Goal: Task Accomplishment & Management: Complete application form

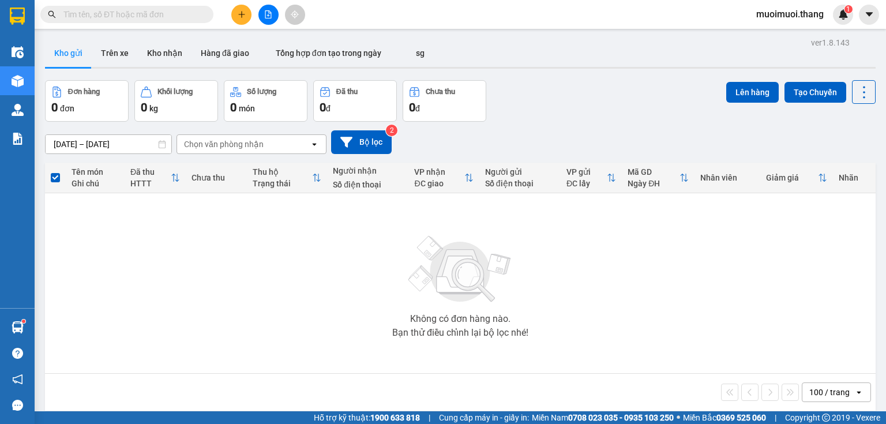
click at [242, 14] on icon "plus" at bounding box center [242, 14] width 8 height 8
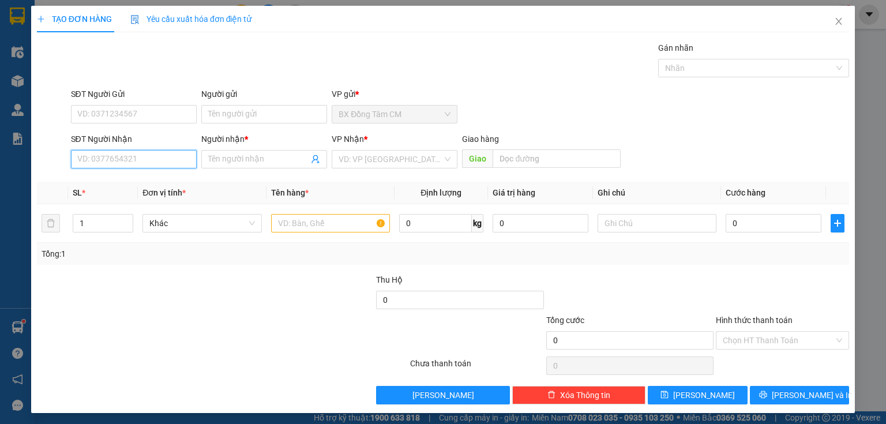
click at [153, 163] on input "SĐT Người Nhận" at bounding box center [134, 159] width 126 height 18
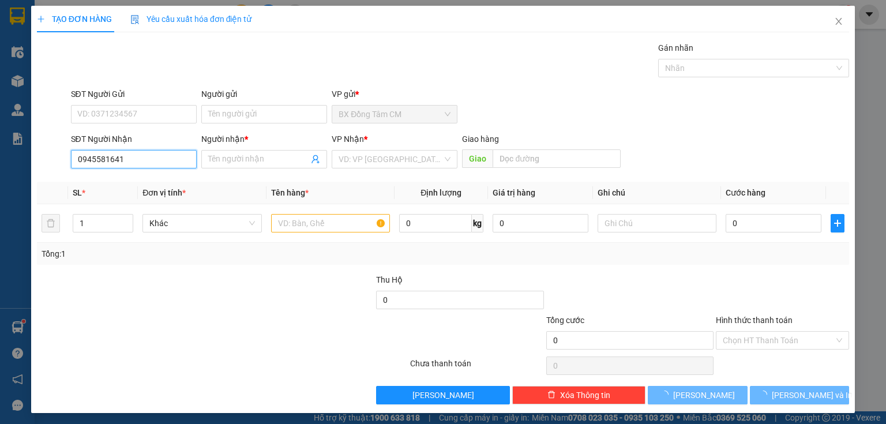
click at [96, 164] on input "0945581641" at bounding box center [134, 159] width 126 height 18
click at [99, 166] on input "0945581641" at bounding box center [134, 159] width 126 height 18
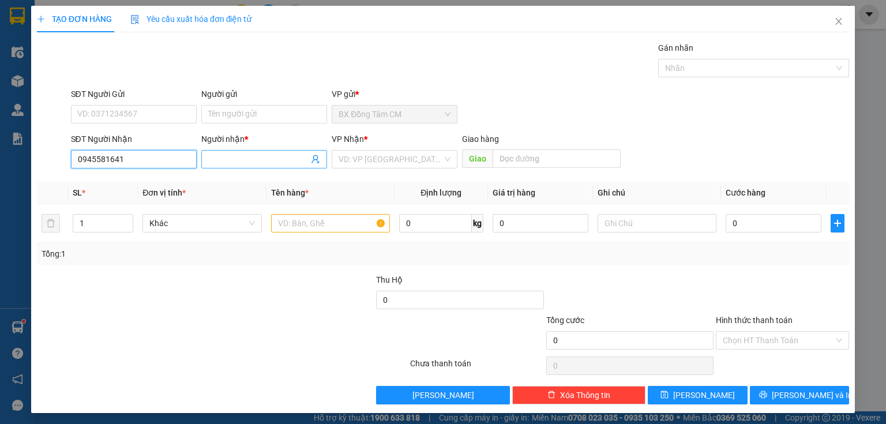
type input "0945581641"
click at [270, 161] on input "Người nhận *" at bounding box center [258, 159] width 100 height 13
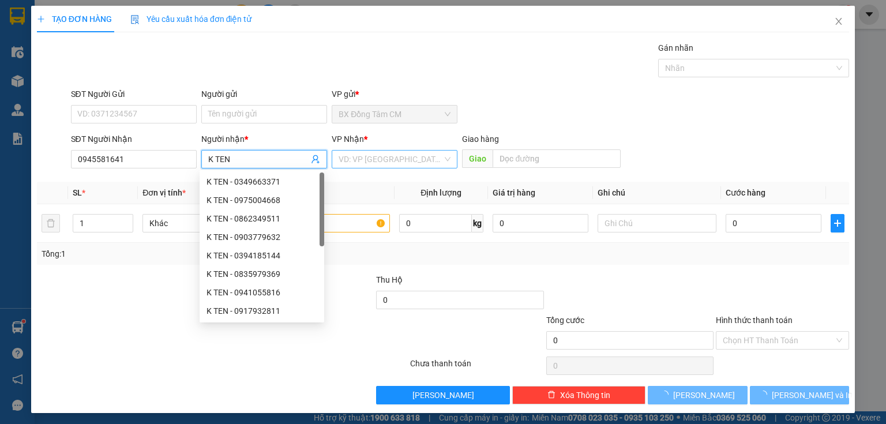
type input "K TEN"
click at [367, 159] on input "search" at bounding box center [391, 159] width 104 height 17
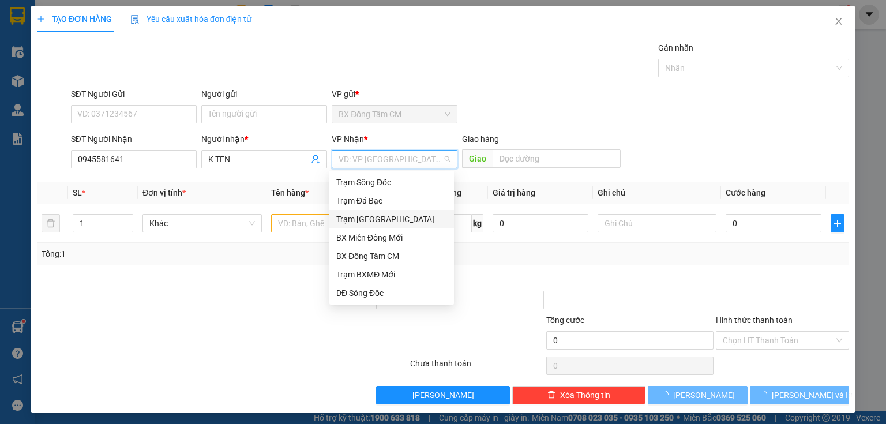
click at [401, 224] on div "Trạm [GEOGRAPHIC_DATA]" at bounding box center [391, 219] width 111 height 13
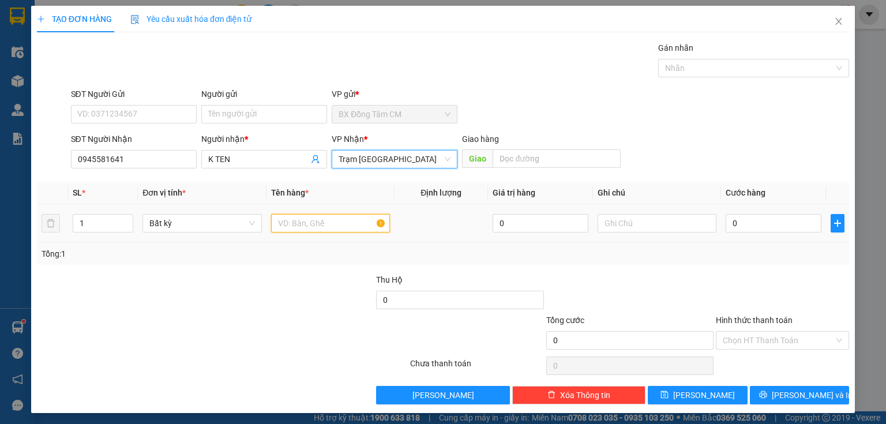
click at [378, 221] on input "text" at bounding box center [330, 223] width 119 height 18
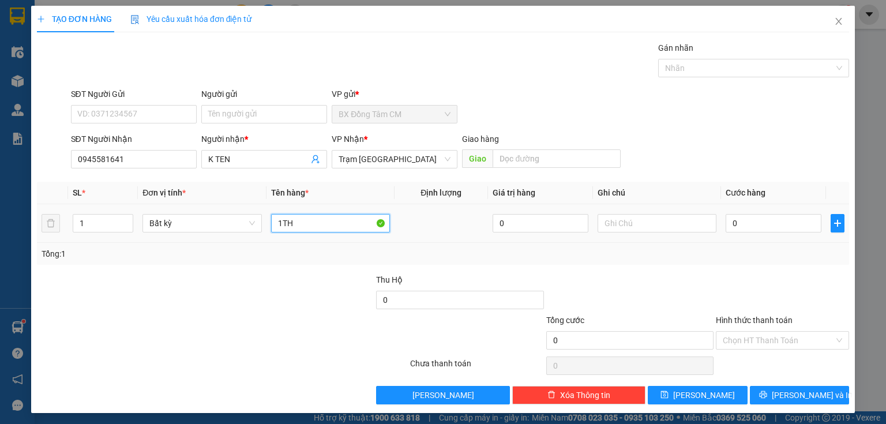
type input "1TH"
click at [784, 234] on td "0" at bounding box center [773, 223] width 105 height 39
drag, startPoint x: 728, startPoint y: 235, endPoint x: 738, endPoint y: 221, distance: 17.3
click at [728, 233] on td "0" at bounding box center [773, 223] width 105 height 39
click at [738, 221] on input "0" at bounding box center [774, 223] width 96 height 18
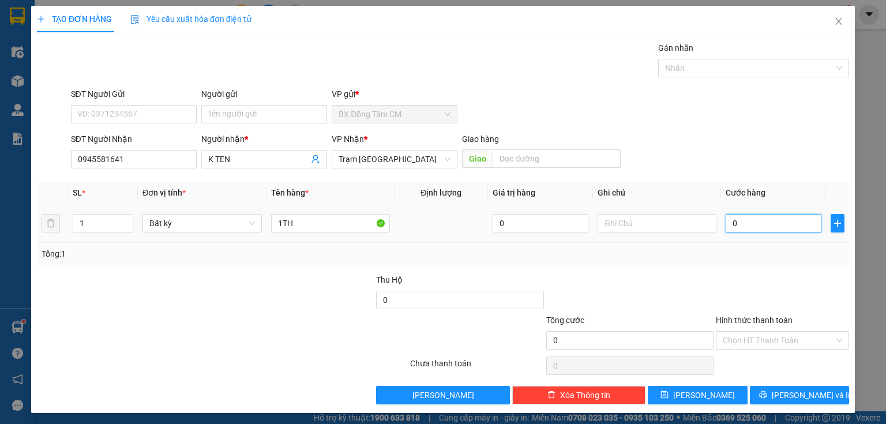
type input "5"
type input "50"
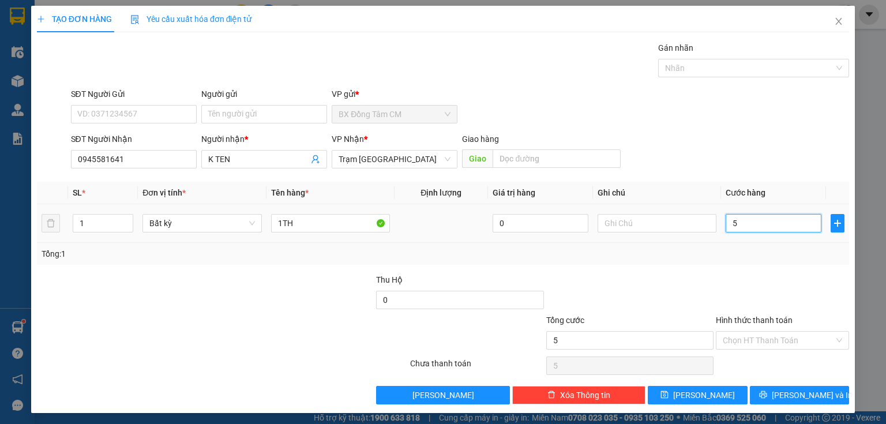
type input "50"
type input "500"
type input "5.000"
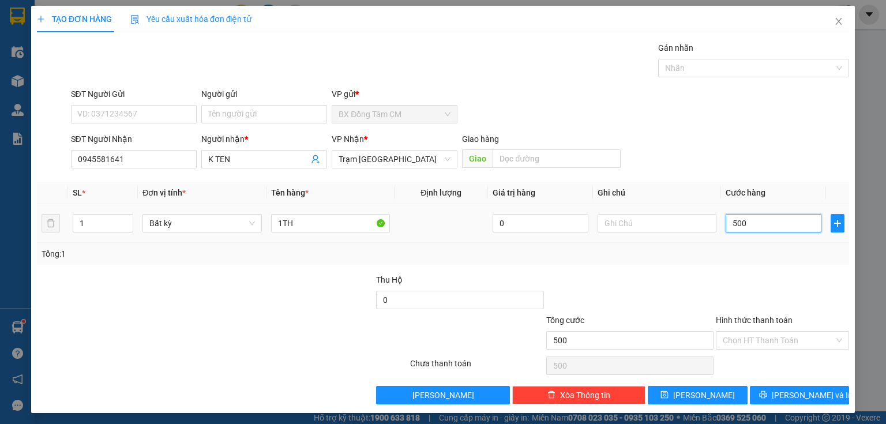
type input "5.000"
type input "50.000"
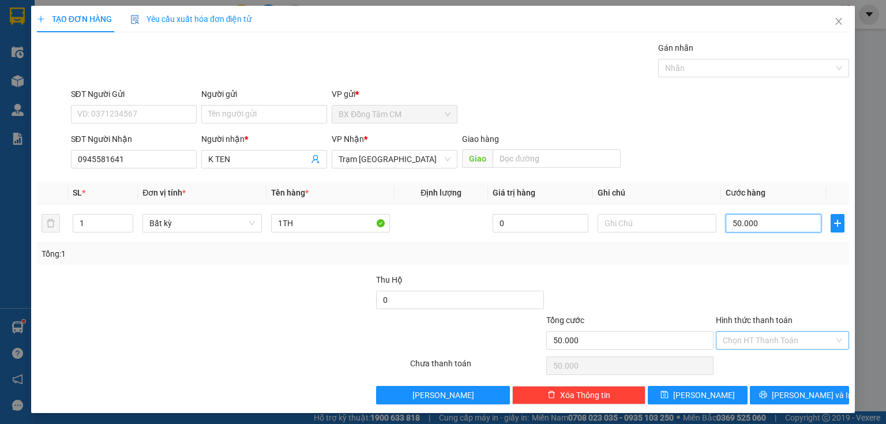
type input "50.000"
click at [739, 345] on input "Hình thức thanh toán" at bounding box center [778, 340] width 111 height 17
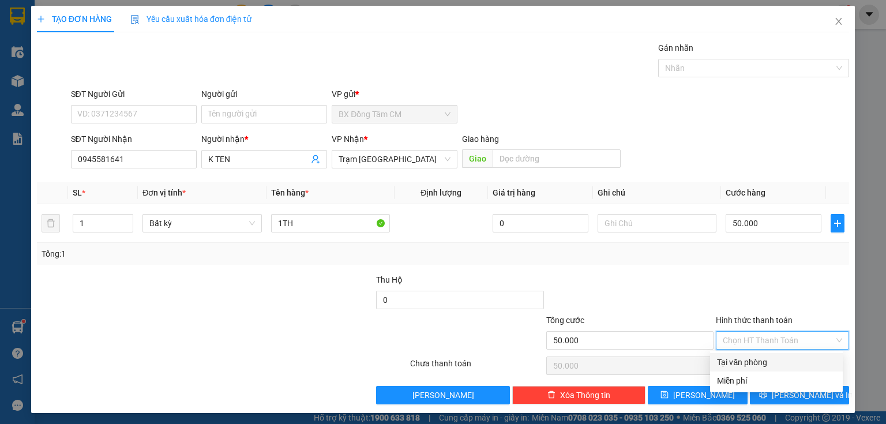
click at [751, 367] on div "Tại văn phòng" at bounding box center [776, 362] width 119 height 13
type input "0"
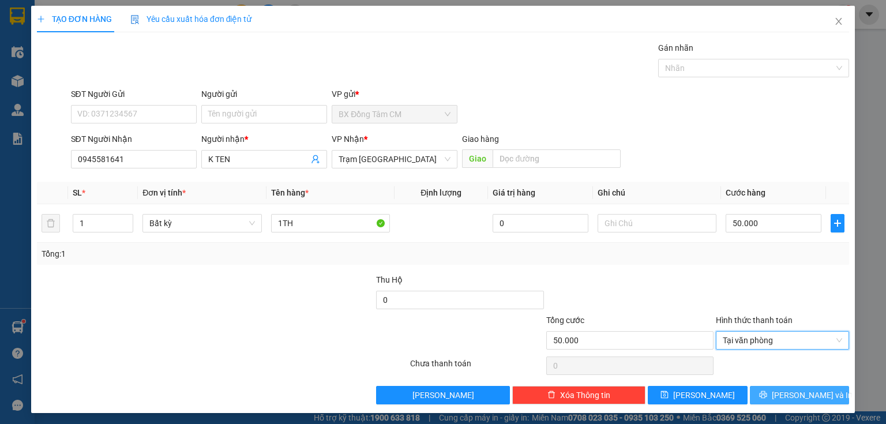
click at [761, 397] on button "[PERSON_NAME] và In" at bounding box center [800, 395] width 100 height 18
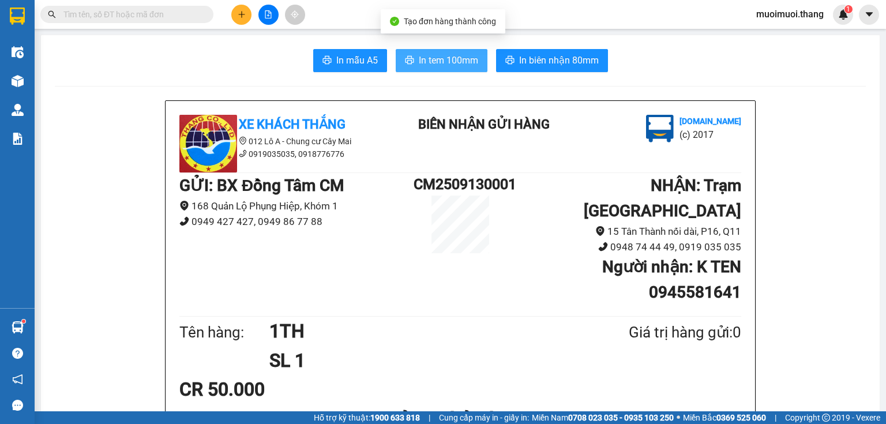
click at [405, 64] on icon "printer" at bounding box center [409, 59] width 9 height 9
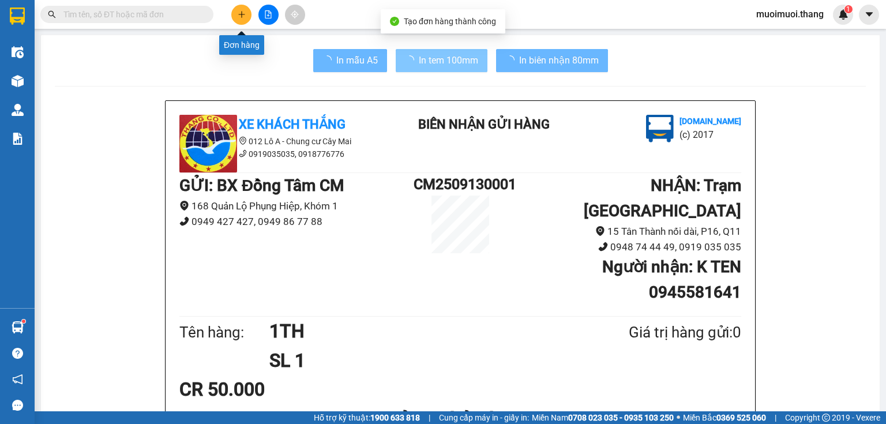
click at [238, 16] on icon "plus" at bounding box center [242, 14] width 8 height 8
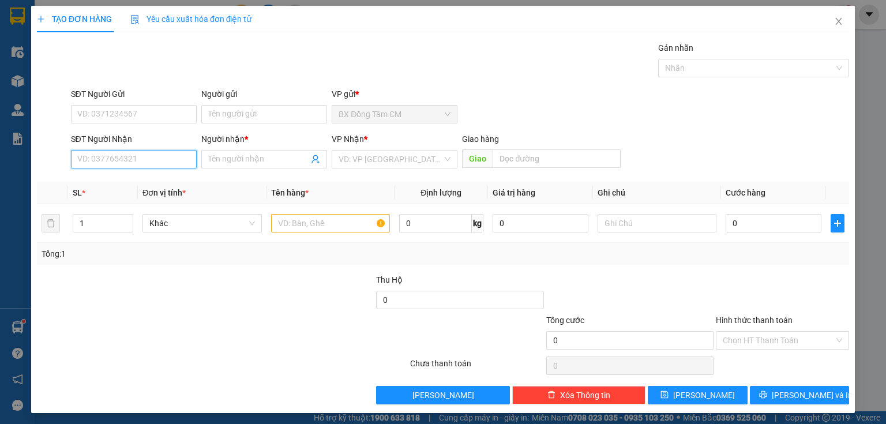
click at [135, 157] on input "SĐT Người Nhận" at bounding box center [134, 159] width 126 height 18
click at [93, 166] on input "0388213530" at bounding box center [134, 159] width 126 height 18
click at [99, 164] on input "0388213530" at bounding box center [134, 159] width 126 height 18
type input "0388213530"
click at [108, 126] on form "SĐT Người Gửi VD: 0371234567 Người gửi Tên người gửi VP gửi * BX Đồng Tâm CM SĐ…" at bounding box center [443, 130] width 812 height 85
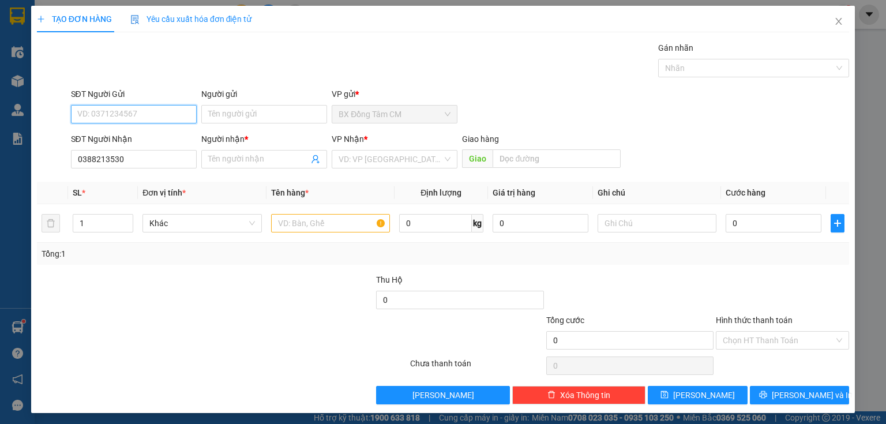
click at [112, 110] on input "SĐT Người Gửi" at bounding box center [134, 114] width 126 height 18
type input "0945225219"
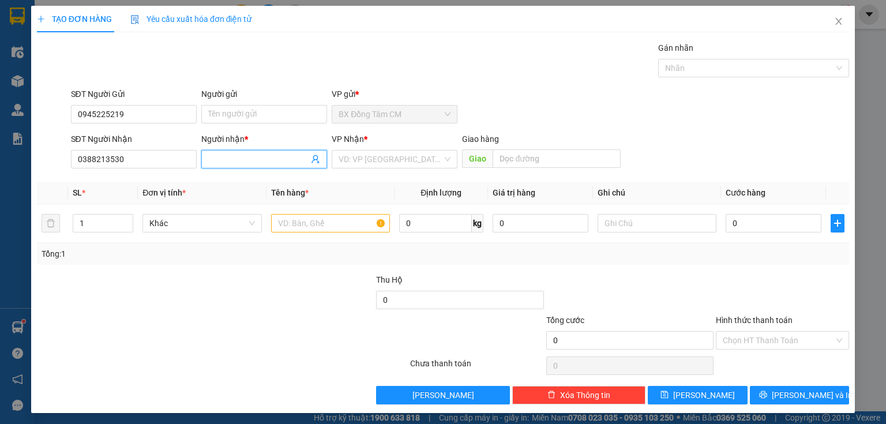
click at [227, 157] on input "Người nhận *" at bounding box center [258, 159] width 100 height 13
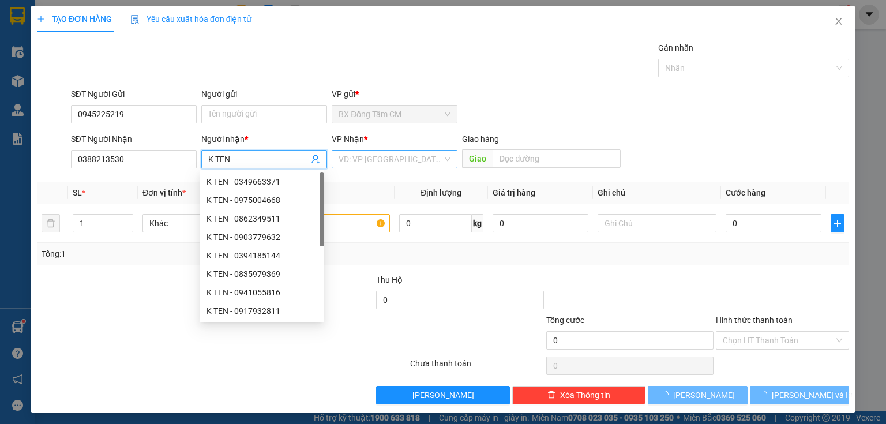
type input "K TEN"
click at [391, 153] on input "search" at bounding box center [391, 159] width 104 height 17
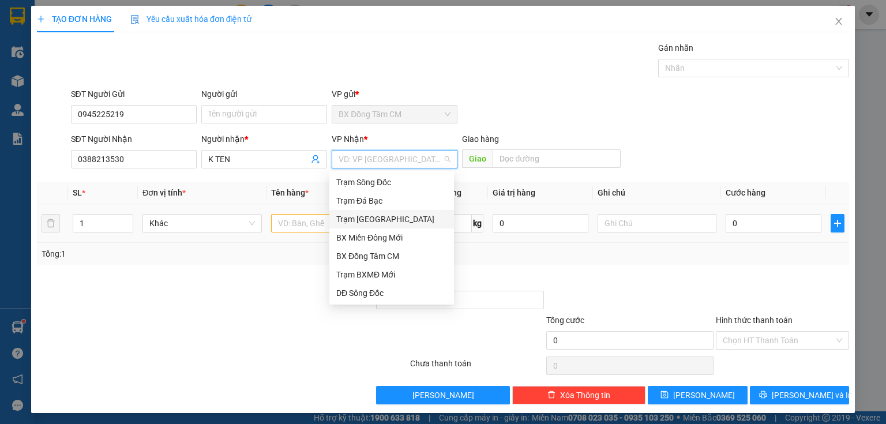
click at [380, 217] on div "Trạm [GEOGRAPHIC_DATA]" at bounding box center [391, 219] width 111 height 13
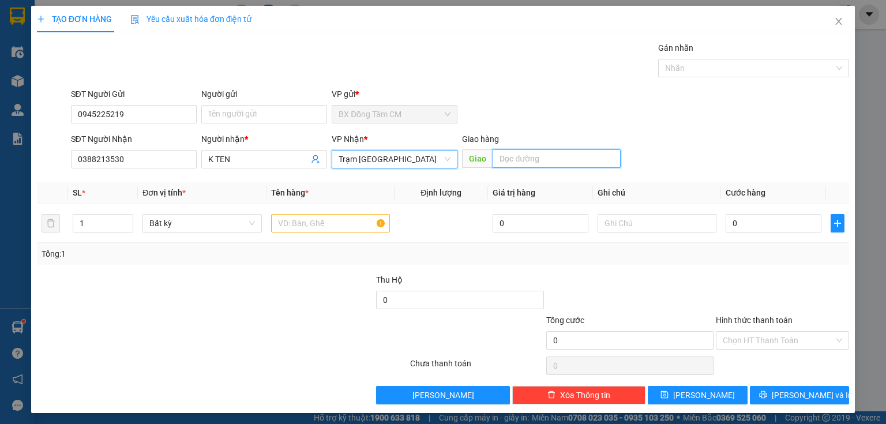
click at [527, 166] on input "text" at bounding box center [557, 158] width 128 height 18
type input "VINH LONG"
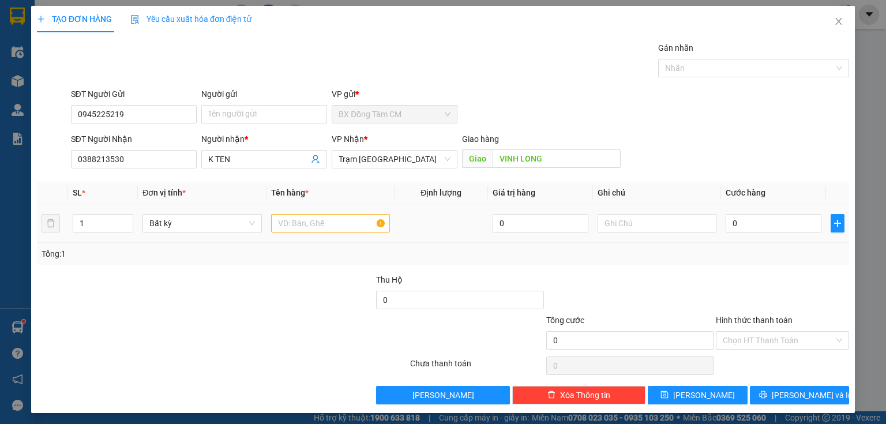
click at [360, 216] on div at bounding box center [330, 223] width 119 height 23
click at [349, 222] on input "text" at bounding box center [330, 223] width 119 height 18
type input "1TH"
type input "7"
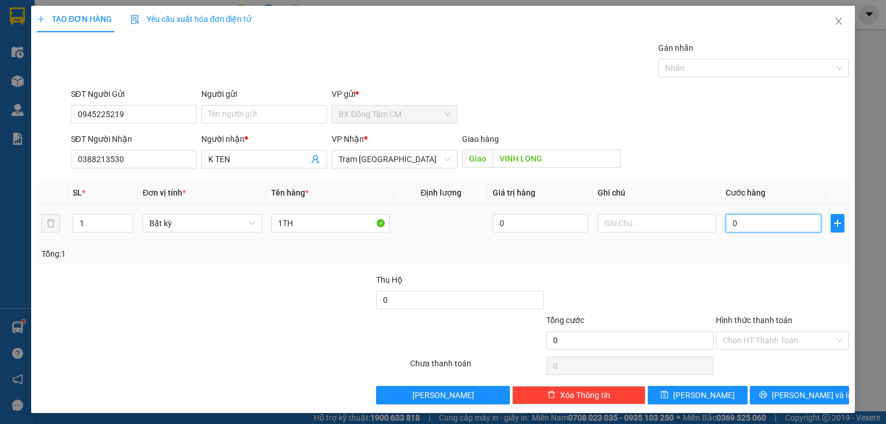
type input "7"
type input "70"
type input "700"
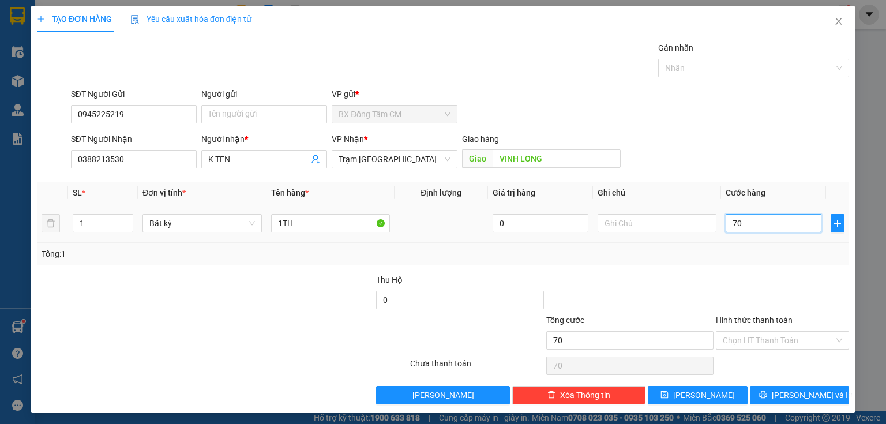
type input "700"
type input "7.000"
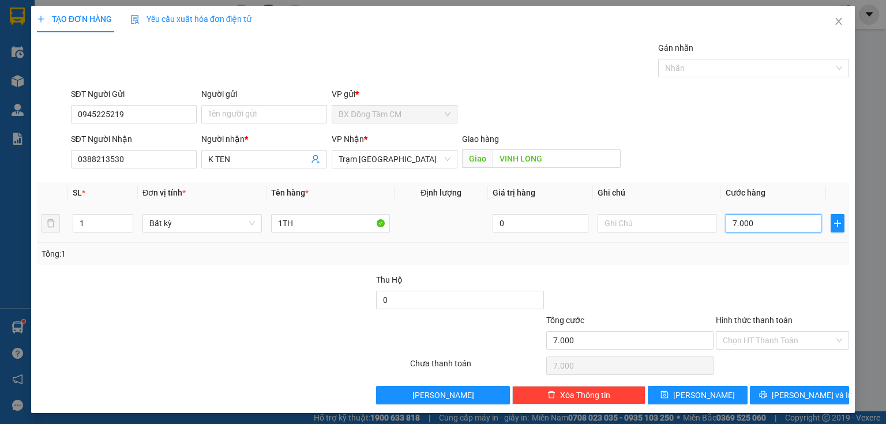
type input "70.000"
click at [785, 392] on span "[PERSON_NAME] và In" at bounding box center [812, 395] width 81 height 13
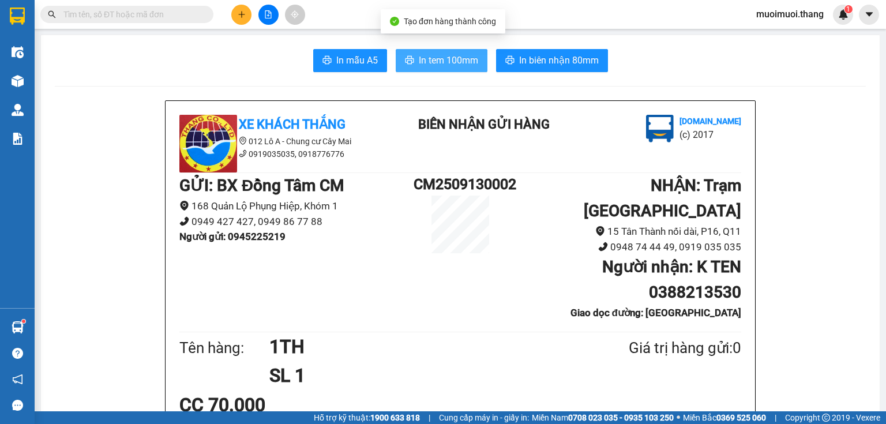
click at [414, 64] on button "In tem 100mm" at bounding box center [442, 60] width 92 height 23
click at [245, 20] on button at bounding box center [241, 15] width 20 height 20
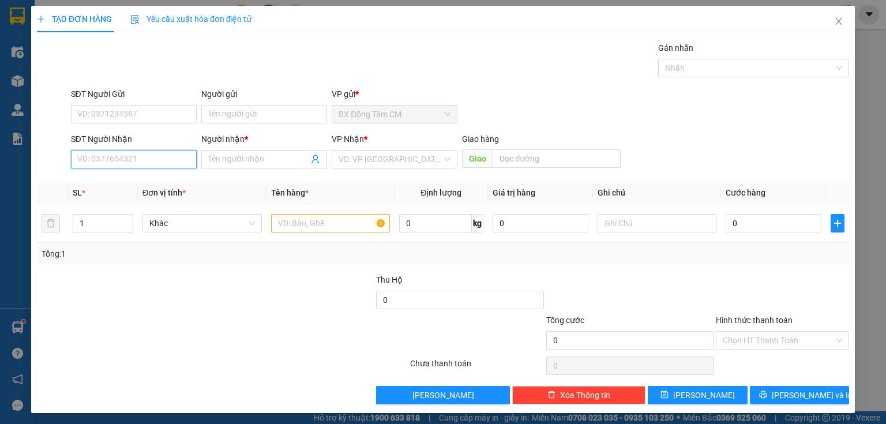
click at [129, 158] on input "SĐT Người Nhận" at bounding box center [134, 159] width 126 height 18
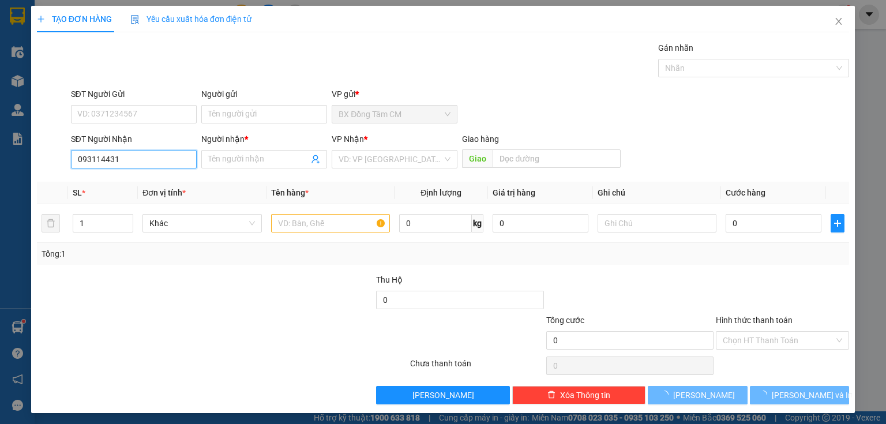
type input "0931144314"
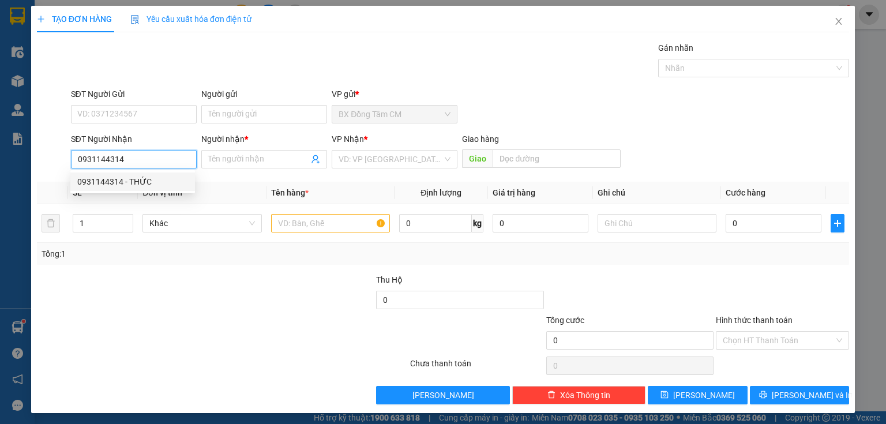
drag, startPoint x: 93, startPoint y: 178, endPoint x: 235, endPoint y: 187, distance: 141.6
click at [97, 178] on div "0931144314 - THỨC" at bounding box center [132, 181] width 111 height 13
type input "THỨC"
type input "VINH LONG"
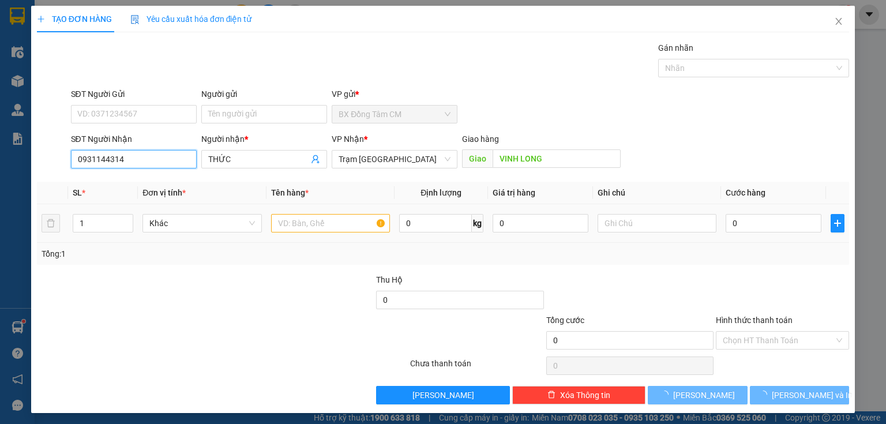
type input "0931144314"
click at [293, 227] on input "text" at bounding box center [330, 223] width 119 height 18
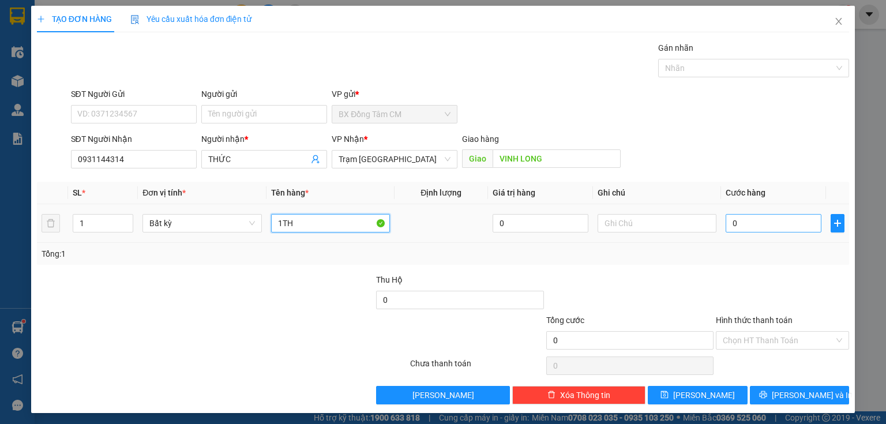
type input "1TH"
click at [740, 216] on input "0" at bounding box center [774, 223] width 96 height 18
type input "7"
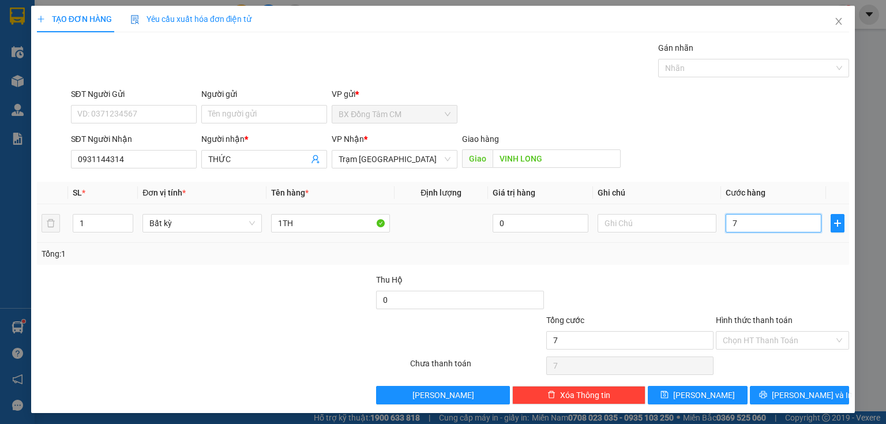
type input "70"
type input "700"
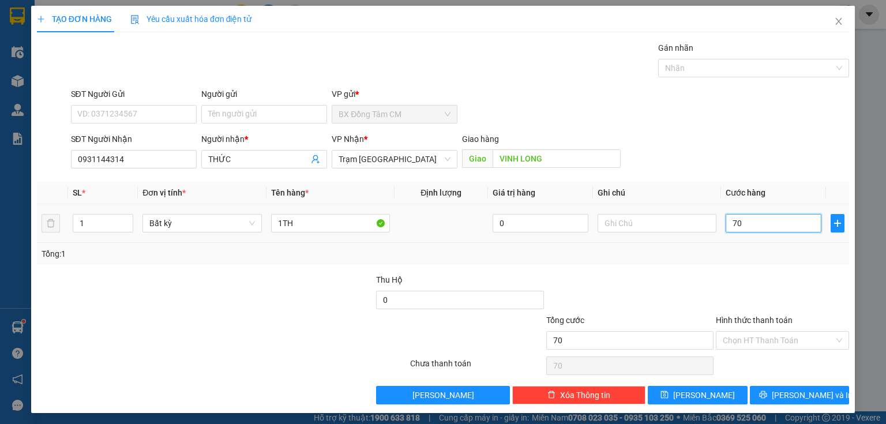
type input "700"
type input "7.000"
type input "70.000"
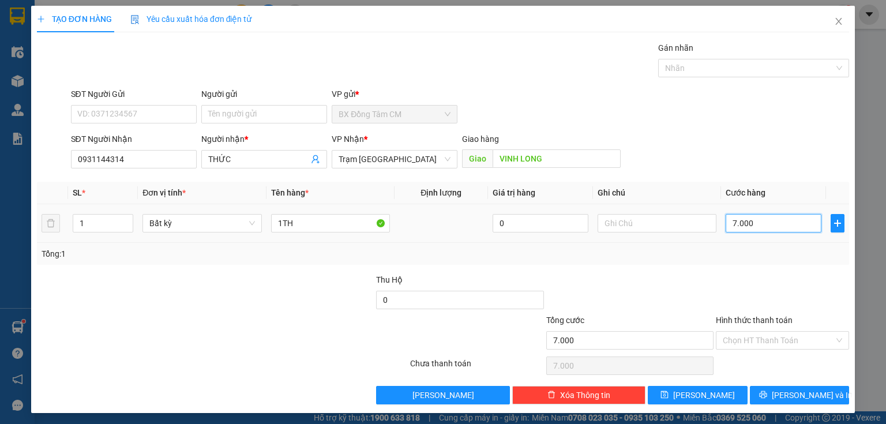
type input "70.000"
click at [736, 350] on div "Hình thức thanh toán Chọn HT Thanh Toán" at bounding box center [782, 334] width 133 height 40
click at [761, 336] on input "Hình thức thanh toán" at bounding box center [778, 340] width 111 height 17
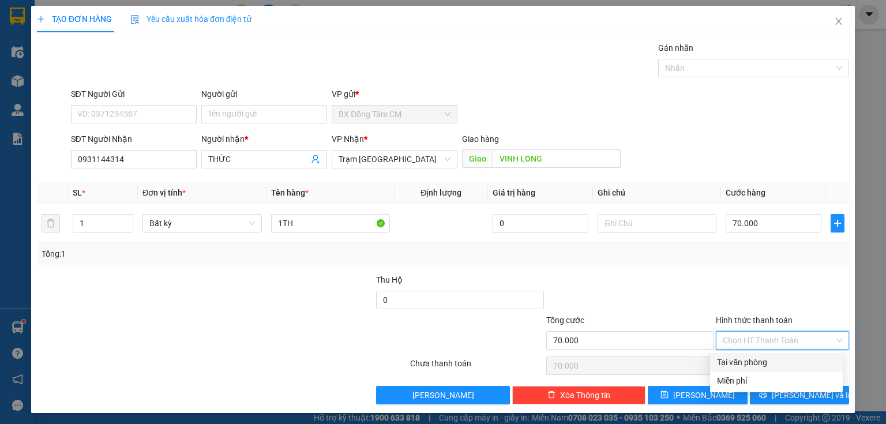
click at [747, 356] on div "Tại văn phòng" at bounding box center [776, 362] width 119 height 13
type input "0"
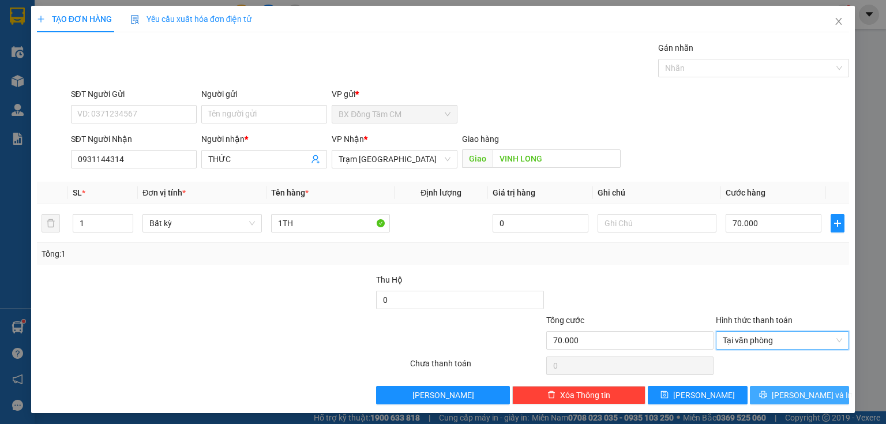
click at [773, 401] on button "[PERSON_NAME] và In" at bounding box center [800, 395] width 100 height 18
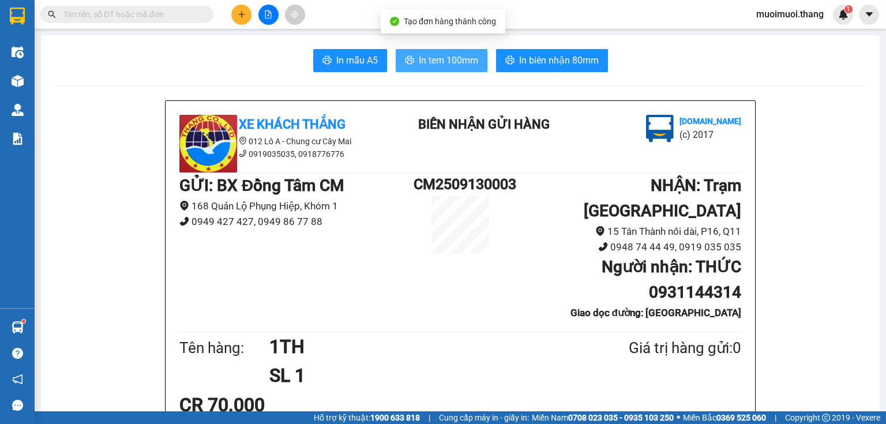
click at [446, 68] on button "In tem 100mm" at bounding box center [442, 60] width 92 height 23
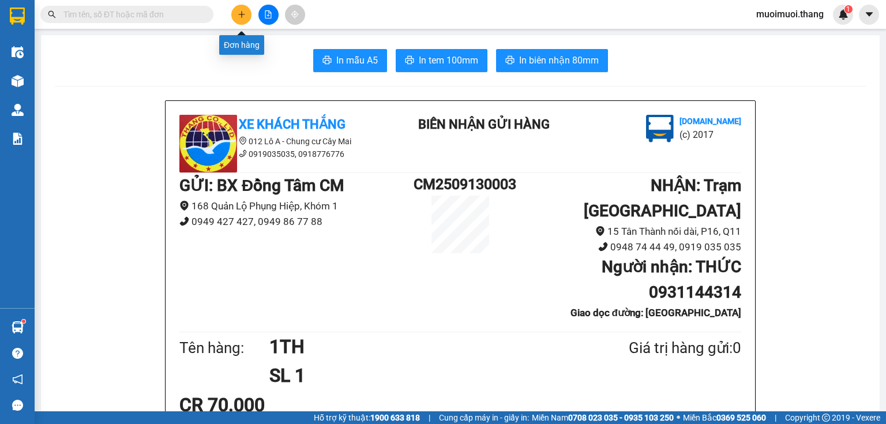
click at [240, 13] on icon "plus" at bounding box center [242, 14] width 8 height 8
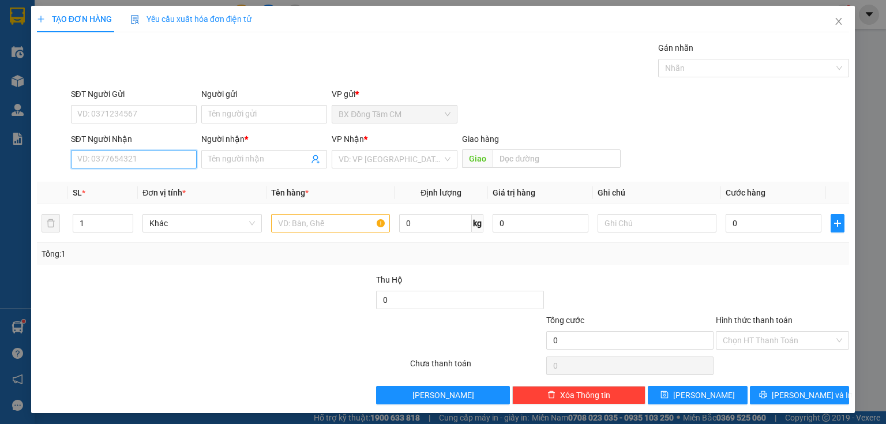
click at [128, 161] on input "SĐT Người Nhận" at bounding box center [134, 159] width 126 height 18
click at [94, 166] on input "0987459142" at bounding box center [134, 159] width 126 height 18
type input "0987459142"
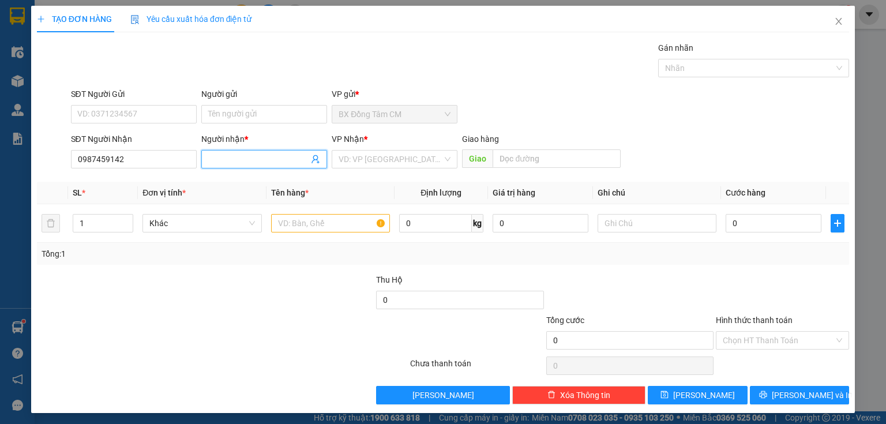
click at [298, 159] on input "Người nhận *" at bounding box center [258, 159] width 100 height 13
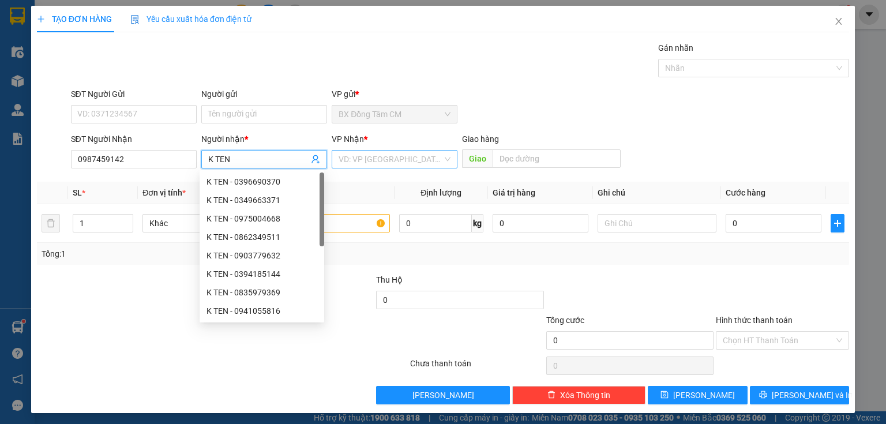
type input "K TEN"
click at [382, 163] on input "search" at bounding box center [391, 159] width 104 height 17
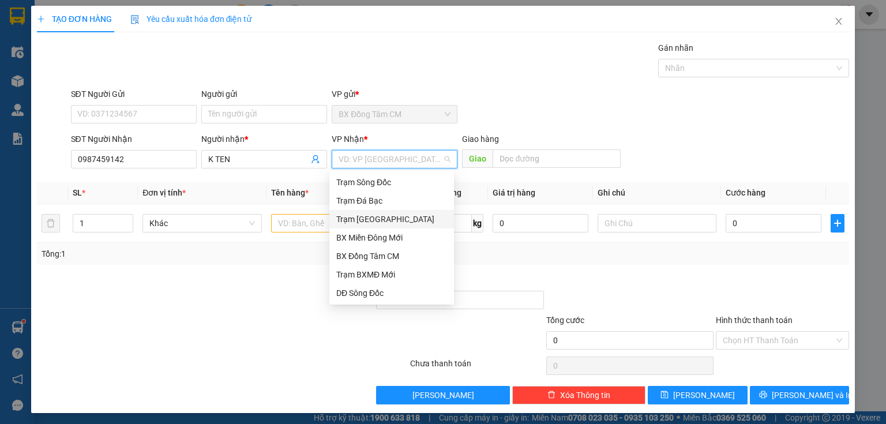
click at [396, 221] on div "Trạm [GEOGRAPHIC_DATA]" at bounding box center [391, 219] width 111 height 13
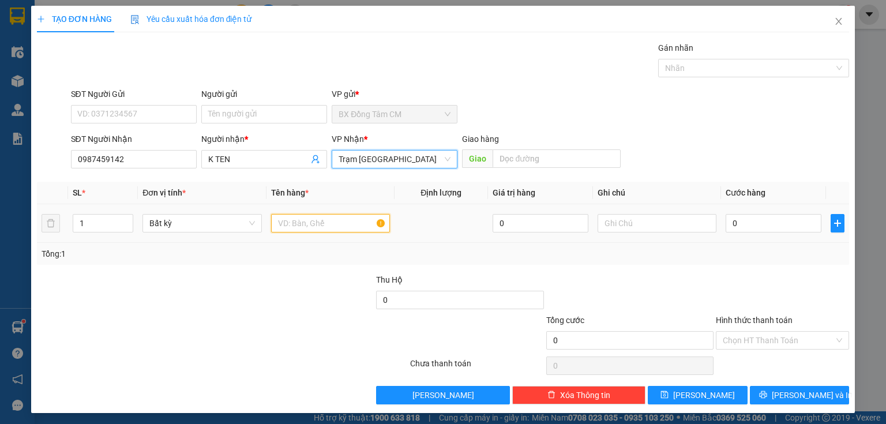
click at [303, 228] on input "text" at bounding box center [330, 223] width 119 height 18
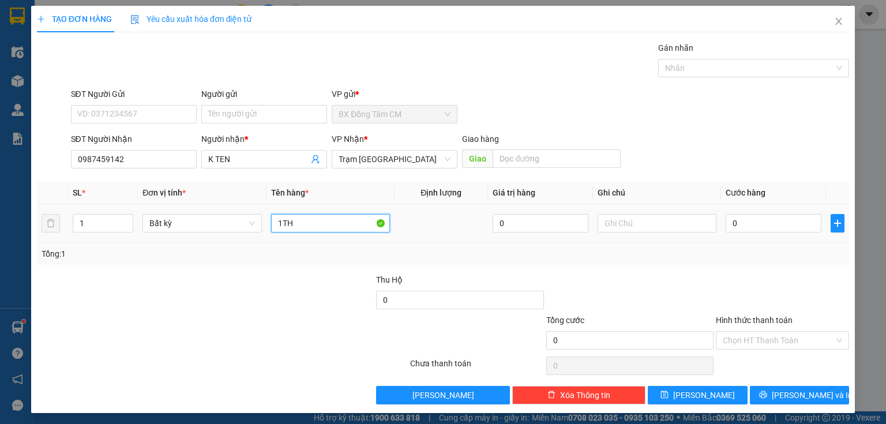
type input "1TH"
click at [766, 239] on td "0" at bounding box center [773, 223] width 105 height 39
click at [776, 226] on input "0" at bounding box center [774, 223] width 96 height 18
type input "6"
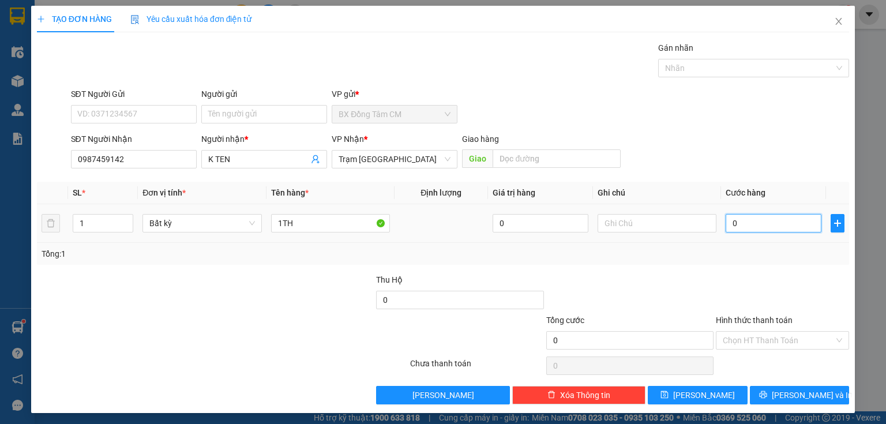
type input "6"
type input "60"
type input "600"
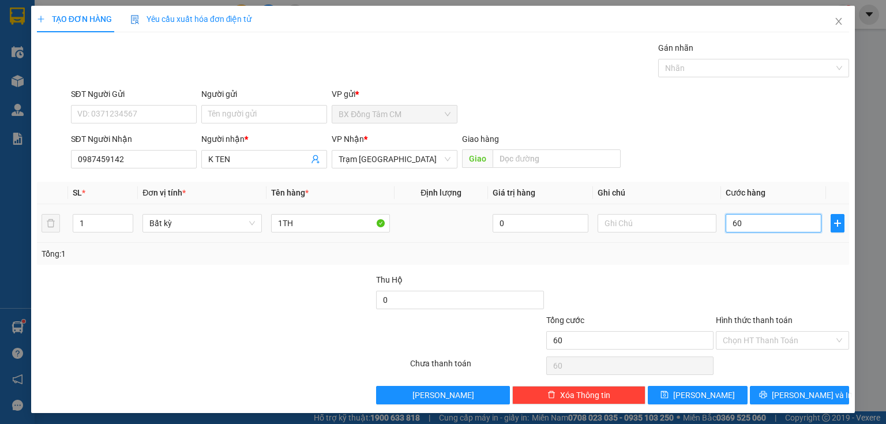
type input "600"
type input "6.000"
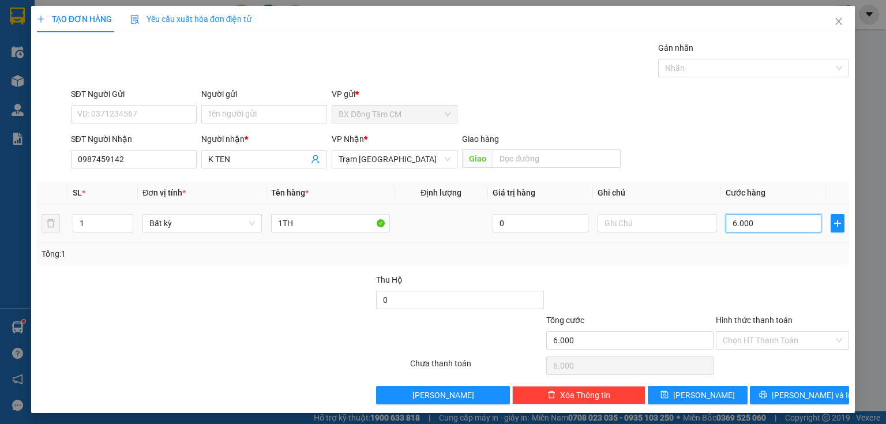
type input "60.000"
click at [812, 404] on div "TẠO ĐƠN HÀNG Yêu cầu xuất hóa đơn điện tử Transit Pickup Surcharge Ids Transit …" at bounding box center [443, 209] width 824 height 407
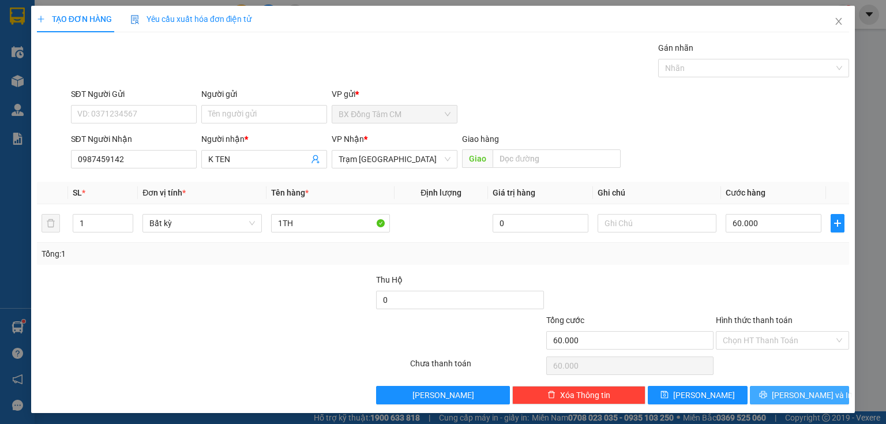
click at [817, 394] on button "[PERSON_NAME] và In" at bounding box center [800, 395] width 100 height 18
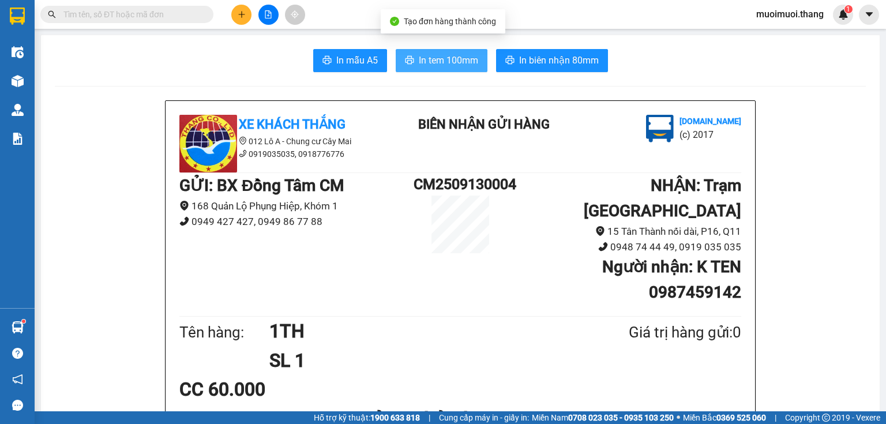
click at [468, 60] on span "In tem 100mm" at bounding box center [448, 60] width 59 height 14
click at [234, 14] on button at bounding box center [241, 15] width 20 height 20
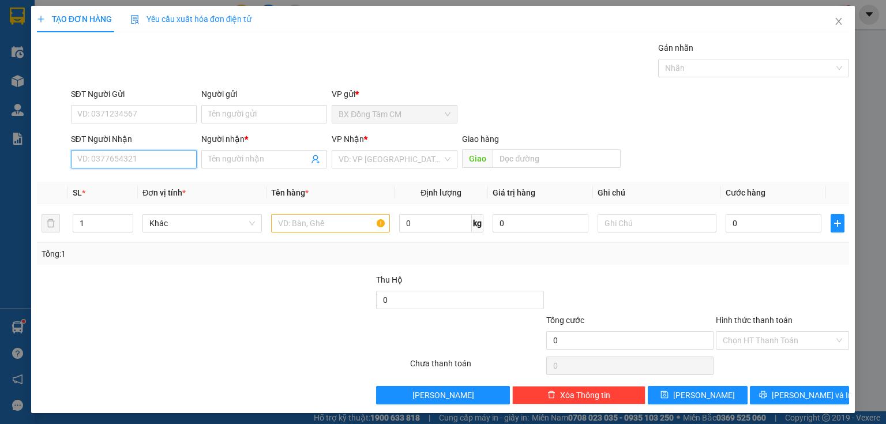
click at [164, 155] on input "SĐT Người Nhận" at bounding box center [134, 159] width 126 height 18
type input "0919280678"
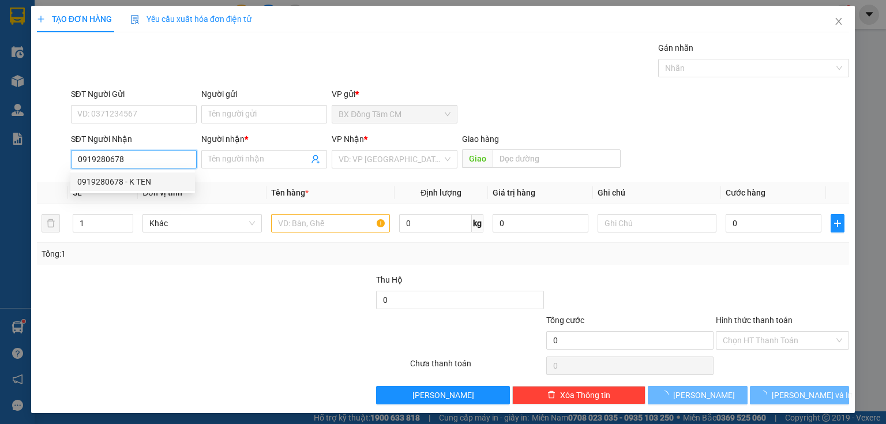
click at [115, 181] on div "0919280678 - K TEN" at bounding box center [132, 181] width 111 height 13
type input "K TEN"
type input "0919280678"
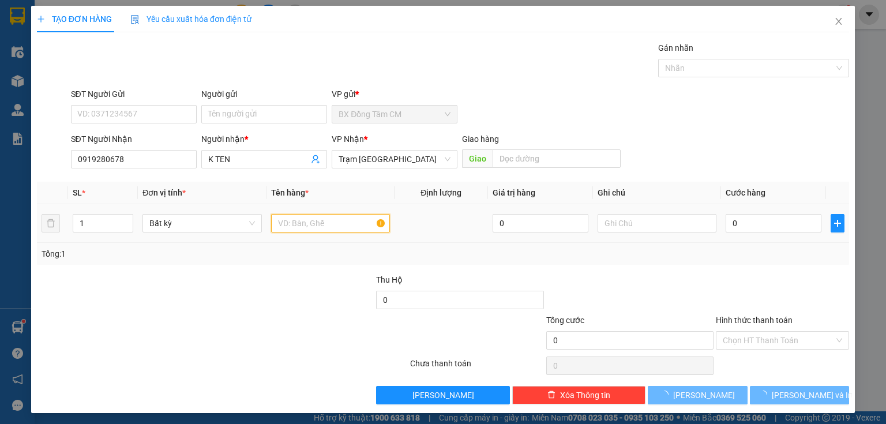
click at [327, 221] on input "text" at bounding box center [330, 223] width 119 height 18
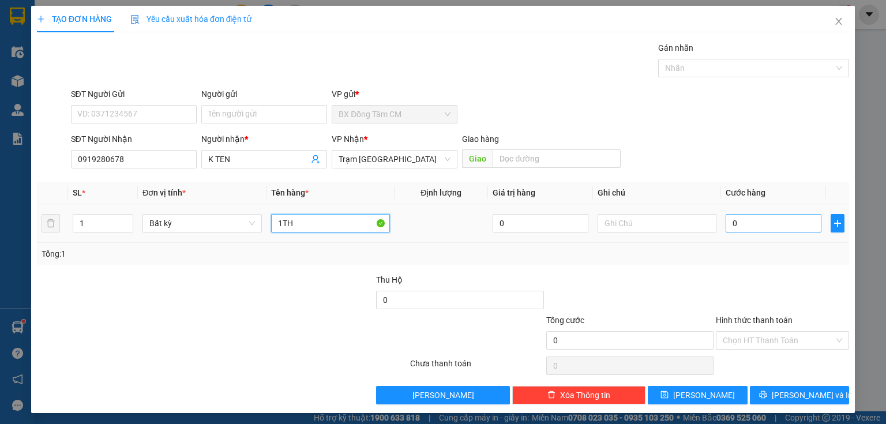
type input "1TH"
type input "8"
type input "80"
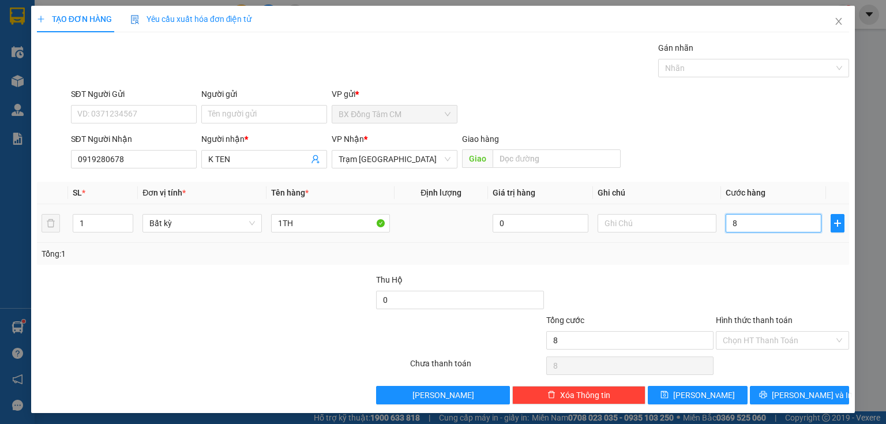
type input "80"
type input "800"
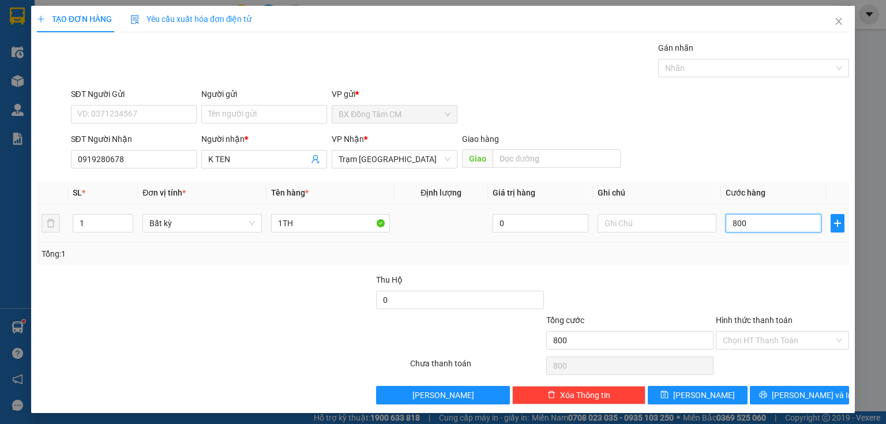
type input "8.000"
type input "80.000"
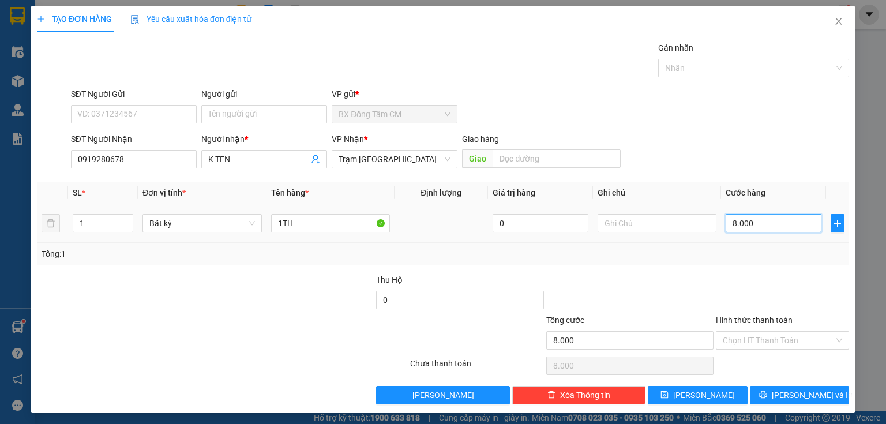
type input "80.000"
click at [762, 336] on input "Hình thức thanh toán" at bounding box center [778, 340] width 111 height 17
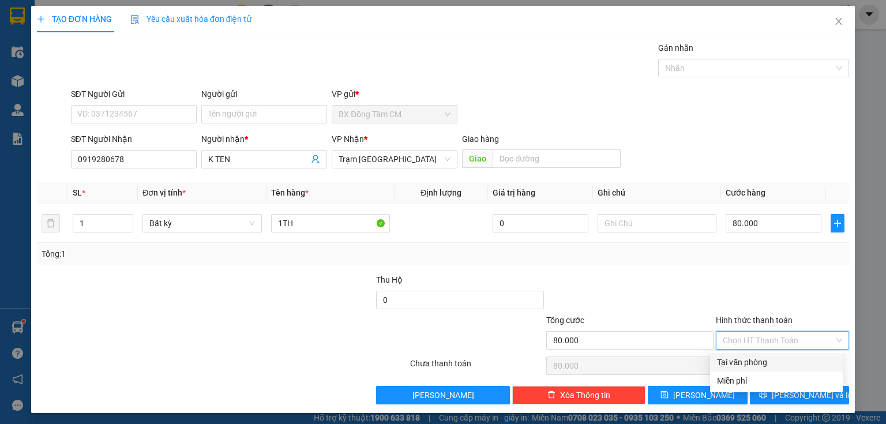
drag, startPoint x: 751, startPoint y: 364, endPoint x: 843, endPoint y: 382, distance: 92.9
click at [752, 364] on div "Tại văn phòng" at bounding box center [776, 362] width 119 height 13
type input "0"
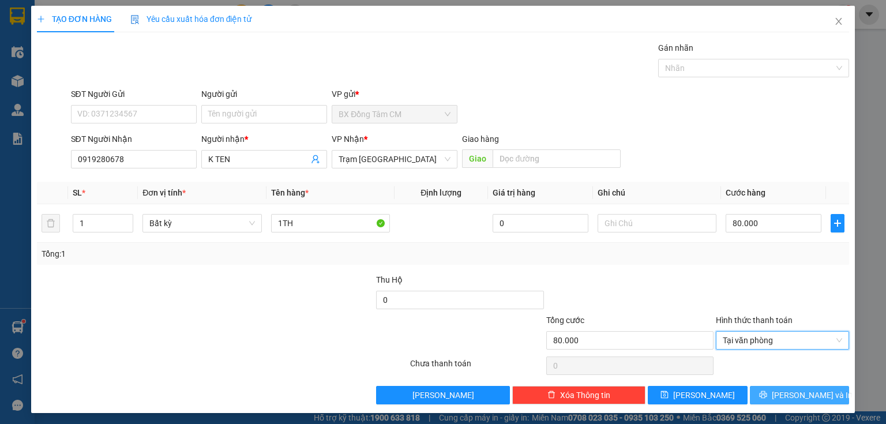
click at [769, 392] on button "[PERSON_NAME] và In" at bounding box center [800, 395] width 100 height 18
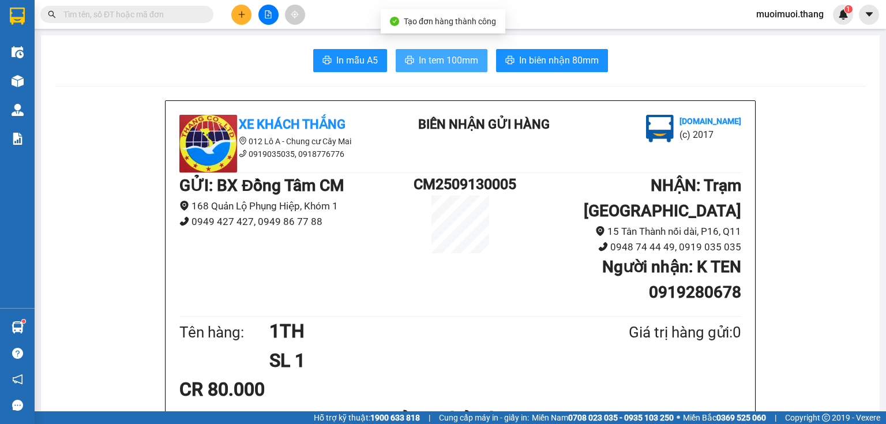
click at [405, 58] on icon "printer" at bounding box center [409, 59] width 9 height 9
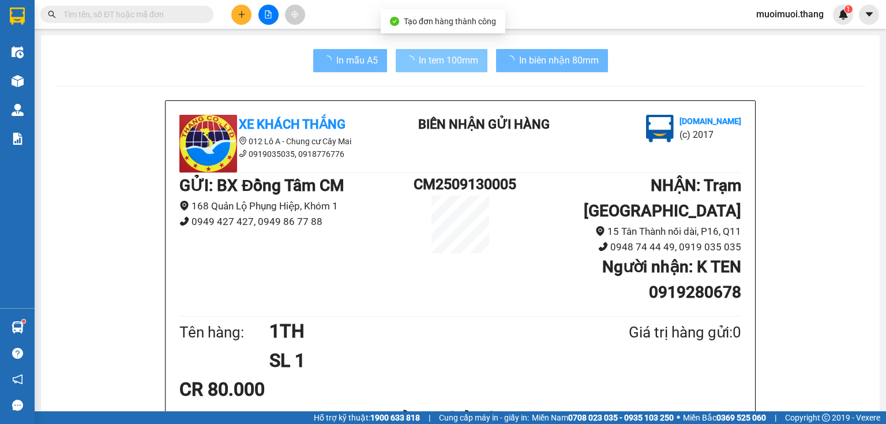
click at [246, 18] on button at bounding box center [241, 15] width 20 height 20
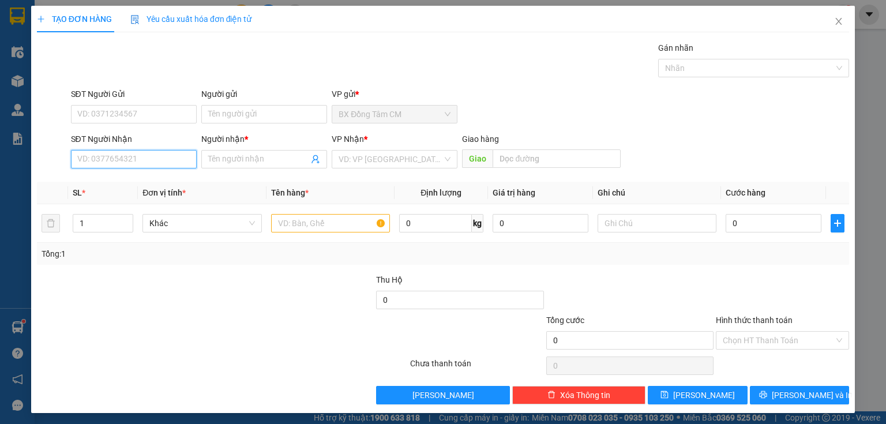
click at [164, 152] on input "SĐT Người Nhận" at bounding box center [134, 159] width 126 height 18
type input "0708742382"
click at [257, 161] on input "Người nhận *" at bounding box center [258, 159] width 100 height 13
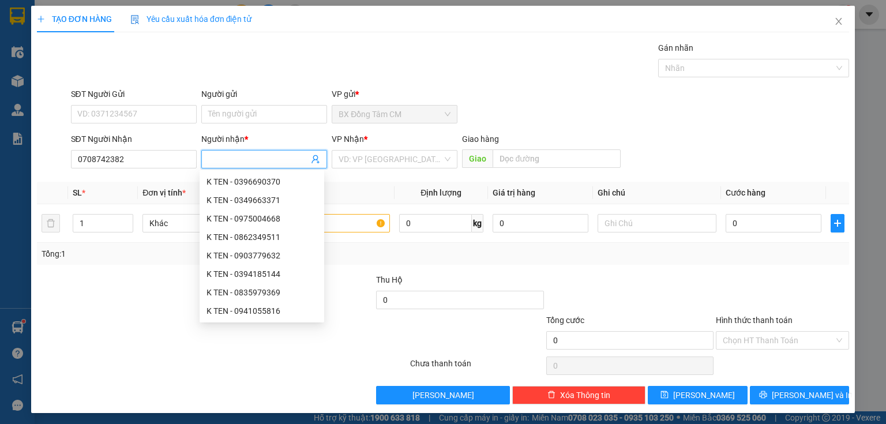
type input "J"
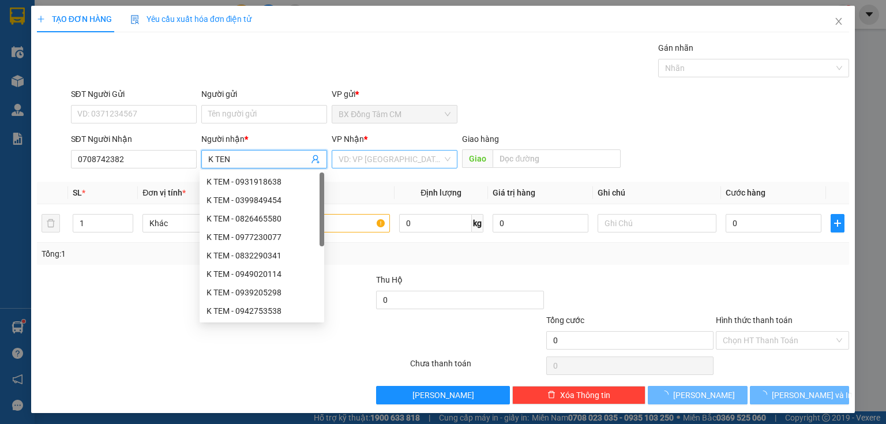
type input "K TEN"
click at [345, 157] on input "search" at bounding box center [391, 159] width 104 height 17
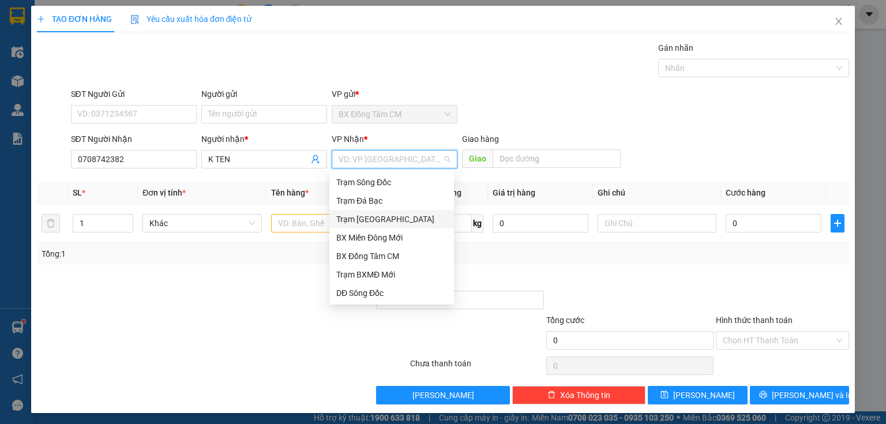
click at [378, 215] on div "Trạm [GEOGRAPHIC_DATA]" at bounding box center [391, 219] width 111 height 13
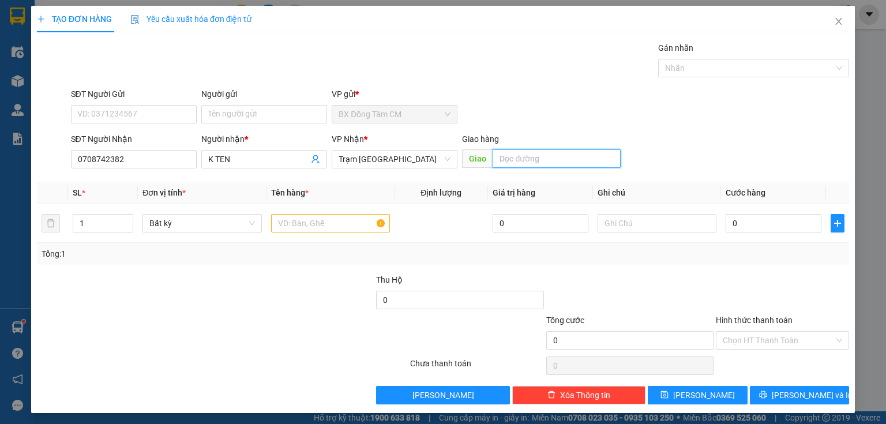
click at [521, 156] on input "text" at bounding box center [557, 158] width 128 height 18
type input "BA DIEM"
click at [306, 223] on input "text" at bounding box center [330, 223] width 119 height 18
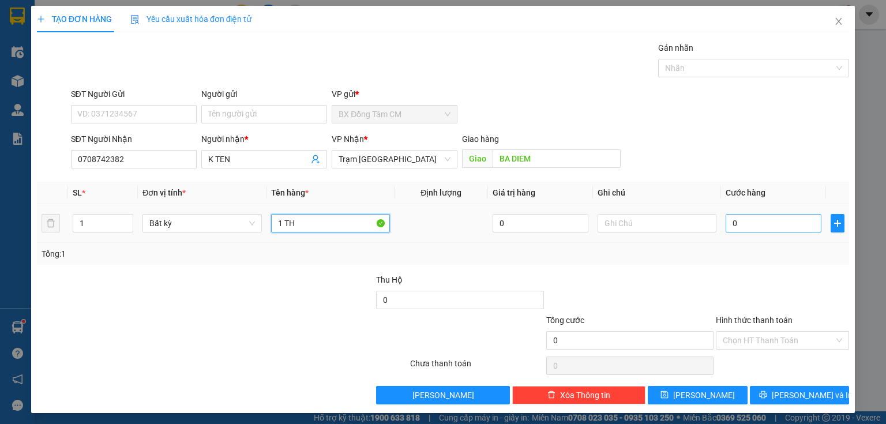
type input "1 TH"
click at [777, 228] on input "0" at bounding box center [774, 223] width 96 height 18
type input "5"
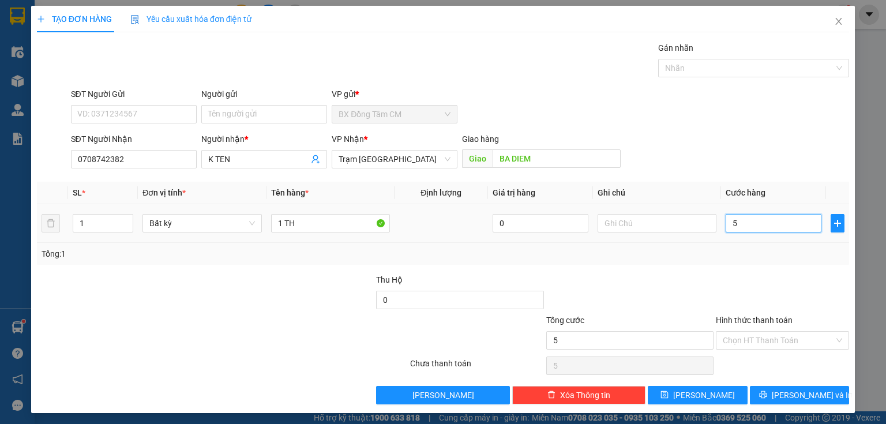
type input "50"
type input "500"
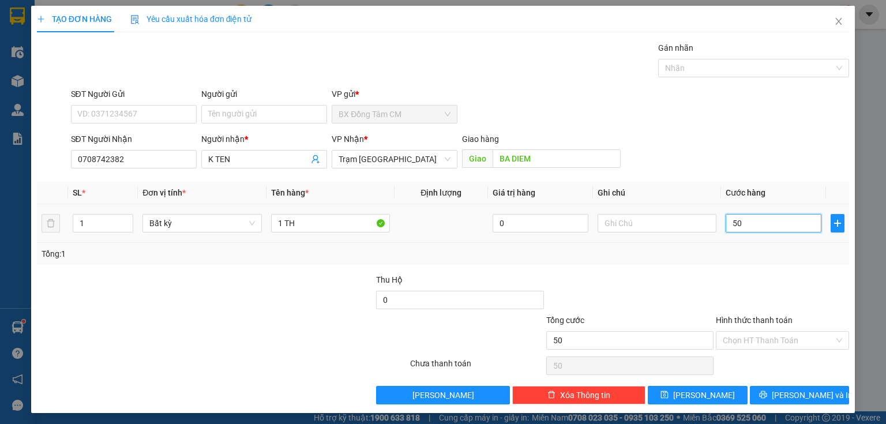
type input "500"
type input "5.000"
type input "50.000"
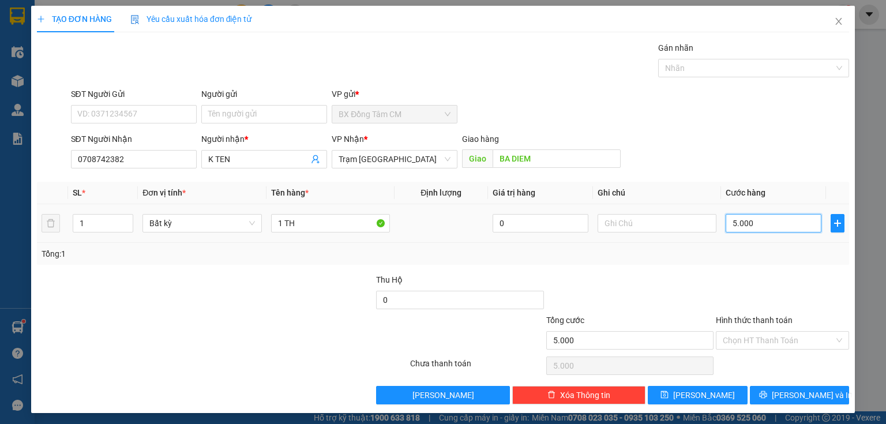
type input "50.000"
click at [759, 403] on button "[PERSON_NAME] và In" at bounding box center [800, 395] width 100 height 18
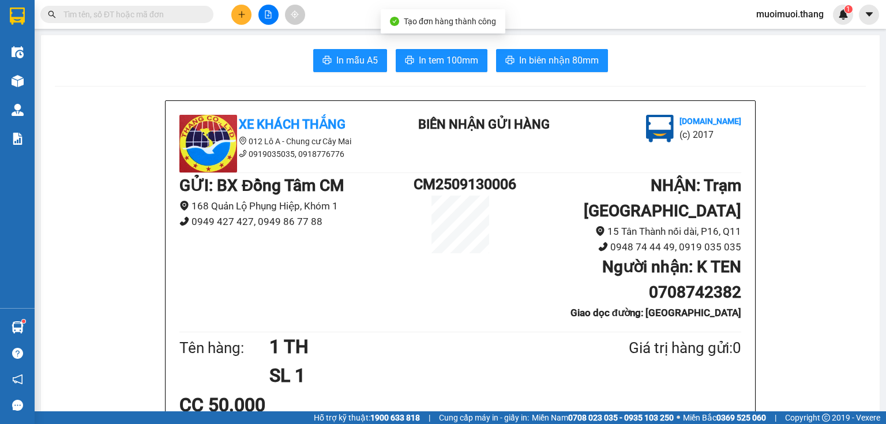
click at [386, 60] on div "In mẫu A5 In tem 100mm In biên nhận 80mm" at bounding box center [460, 60] width 811 height 23
click at [401, 71] on button "In tem 100mm" at bounding box center [442, 60] width 92 height 23
click at [246, 14] on button at bounding box center [241, 15] width 20 height 20
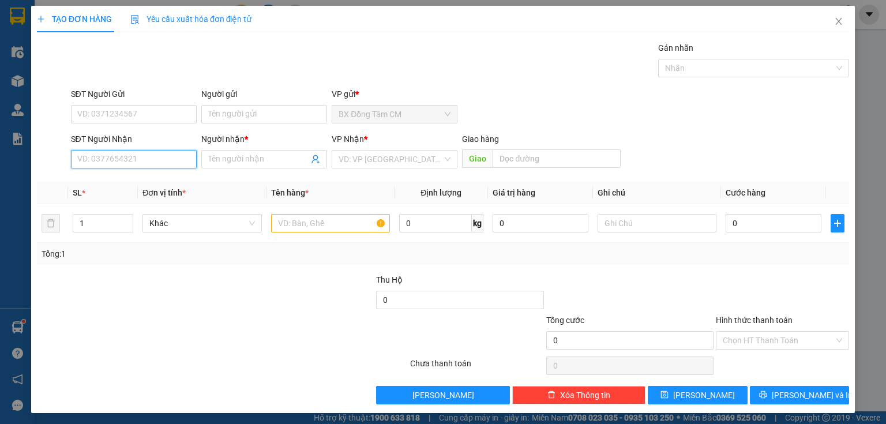
click at [186, 159] on input "SĐT Người Nhận" at bounding box center [134, 159] width 126 height 18
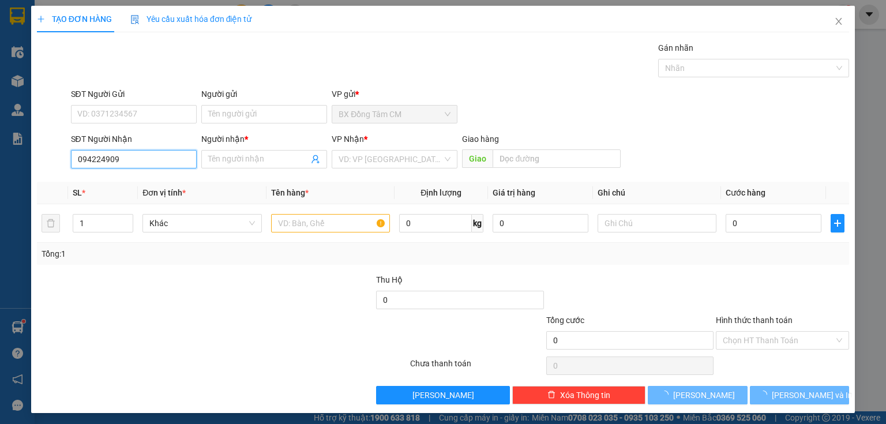
type input "0942249097"
drag, startPoint x: 143, startPoint y: 163, endPoint x: 44, endPoint y: 161, distance: 99.2
click at [44, 161] on div "SĐT Người Nhận 0942249097 0942249097 Người nhận * Tên người nhận VP Nhận * VD: …" at bounding box center [443, 153] width 814 height 40
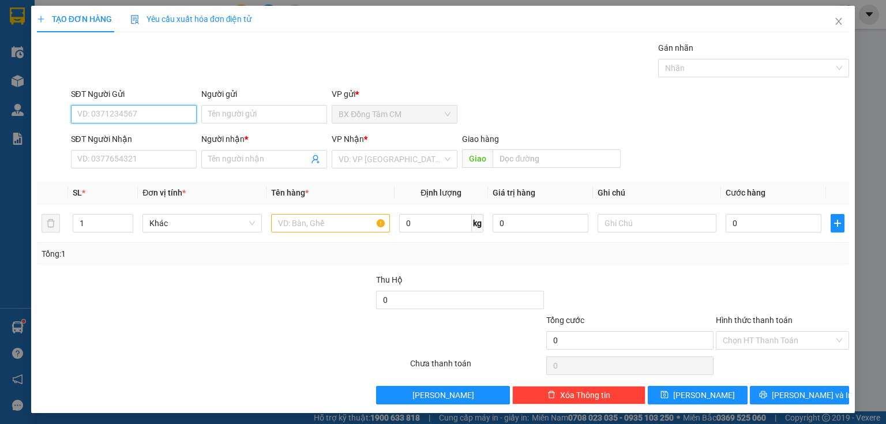
click at [102, 108] on input "SĐT Người Gửi" at bounding box center [134, 114] width 126 height 18
paste input "0942249097"
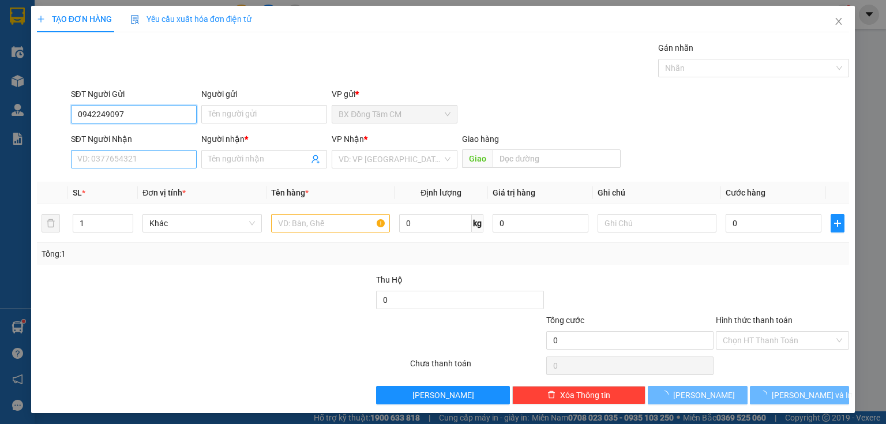
type input "0942249097"
click at [141, 160] on input "SĐT Người Nhận" at bounding box center [134, 159] width 126 height 18
click at [95, 166] on input "0325257003" at bounding box center [134, 159] width 126 height 18
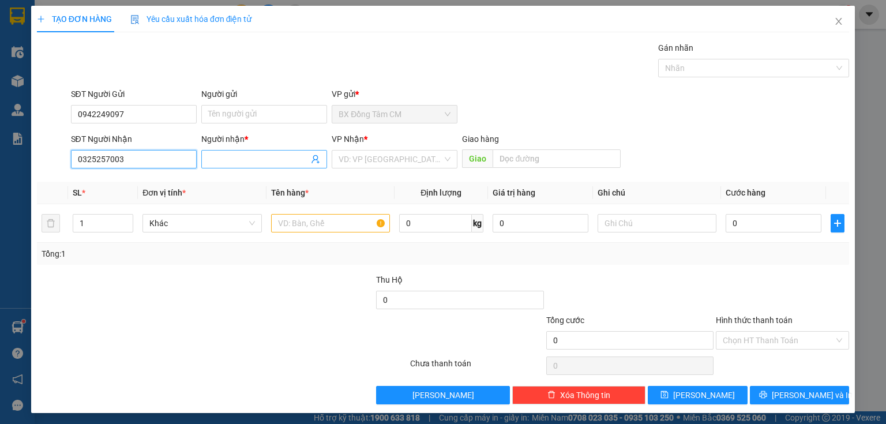
type input "0325257003"
click at [227, 153] on input "Người nhận *" at bounding box center [258, 159] width 100 height 13
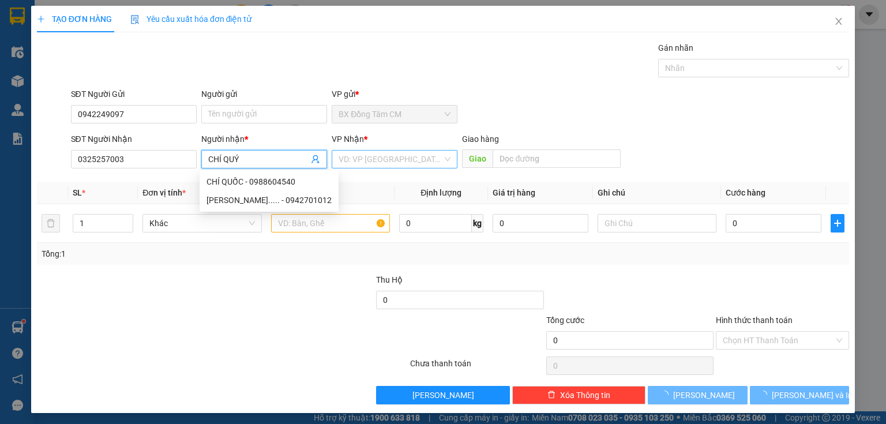
type input "CHÍ QUÝ"
click at [382, 165] on input "search" at bounding box center [391, 159] width 104 height 17
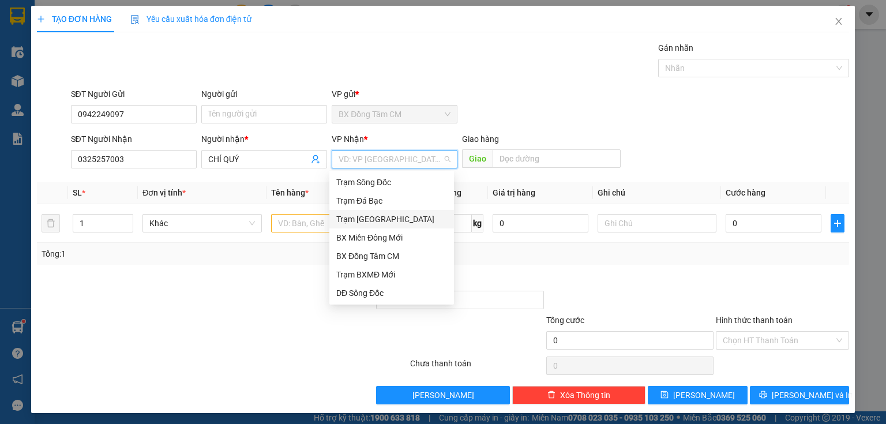
click at [366, 216] on div "Trạm [GEOGRAPHIC_DATA]" at bounding box center [391, 219] width 111 height 13
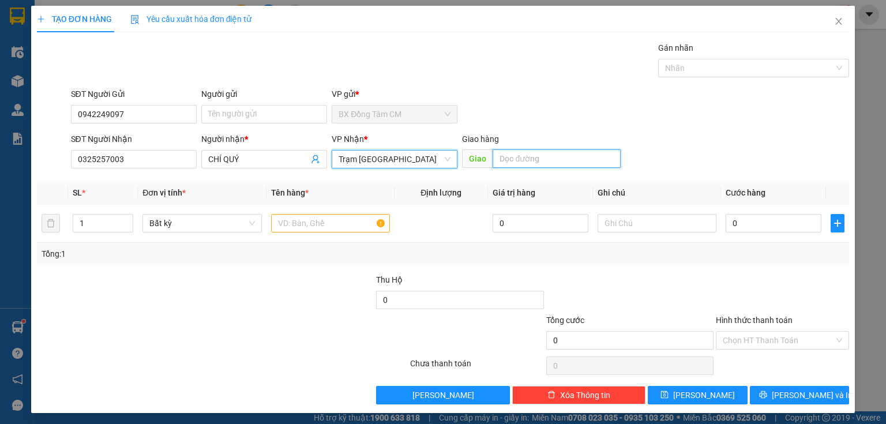
click at [517, 164] on input "text" at bounding box center [557, 158] width 128 height 18
type input "CV AN SƯƠNG"
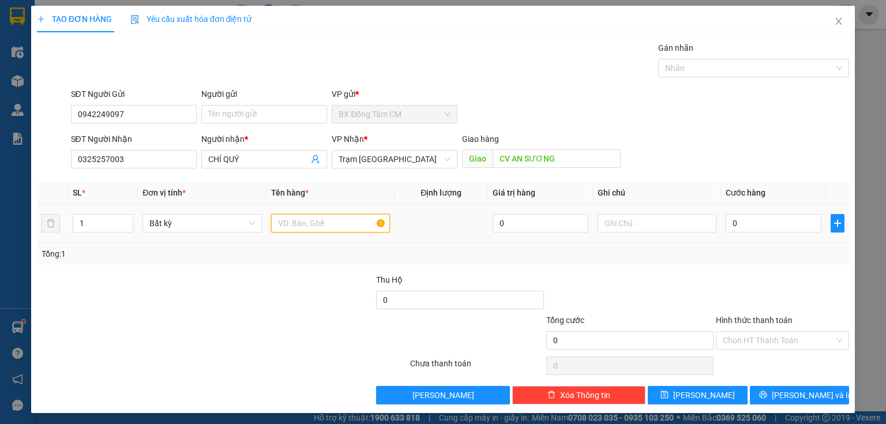
click at [283, 215] on input "text" at bounding box center [330, 223] width 119 height 18
type input "1"
type input "1TH LỚN +1 TH NHỎ +1 TÚI"
click at [780, 215] on td "0" at bounding box center [773, 223] width 105 height 39
click at [777, 217] on input "0" at bounding box center [774, 223] width 96 height 18
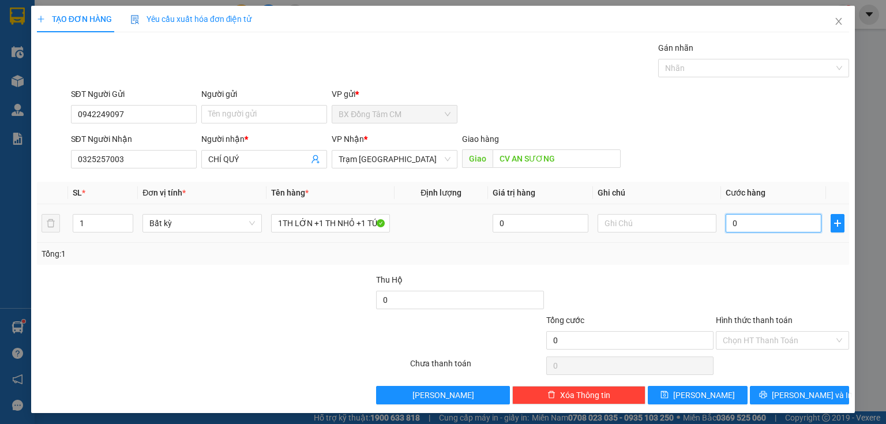
type input "1"
type input "12"
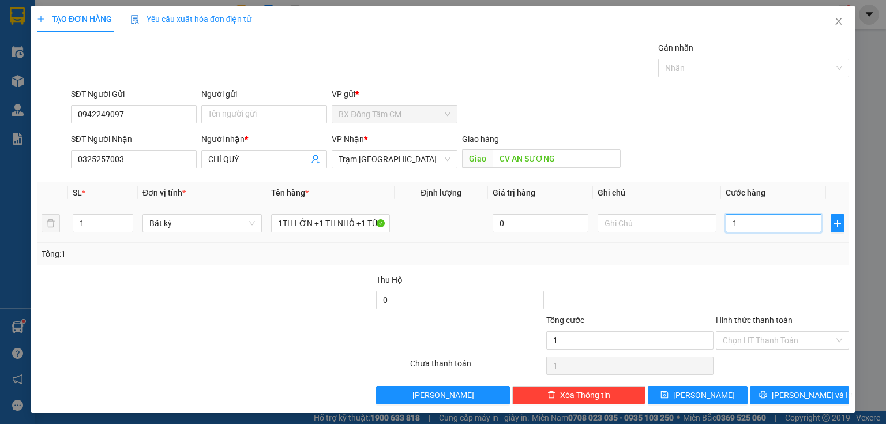
type input "12"
type input "120"
type input "1.200"
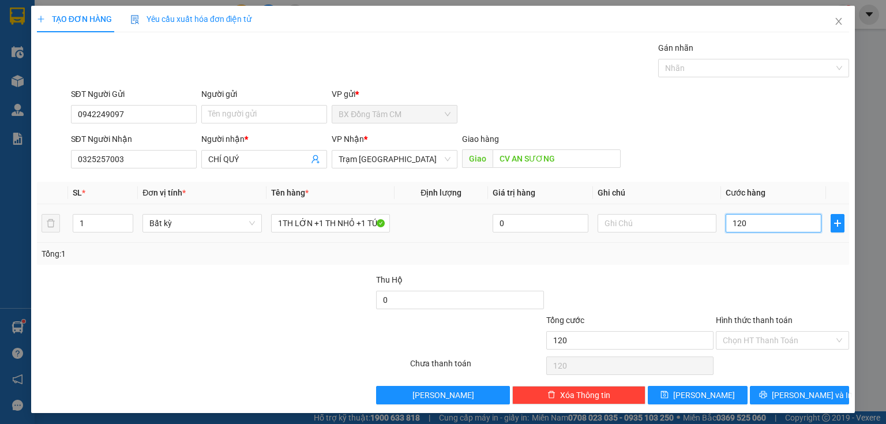
type input "1.200"
type input "12.000"
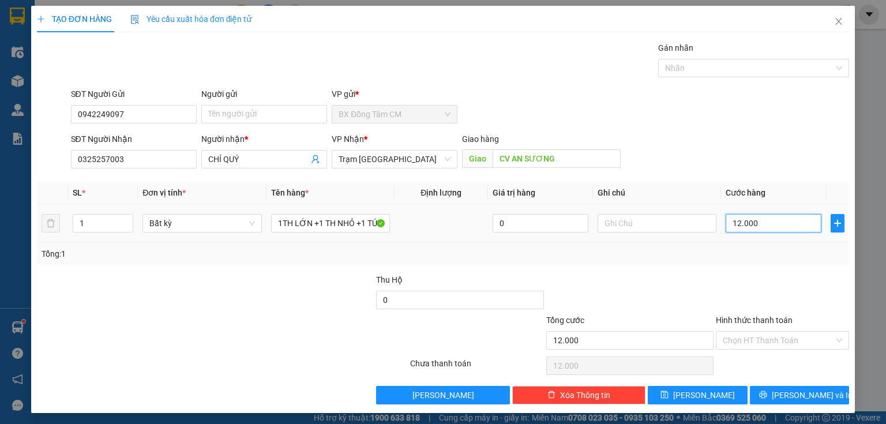
type input "120.000"
click at [779, 394] on button "[PERSON_NAME] và In" at bounding box center [800, 395] width 100 height 18
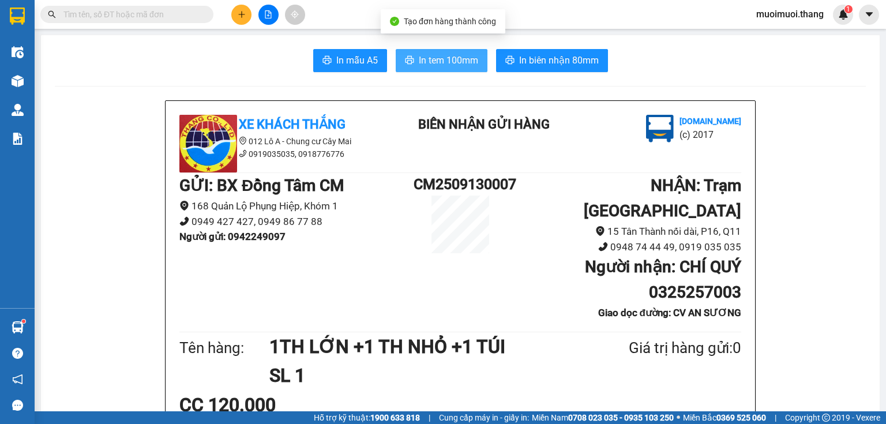
click at [449, 59] on span "In tem 100mm" at bounding box center [448, 60] width 59 height 14
click at [683, 350] on div "Tên hàng: 1TH LỚN +1 TH NHỎ +1 TÚI SL 1 Giá trị hàng gửi: 0" at bounding box center [460, 361] width 562 height 58
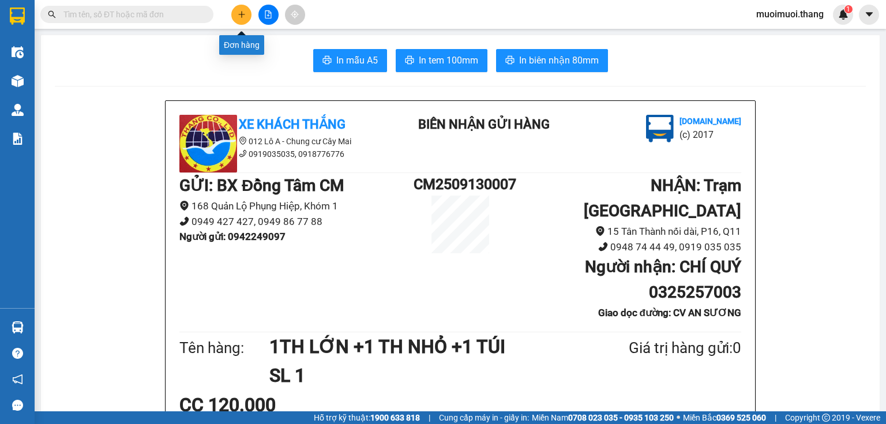
click at [239, 9] on button at bounding box center [241, 15] width 20 height 20
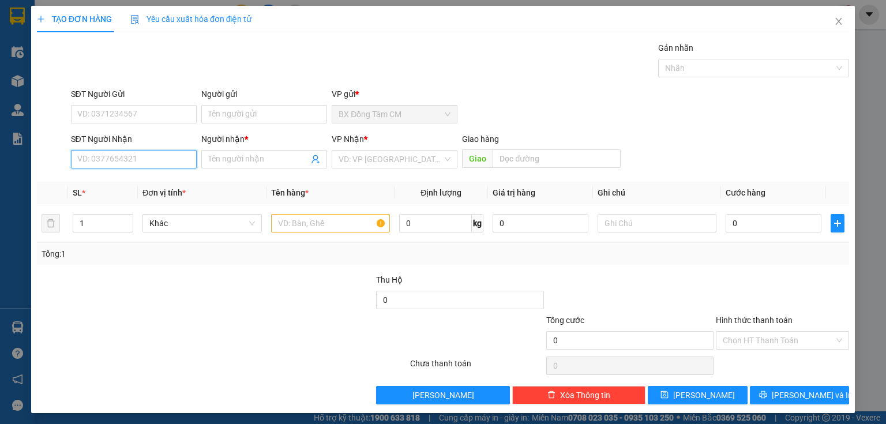
click at [122, 159] on input "SĐT Người Nhận" at bounding box center [134, 159] width 126 height 18
click at [273, 241] on table "SL * Đơn vị tính * Tên hàng * Định lượng Giá trị hàng Ghi chú Cước hàng 1 Khác …" at bounding box center [443, 212] width 812 height 61
click at [110, 171] on div "SĐT Người Nhận 0911" at bounding box center [134, 153] width 126 height 40
click at [112, 164] on input "0911" at bounding box center [134, 159] width 126 height 18
click at [95, 166] on input "0911748841" at bounding box center [134, 159] width 126 height 18
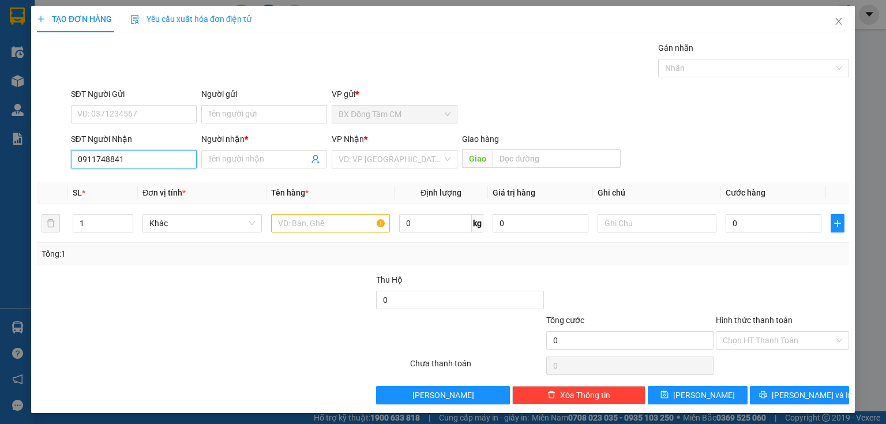
click at [108, 167] on input "0911748841" at bounding box center [134, 159] width 126 height 18
type input "0911748841"
click at [216, 153] on input "Người nhận *" at bounding box center [258, 159] width 100 height 13
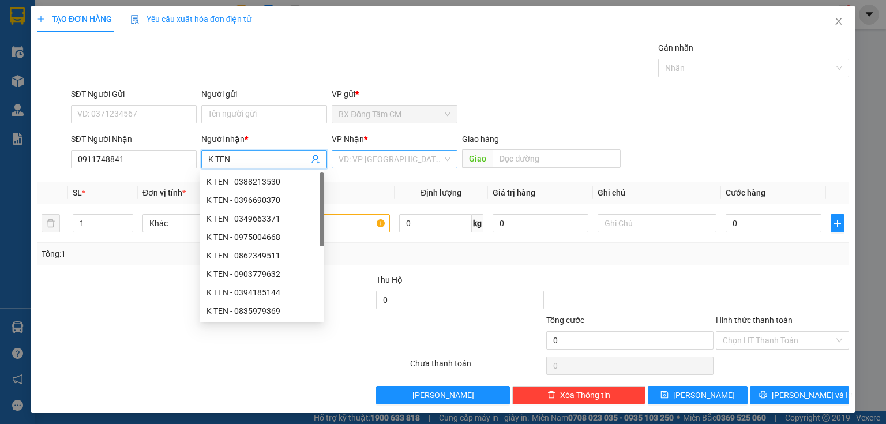
type input "K TEN"
click at [392, 156] on input "search" at bounding box center [391, 159] width 104 height 17
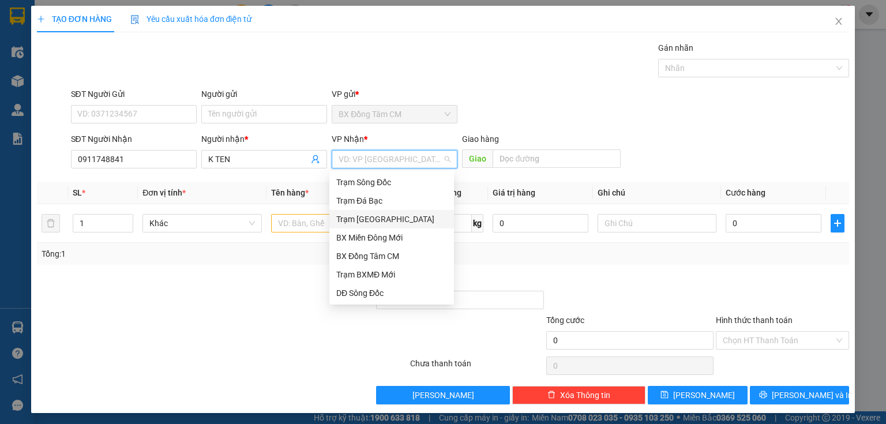
click at [367, 214] on div "Trạm [GEOGRAPHIC_DATA]" at bounding box center [391, 219] width 111 height 13
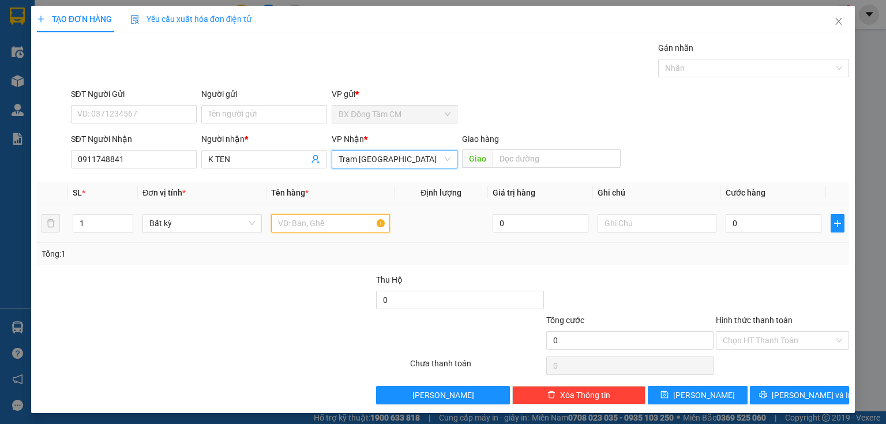
click at [310, 221] on input "text" at bounding box center [330, 223] width 119 height 18
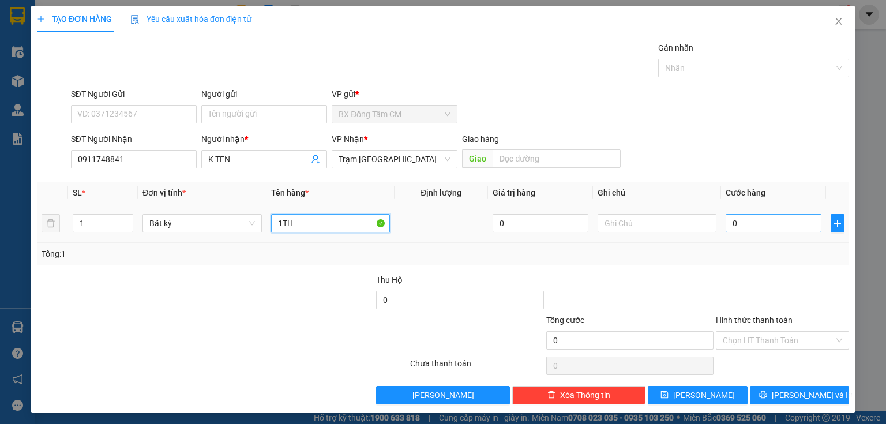
type input "1TH"
click at [762, 216] on input "0" at bounding box center [774, 223] width 96 height 18
type input "4"
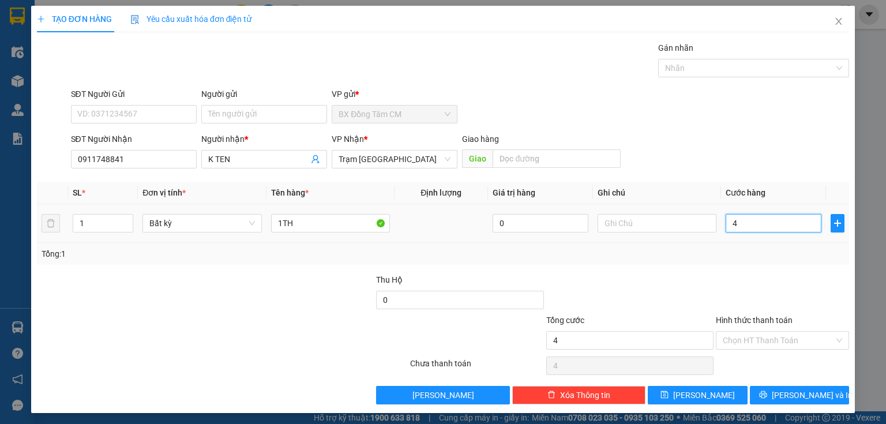
type input "40"
type input "400"
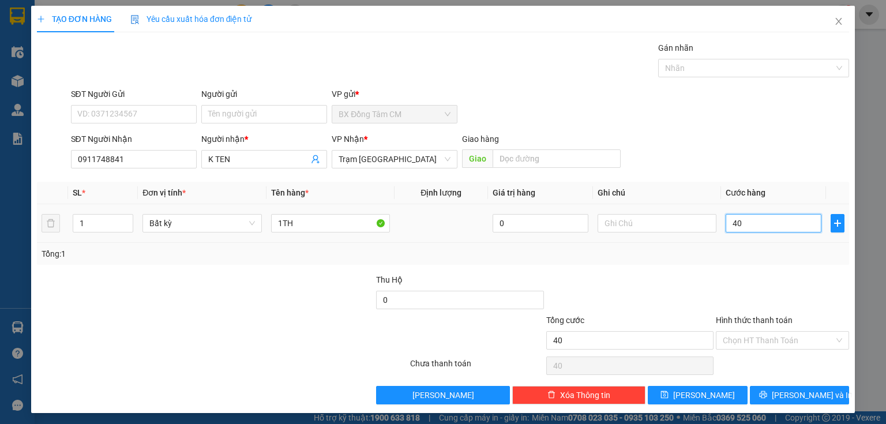
type input "400"
type input "4.000"
type input "40.000"
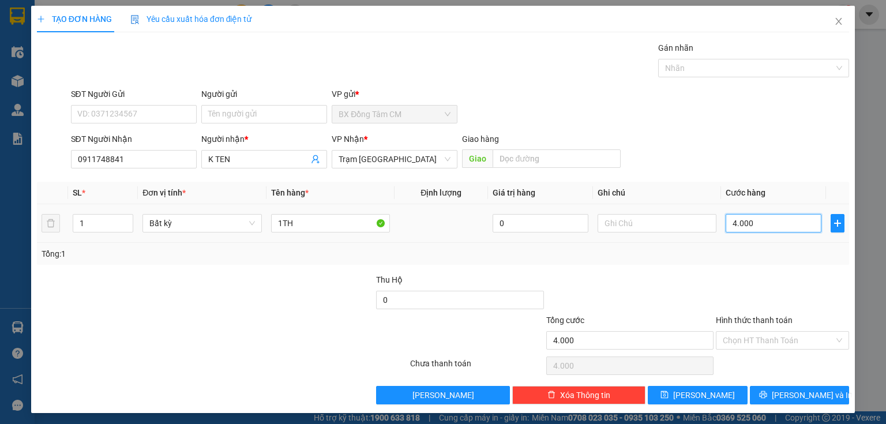
type input "40.000"
click at [768, 393] on button "[PERSON_NAME] và In" at bounding box center [800, 395] width 100 height 18
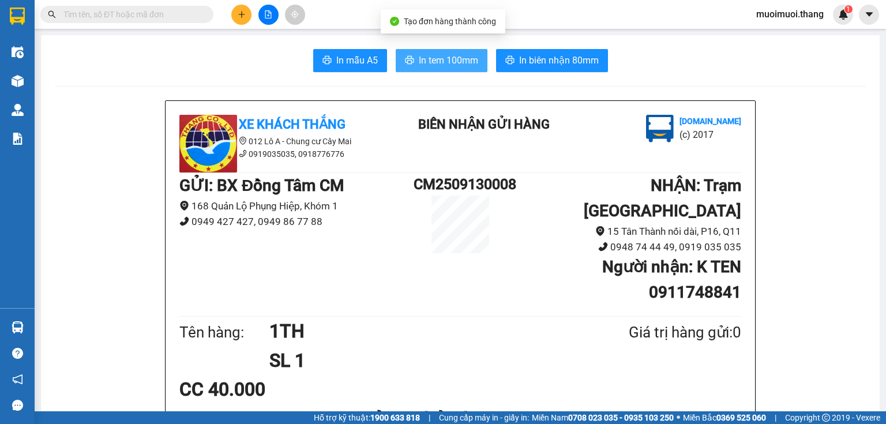
click at [429, 67] on button "In tem 100mm" at bounding box center [442, 60] width 92 height 23
click at [245, 21] on button at bounding box center [241, 15] width 20 height 20
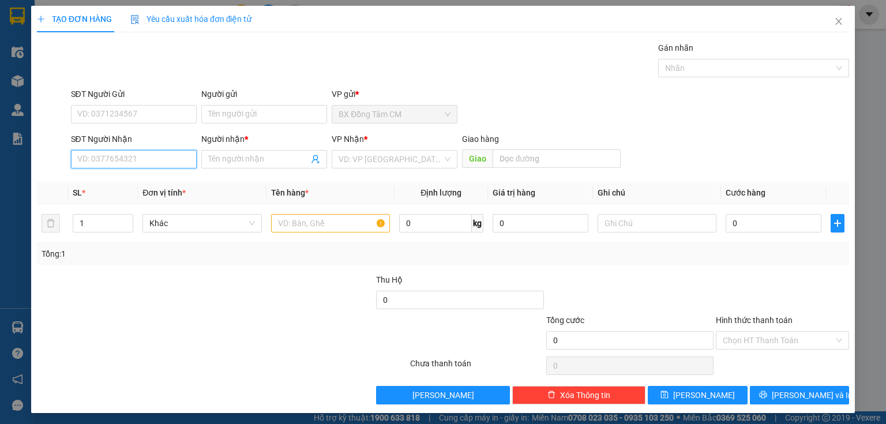
click at [170, 150] on input "SĐT Người Nhận" at bounding box center [134, 159] width 126 height 18
type input "0905188404"
click at [93, 168] on div "SĐT Người Nhận 0905188404" at bounding box center [134, 153] width 126 height 40
click at [93, 164] on input "0905188404" at bounding box center [134, 159] width 126 height 18
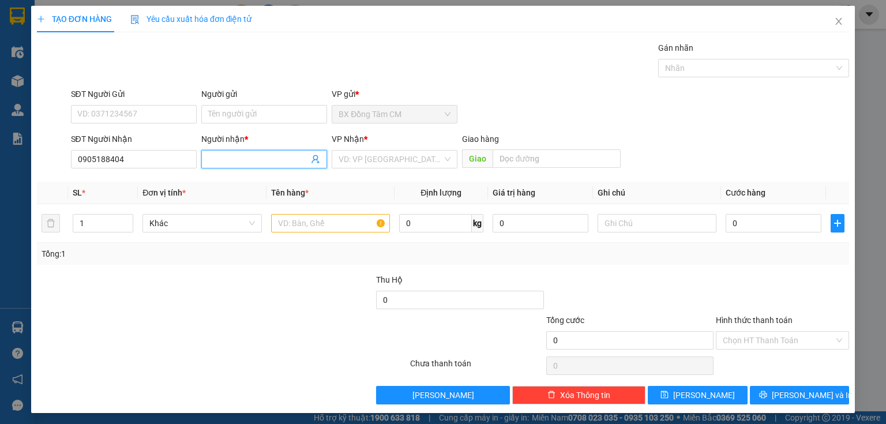
click at [288, 159] on input "Người nhận *" at bounding box center [258, 159] width 100 height 13
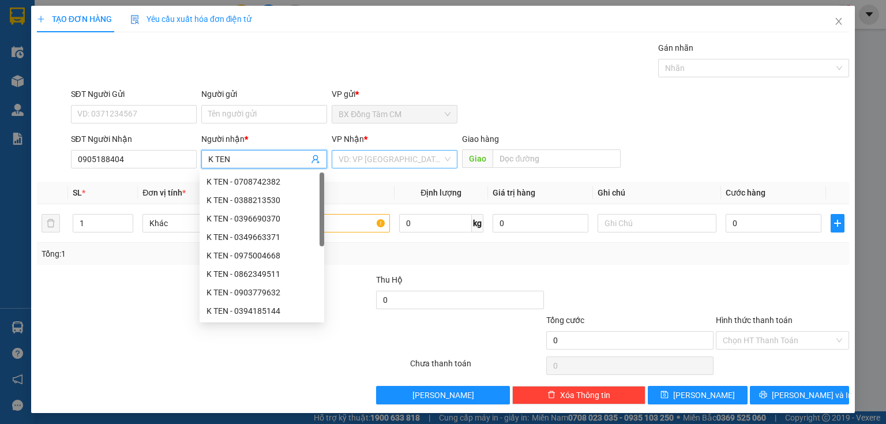
type input "K TEN"
click at [375, 157] on input "search" at bounding box center [391, 159] width 104 height 17
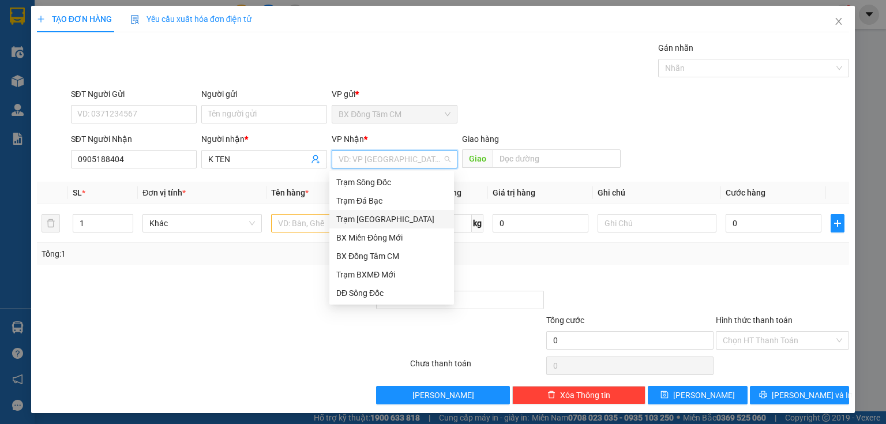
click at [392, 221] on div "Trạm [GEOGRAPHIC_DATA]" at bounding box center [391, 219] width 111 height 13
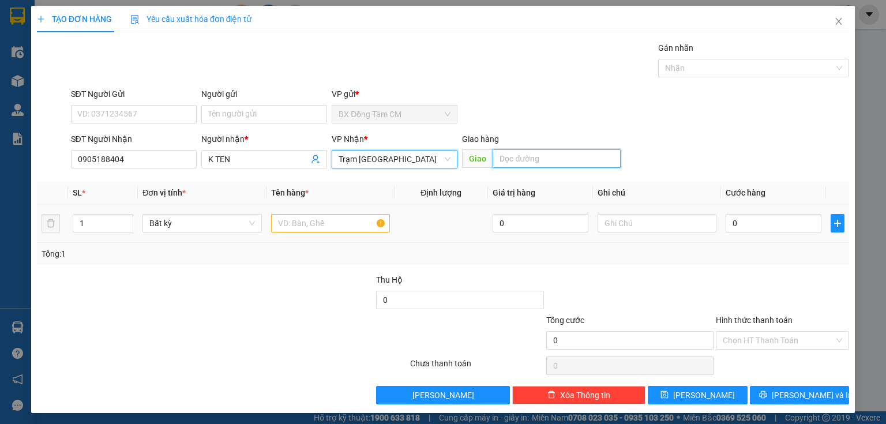
click at [520, 164] on input "text" at bounding box center [557, 158] width 128 height 18
type input "C"
type input "TÂN THE HIEP"
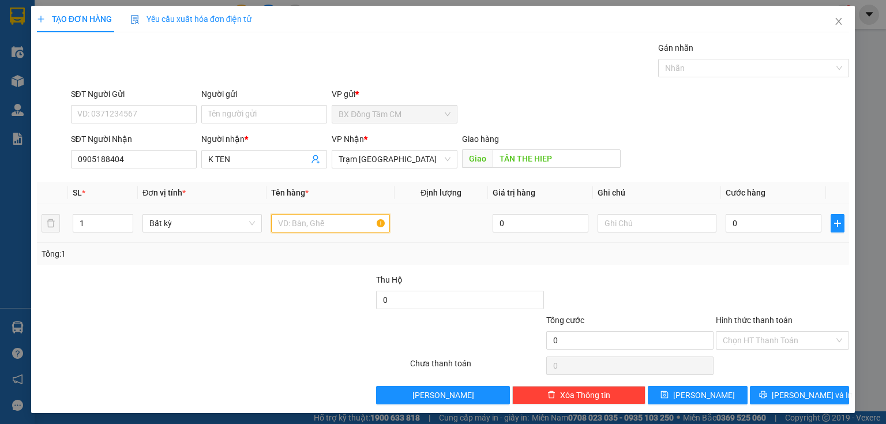
click at [343, 229] on input "text" at bounding box center [330, 223] width 119 height 18
type input "1 CAN +1 TH"
click at [734, 224] on input "0" at bounding box center [774, 223] width 96 height 18
type input "1"
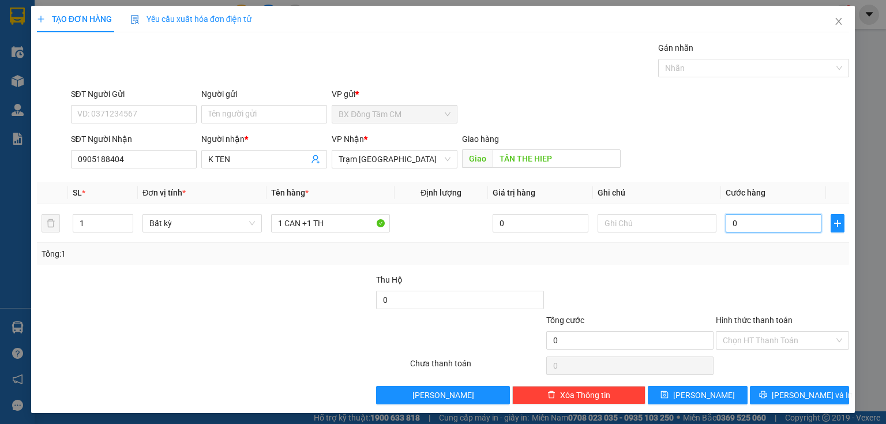
type input "1"
type input "12"
type input "120"
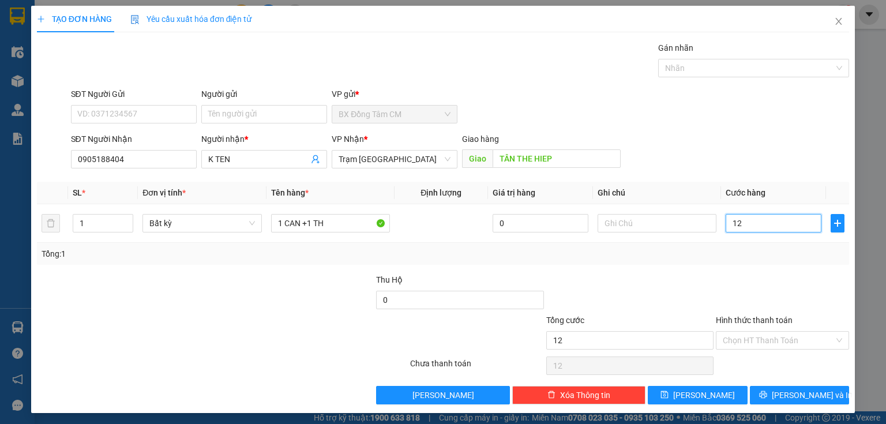
type input "120"
type input "1.200"
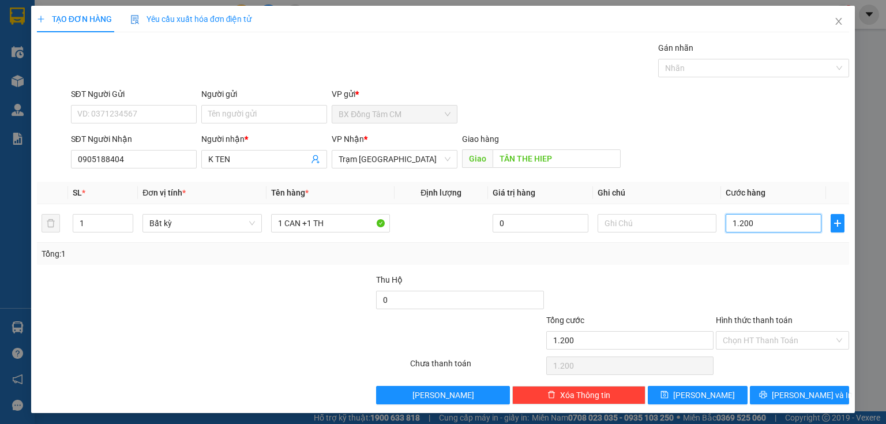
type input "12.000"
type input "120.000"
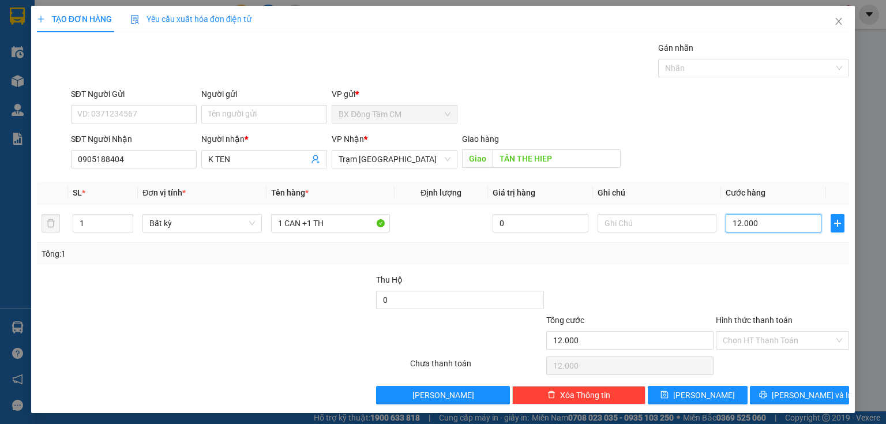
type input "120.000"
click at [602, 219] on input "text" at bounding box center [656, 223] width 119 height 18
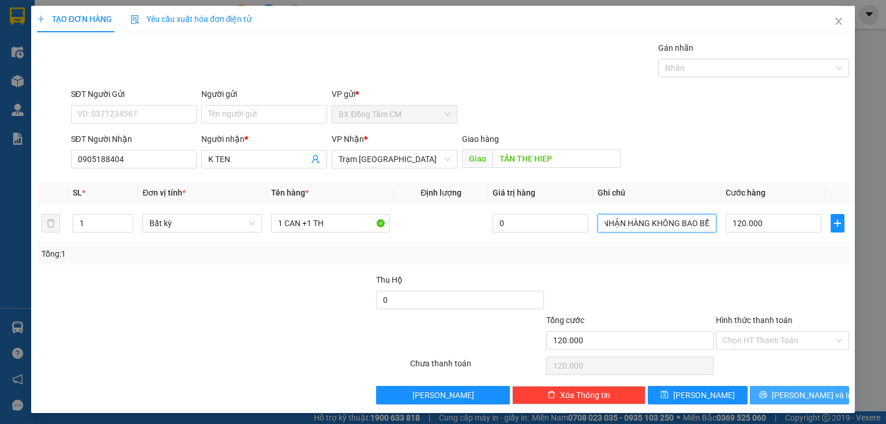
type input "NHẬN HÀNG KHÔNG BAO BỂ"
click at [758, 389] on button "[PERSON_NAME] và In" at bounding box center [800, 395] width 100 height 18
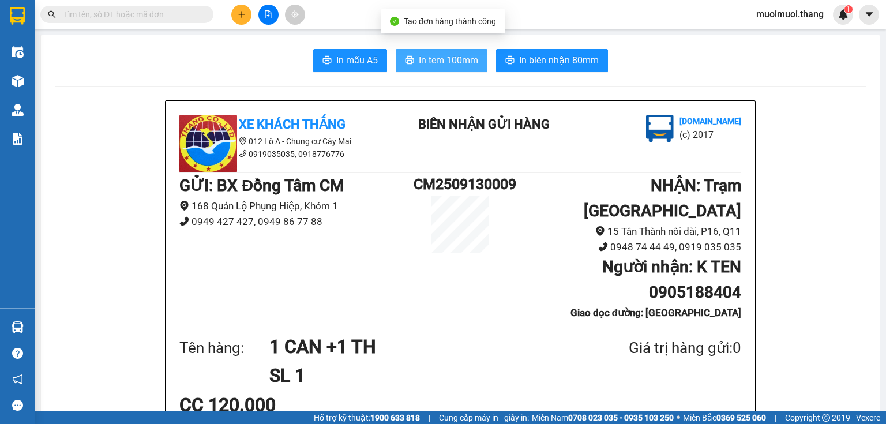
click at [466, 58] on span "In tem 100mm" at bounding box center [448, 60] width 59 height 14
click at [249, 17] on button at bounding box center [241, 15] width 20 height 20
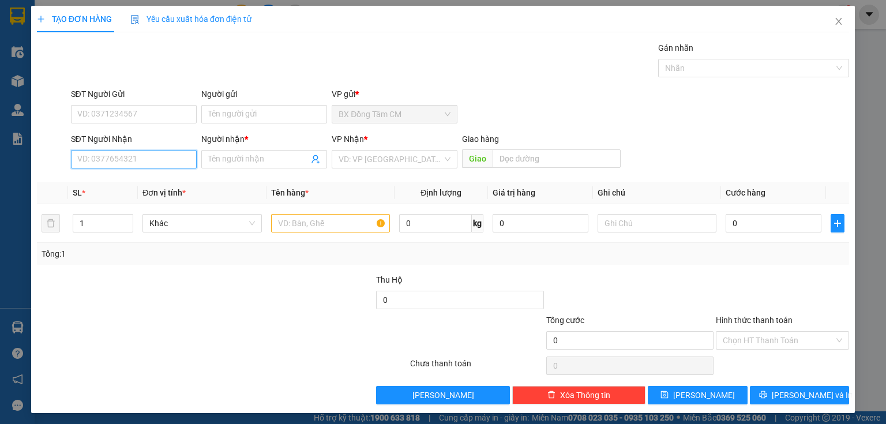
click at [159, 163] on input "SĐT Người Nhận" at bounding box center [134, 159] width 126 height 18
type input "0798036071"
click at [138, 181] on div "0798036071 - THỊ DƯ" at bounding box center [132, 181] width 111 height 13
type input "THỊ DƯ"
type input "TTP TÂN AN"
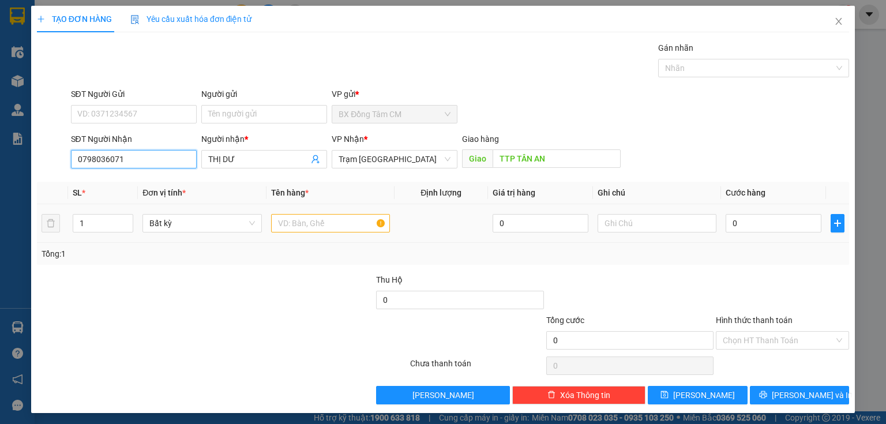
type input "0798036071"
click at [273, 213] on tr "1 Bất kỳ 0 0" at bounding box center [443, 223] width 812 height 39
click at [288, 217] on input "text" at bounding box center [330, 223] width 119 height 18
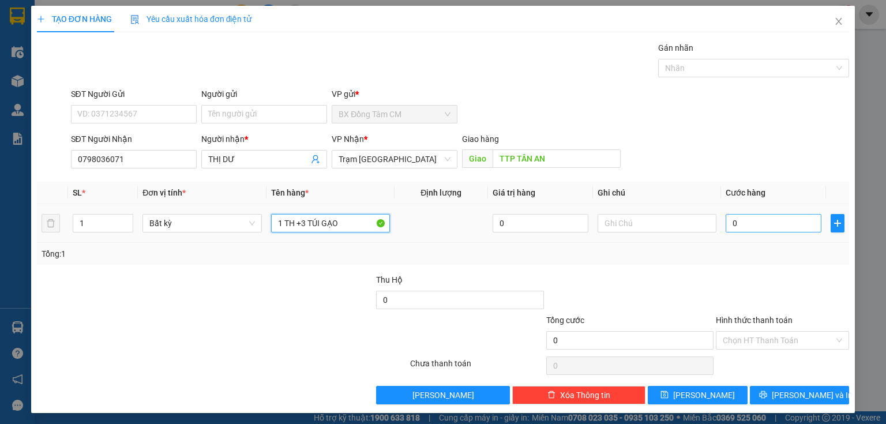
type input "1 TH +3 TÚI GẠO"
click at [736, 220] on input "0" at bounding box center [774, 223] width 96 height 18
type input "1"
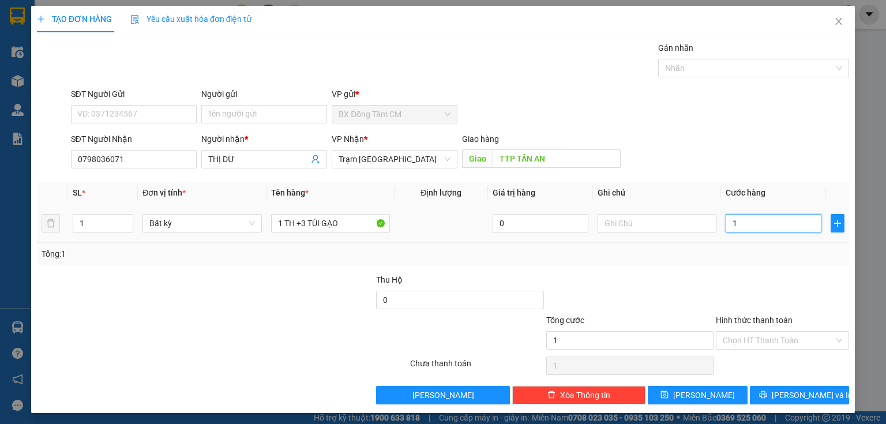
type input "14"
type input "1.401"
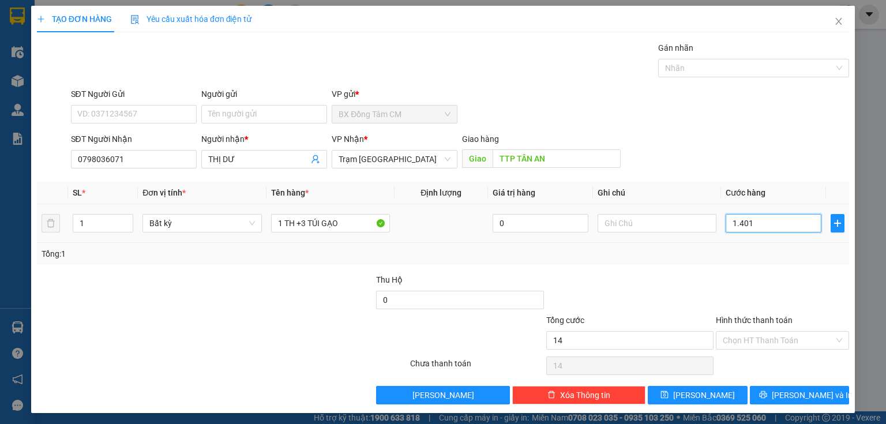
type input "1.401"
type input "14.010"
type input "140.100"
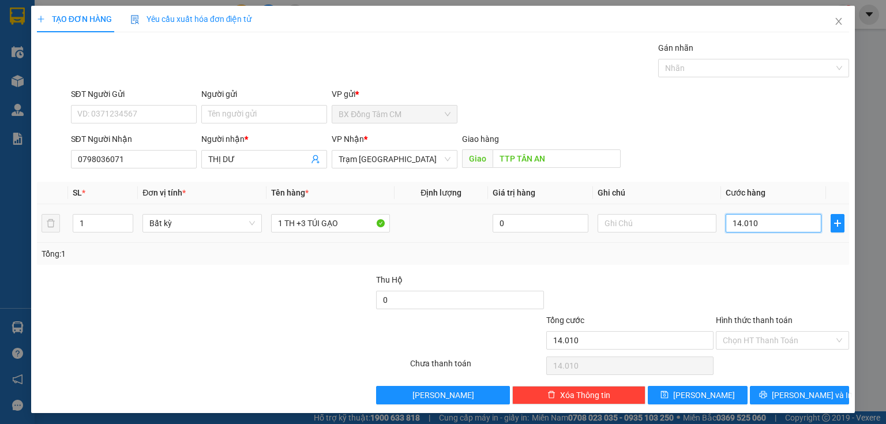
type input "140.100"
type input "14.010"
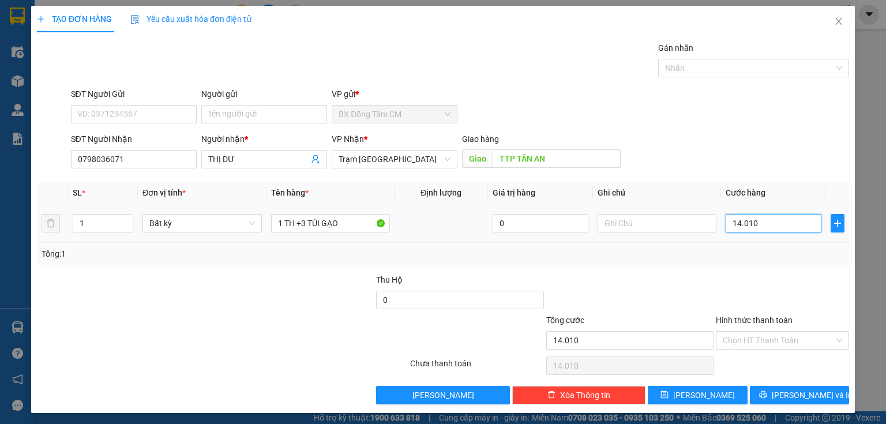
type input "1.401"
type input "140"
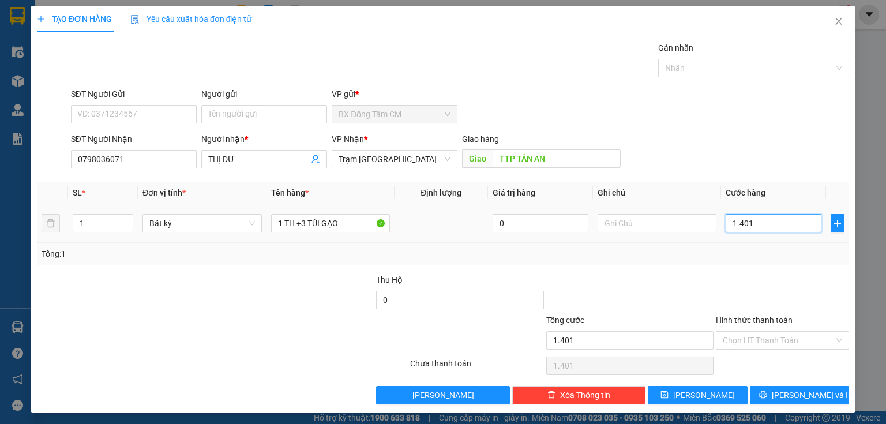
type input "140"
click at [735, 226] on input "140" at bounding box center [774, 223] width 96 height 18
type input "10"
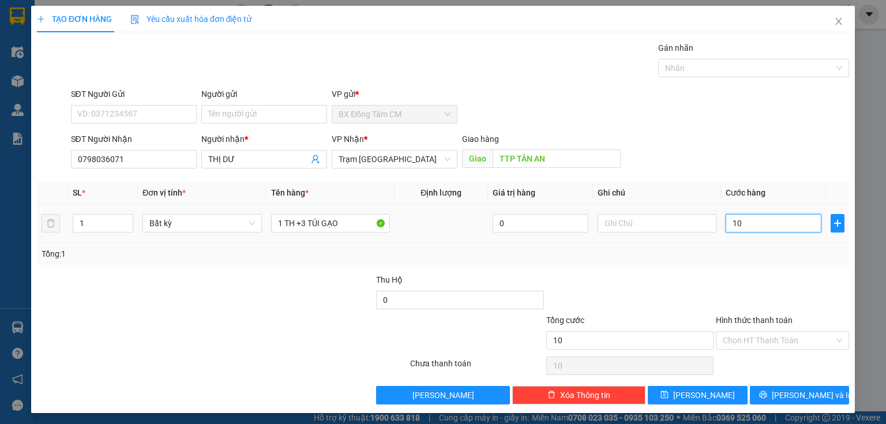
type input "150"
type input "1.500"
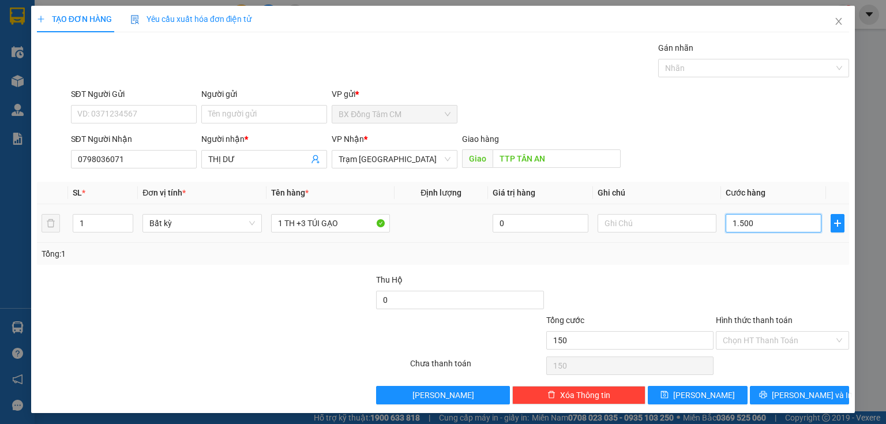
type input "1.500"
type input "15.000"
type input "150.001"
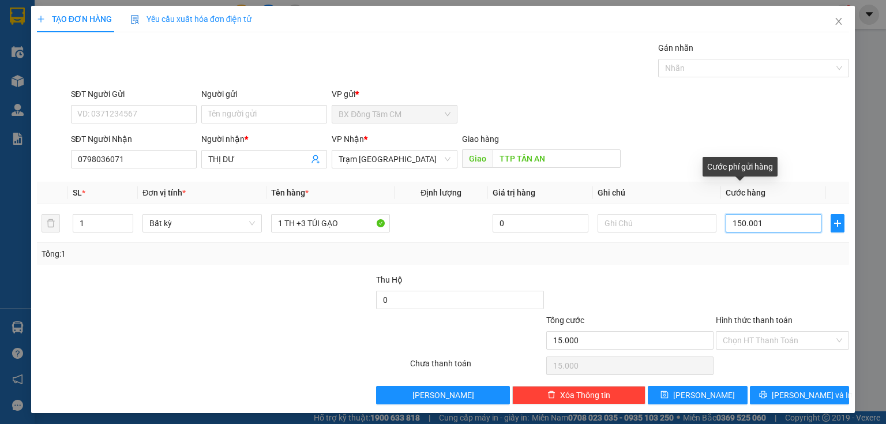
type input "150.001"
type input "15.000"
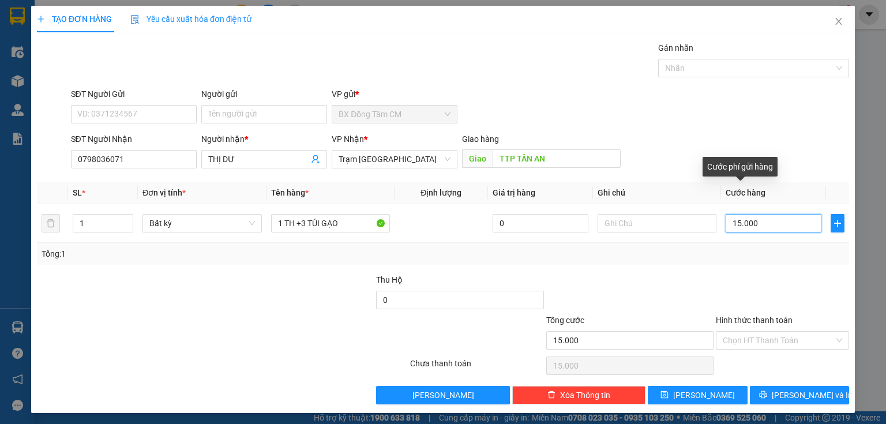
type input "150.000"
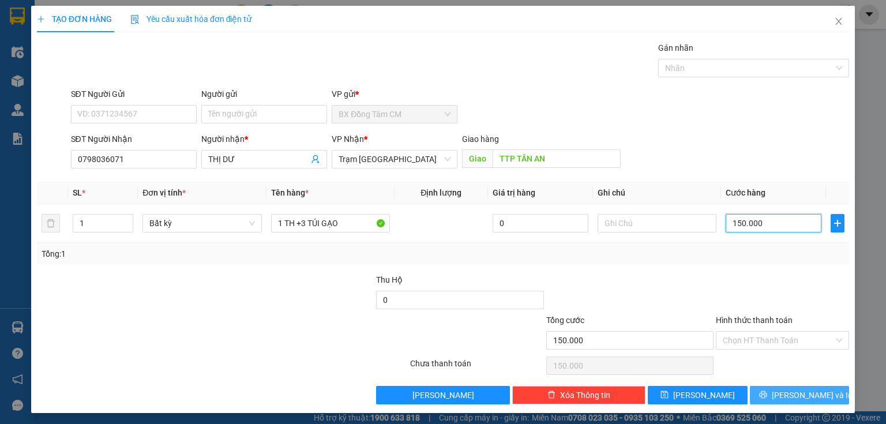
type input "150.000"
click at [784, 391] on span "[PERSON_NAME] và In" at bounding box center [812, 395] width 81 height 13
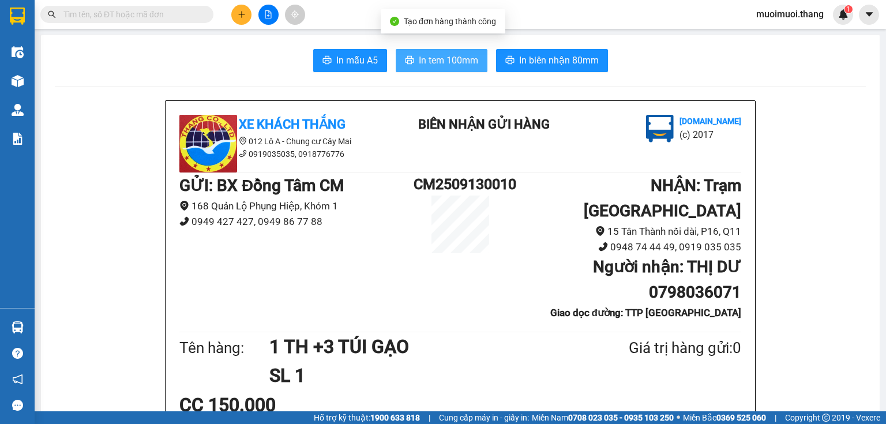
click at [401, 53] on button "In tem 100mm" at bounding box center [442, 60] width 92 height 23
click at [695, 162] on div "Xe Khách THẮNG 012 Lô A - Chung cư Cây Mai 0919035035, 0918776776 BIÊN NHẬN GỬI…" at bounding box center [460, 144] width 566 height 58
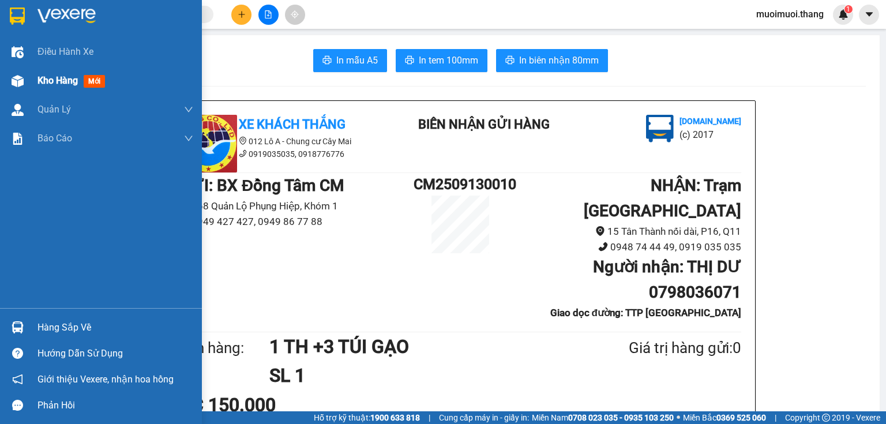
click at [86, 74] on div "Kho hàng mới" at bounding box center [73, 80] width 72 height 14
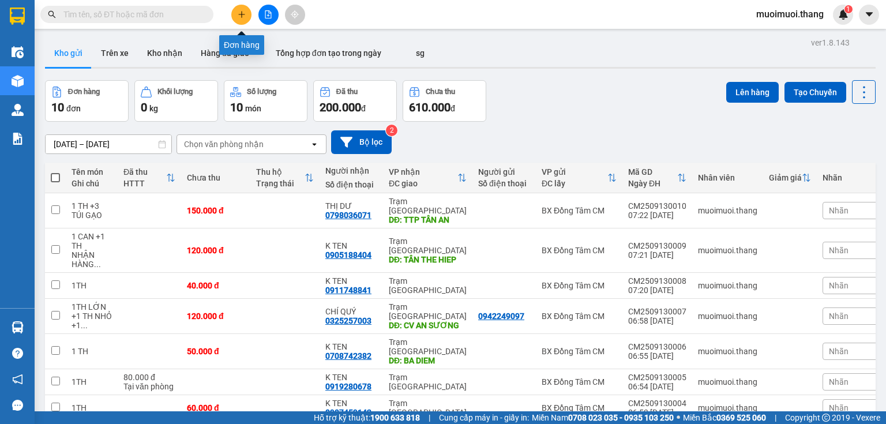
click at [242, 18] on icon "plus" at bounding box center [242, 14] width 8 height 8
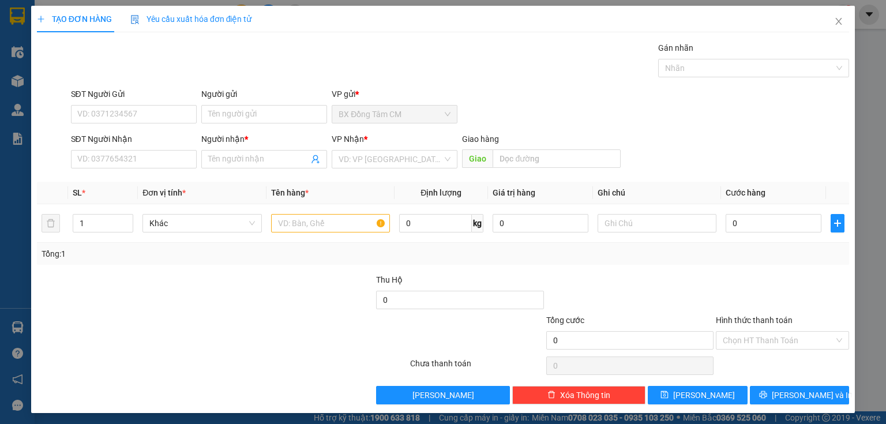
drag, startPoint x: 157, startPoint y: 144, endPoint x: 149, endPoint y: 148, distance: 9.3
click at [155, 145] on div "SĐT Người Nhận" at bounding box center [134, 141] width 126 height 17
click at [146, 153] on input "SĐT Người Nhận" at bounding box center [134, 159] width 126 height 18
type input "0"
click at [684, 234] on div "Transit Pickup Surcharge Ids Transit Deliver Surcharge Ids Transit Deliver Surc…" at bounding box center [443, 223] width 812 height 363
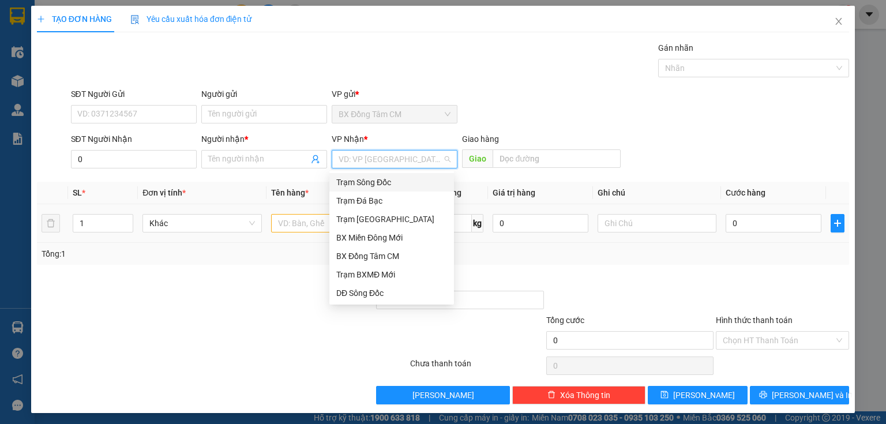
type input "9"
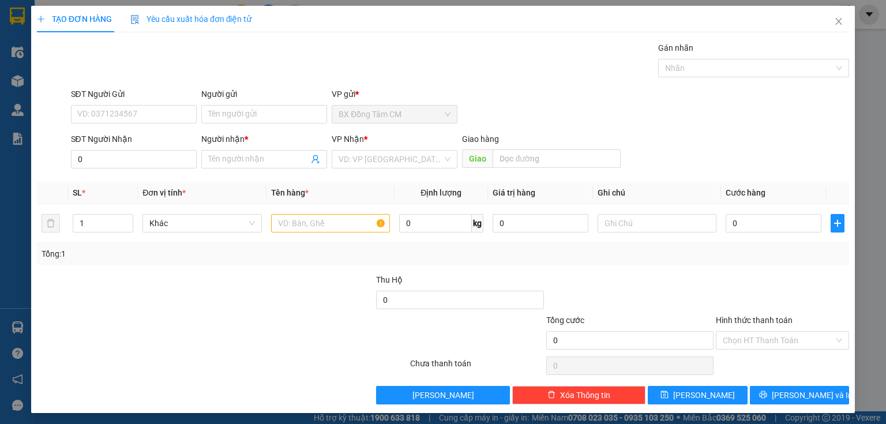
click at [141, 171] on div "SĐT Người Nhận 0" at bounding box center [134, 153] width 126 height 40
click at [143, 164] on input "0" at bounding box center [134, 159] width 126 height 18
type input "0915325252"
click at [133, 181] on div "0915325252 - K TEN" at bounding box center [132, 181] width 111 height 13
type input "K TEN"
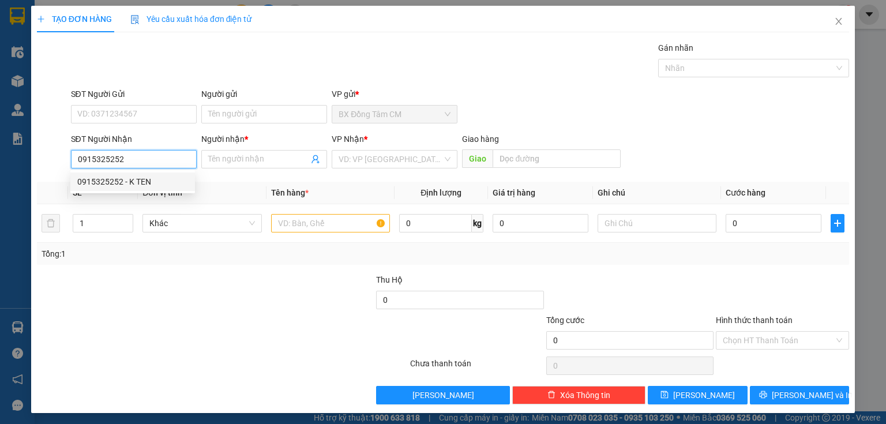
type input "VINH LONG"
type input "0915325252"
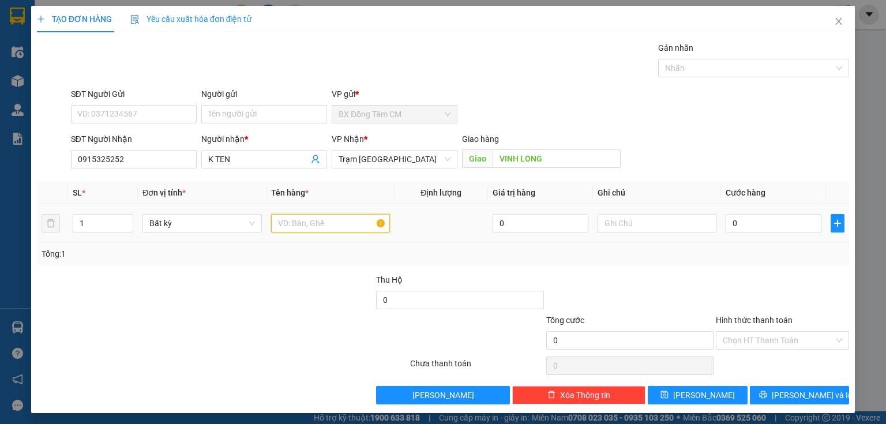
click at [273, 220] on input "text" at bounding box center [330, 223] width 119 height 18
type input "1 TH"
click at [749, 202] on th "Cước hàng" at bounding box center [773, 193] width 105 height 22
type input "1"
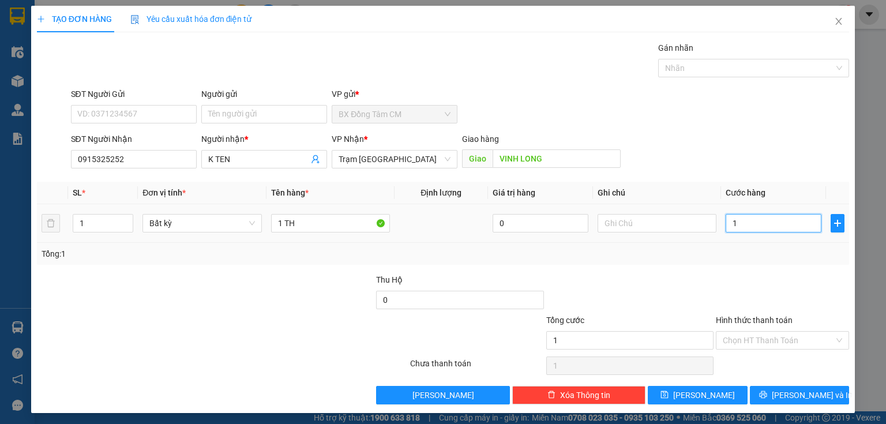
type input "1"
type input "12"
type input "120"
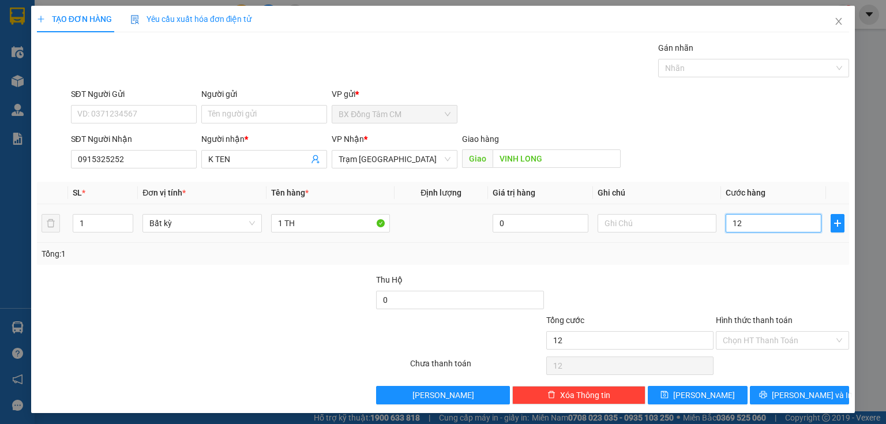
type input "120"
type input "1.200"
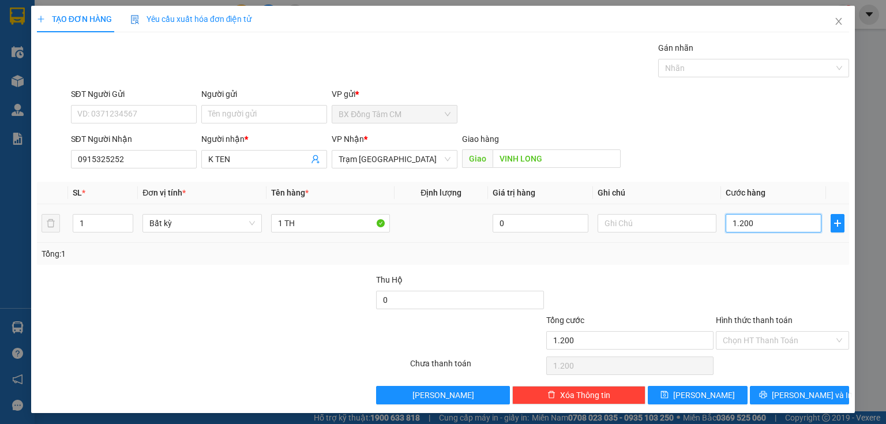
type input "12.000"
type input "120.000"
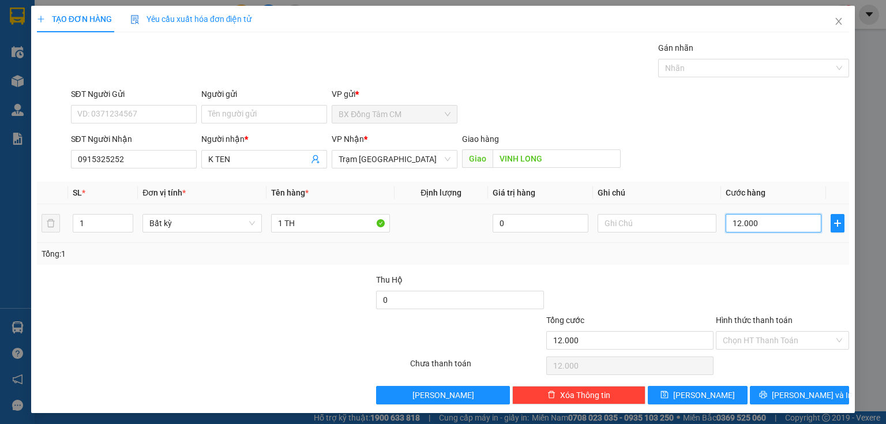
type input "120.000"
click at [757, 386] on button "[PERSON_NAME] và In" at bounding box center [800, 395] width 100 height 18
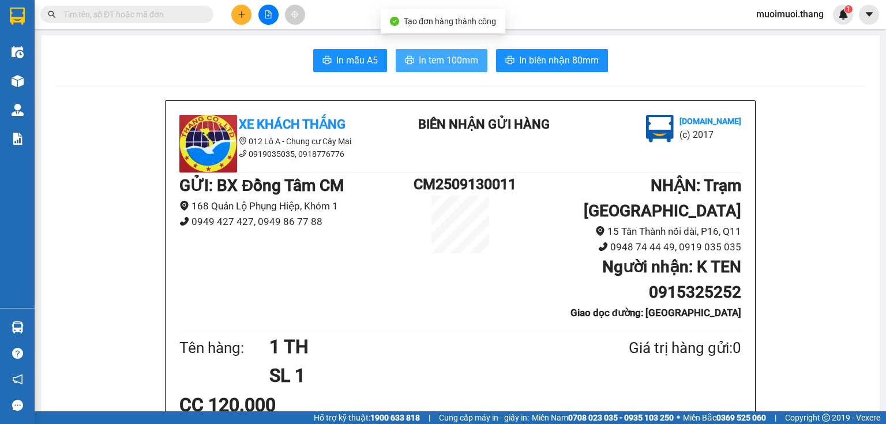
click at [460, 67] on span "In tem 100mm" at bounding box center [448, 60] width 59 height 14
click at [243, 24] on div at bounding box center [268, 15] width 87 height 20
click at [237, 18] on button at bounding box center [241, 15] width 20 height 20
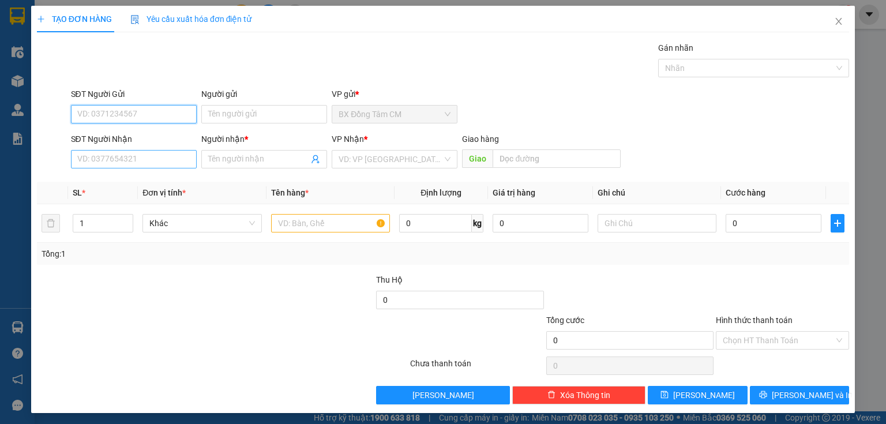
click at [172, 150] on div "SĐT Người Nhận VD: 0377654321" at bounding box center [134, 153] width 126 height 40
click at [161, 164] on input "SĐT Người Nhận" at bounding box center [134, 159] width 126 height 18
type input "0822383614"
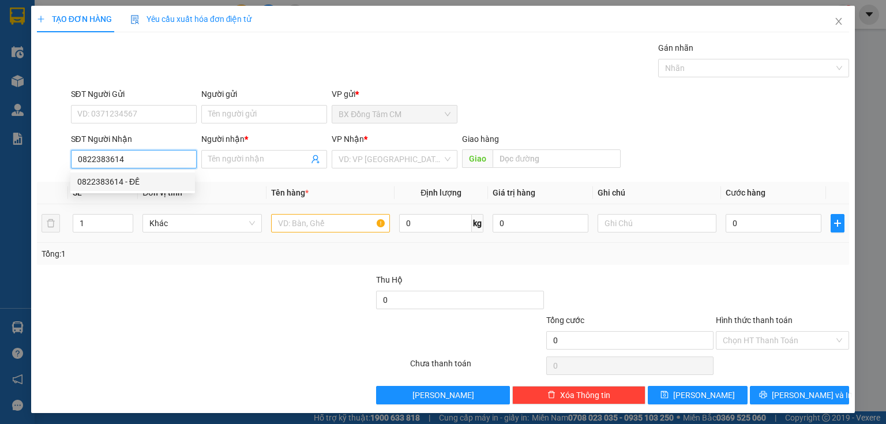
drag, startPoint x: 141, startPoint y: 186, endPoint x: 367, endPoint y: 232, distance: 230.3
click at [145, 186] on div "0822383614 - ĐẾ" at bounding box center [132, 181] width 111 height 13
type input "ĐẾ"
type input "0822383614"
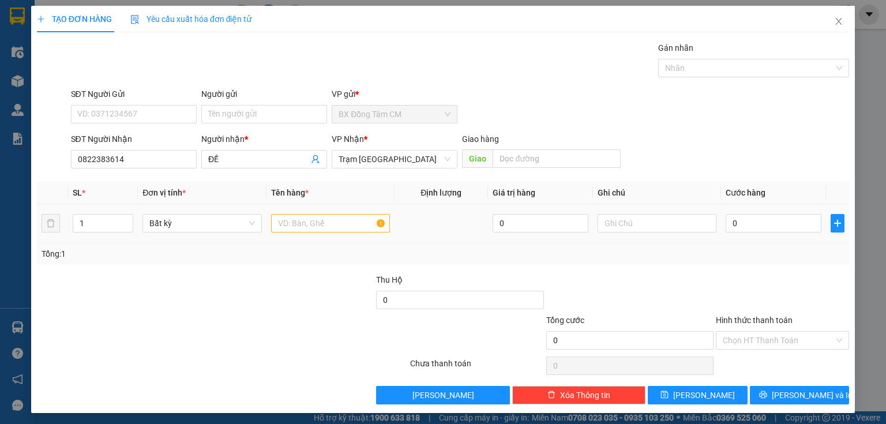
click at [343, 236] on td at bounding box center [330, 223] width 128 height 39
click at [343, 227] on input "text" at bounding box center [330, 223] width 119 height 18
type input "1 TH"
click at [765, 227] on input "0" at bounding box center [774, 223] width 96 height 18
type input "4"
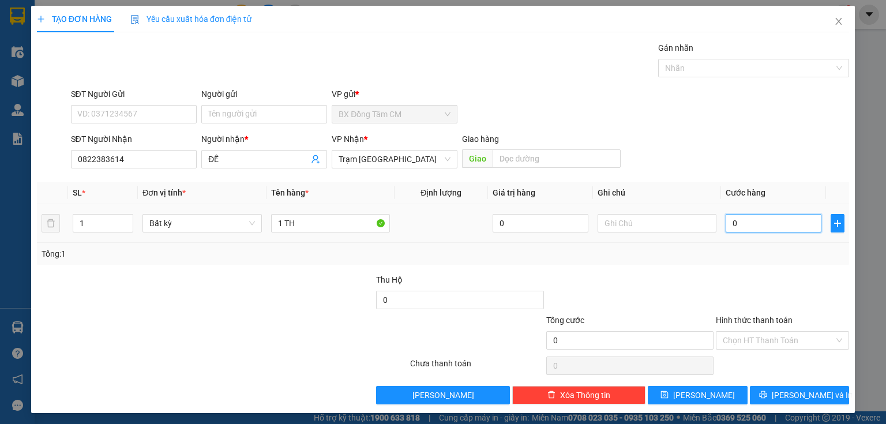
type input "4"
type input "40"
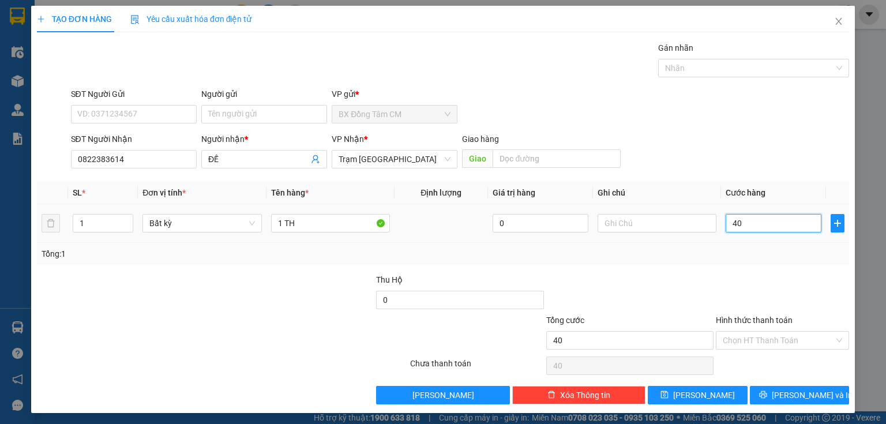
type input "400"
type input "4.000"
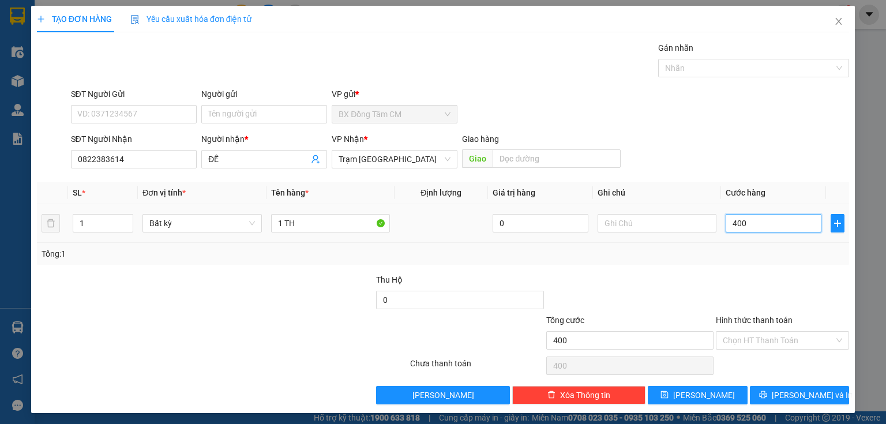
type input "4.000"
type input "40.000"
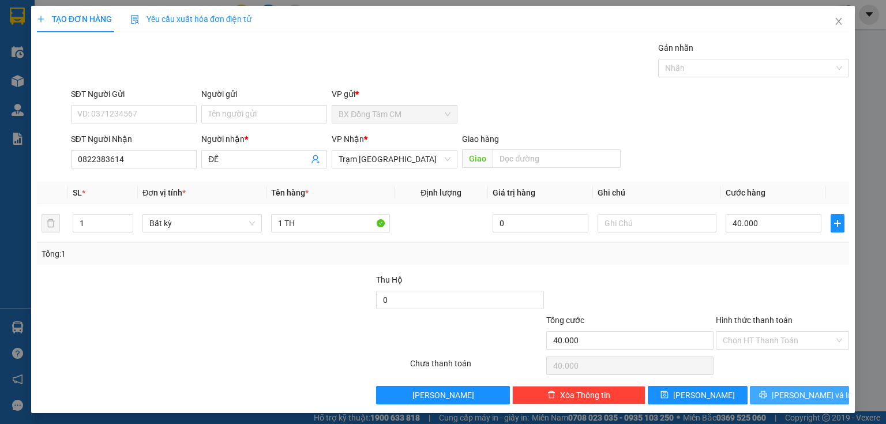
click at [780, 383] on div "Transit Pickup Surcharge Ids Transit Deliver Surcharge Ids Transit Deliver Surc…" at bounding box center [443, 223] width 812 height 363
click at [779, 386] on button "[PERSON_NAME] và In" at bounding box center [800, 395] width 100 height 18
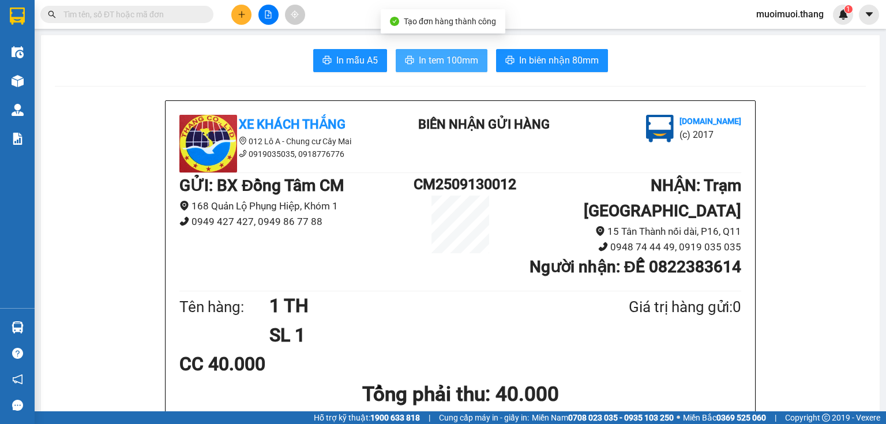
click at [442, 55] on span "In tem 100mm" at bounding box center [448, 60] width 59 height 14
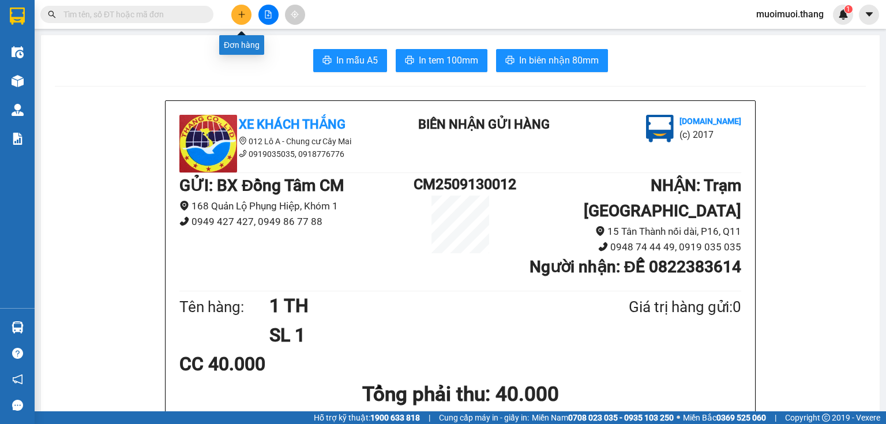
click at [242, 20] on button at bounding box center [241, 15] width 20 height 20
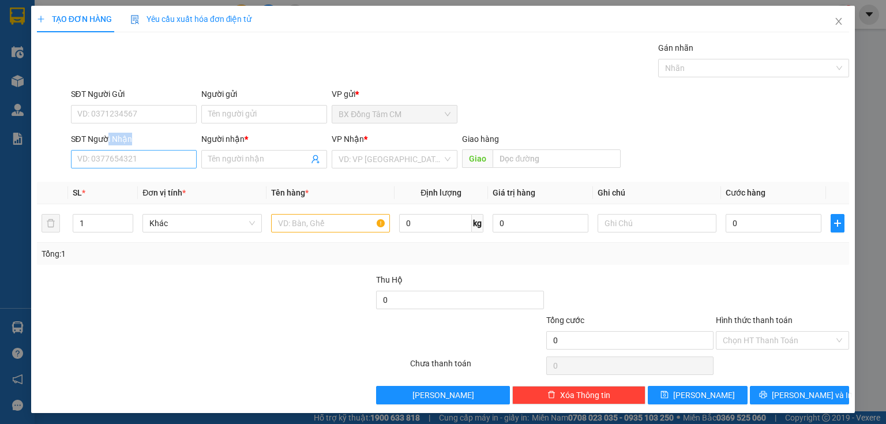
drag, startPoint x: 105, startPoint y: 147, endPoint x: 96, endPoint y: 161, distance: 16.6
click at [96, 161] on div "SĐT Người Nhận VD: 0377654321" at bounding box center [134, 153] width 126 height 40
click at [96, 161] on input "SĐT Người Nhận" at bounding box center [134, 159] width 126 height 18
type input "0834949667"
drag, startPoint x: 125, startPoint y: 185, endPoint x: 140, endPoint y: 185, distance: 15.6
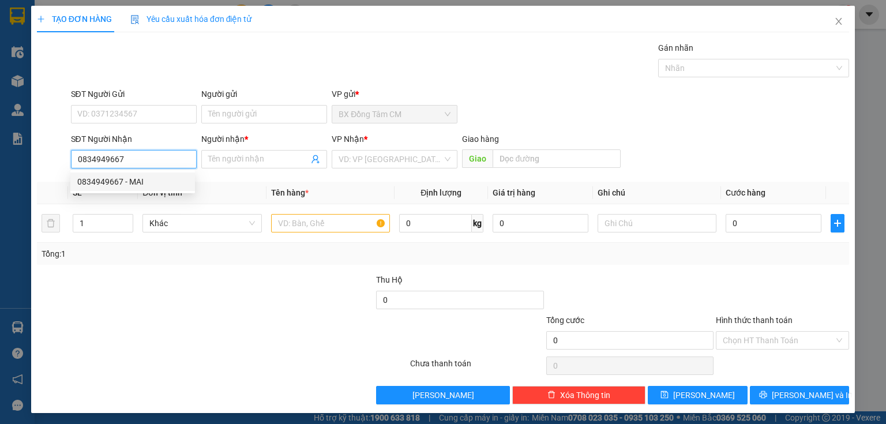
click at [129, 185] on div "0834949667 - MAI" at bounding box center [132, 181] width 111 height 13
type input "MAI"
type input "NGÃ 4 ĐỒNG TÂM"
type input "0834949667"
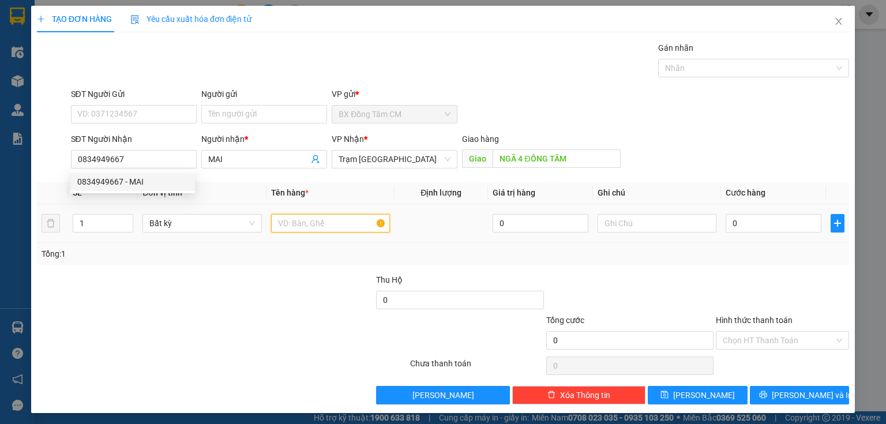
click at [309, 221] on input "text" at bounding box center [330, 223] width 119 height 18
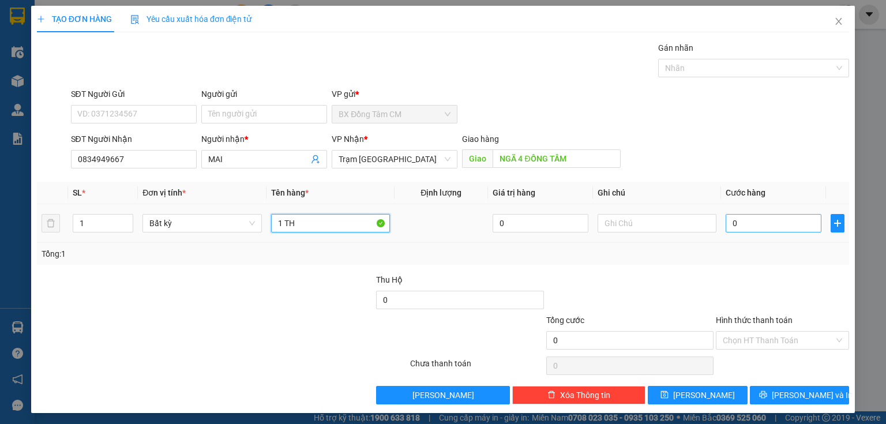
type input "1 TH"
click at [739, 220] on input "0" at bounding box center [774, 223] width 96 height 18
type input "1"
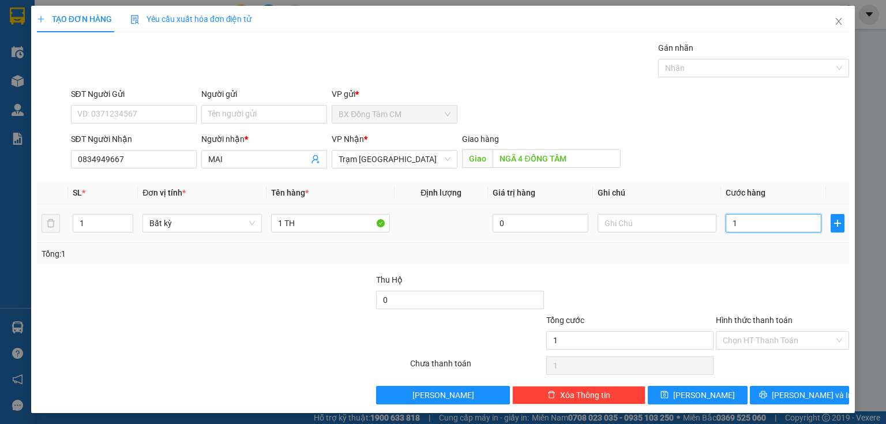
type input "12"
type input "120"
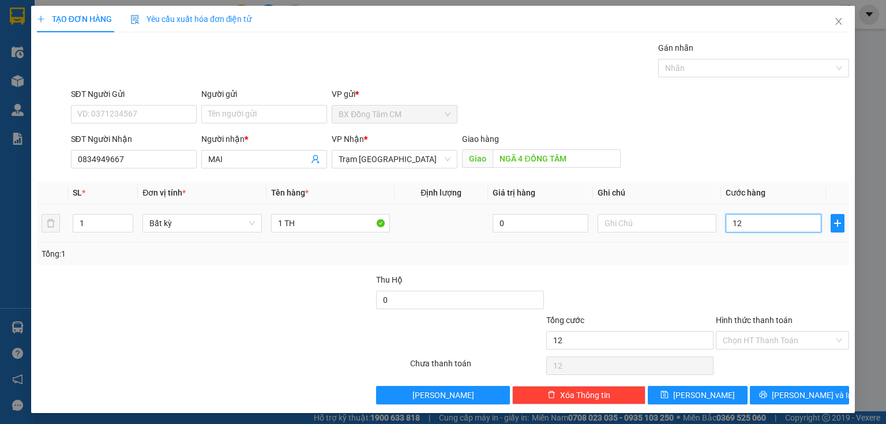
type input "120"
type input "1.200"
type input "12.000"
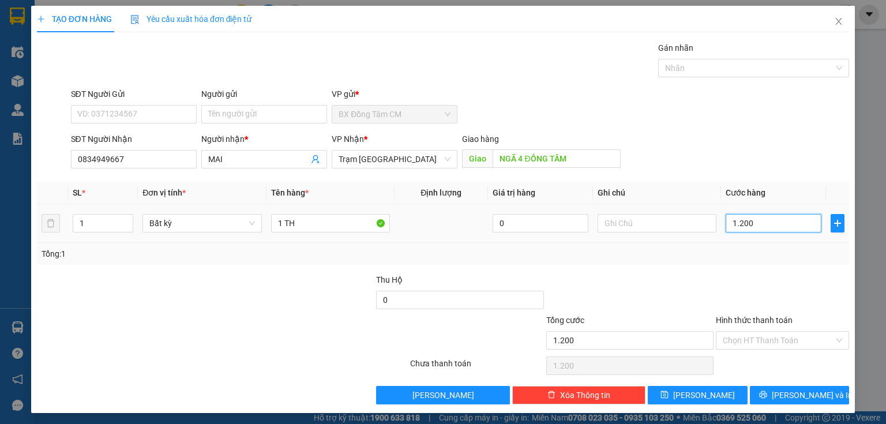
type input "12.000"
type input "120.000"
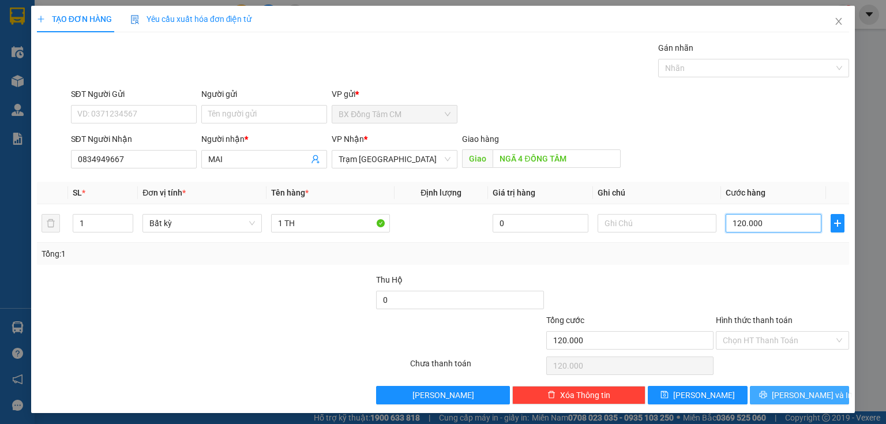
type input "120.000"
click at [795, 392] on span "[PERSON_NAME] và In" at bounding box center [812, 395] width 81 height 13
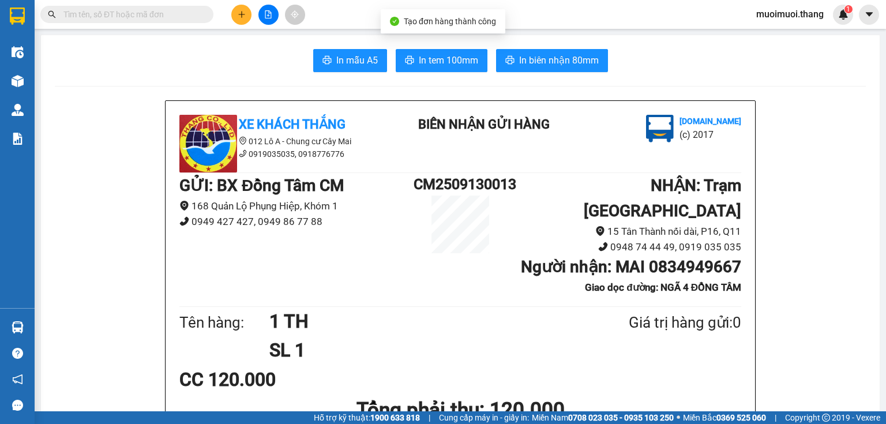
click at [452, 55] on span "In tem 100mm" at bounding box center [448, 60] width 59 height 14
click at [240, 14] on icon "plus" at bounding box center [241, 14] width 6 height 1
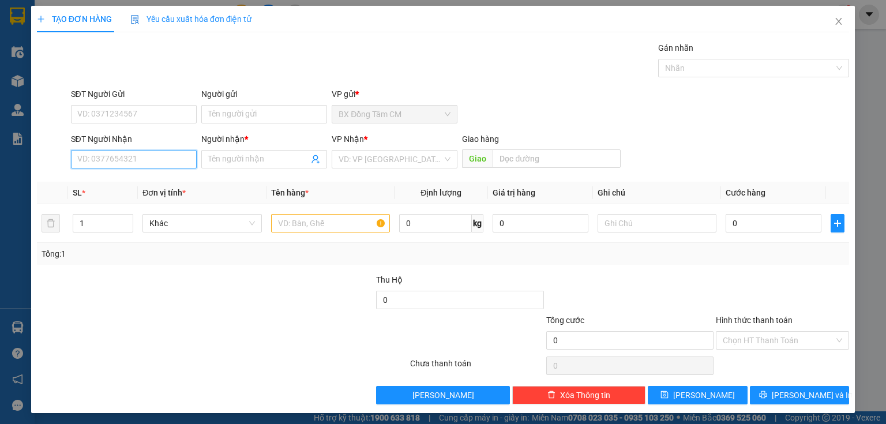
click at [179, 161] on input "SĐT Người Nhận" at bounding box center [134, 159] width 126 height 18
click at [94, 165] on input "0382533057" at bounding box center [134, 159] width 126 height 18
type input "0382533057"
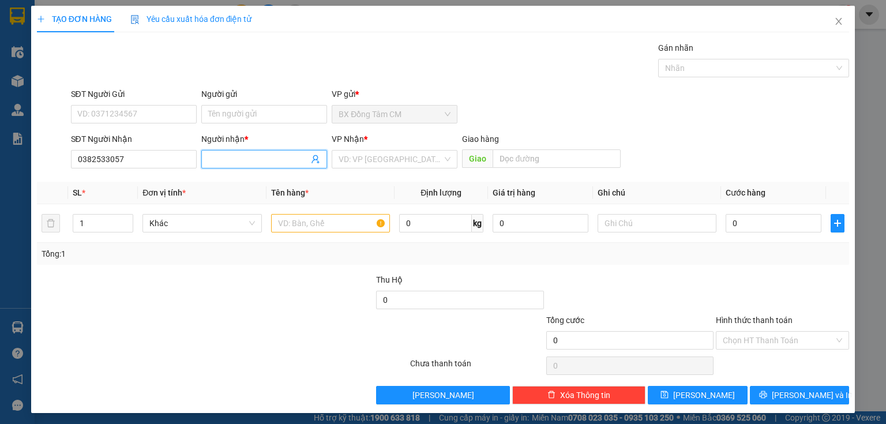
click at [236, 157] on input "Người nhận *" at bounding box center [258, 159] width 100 height 13
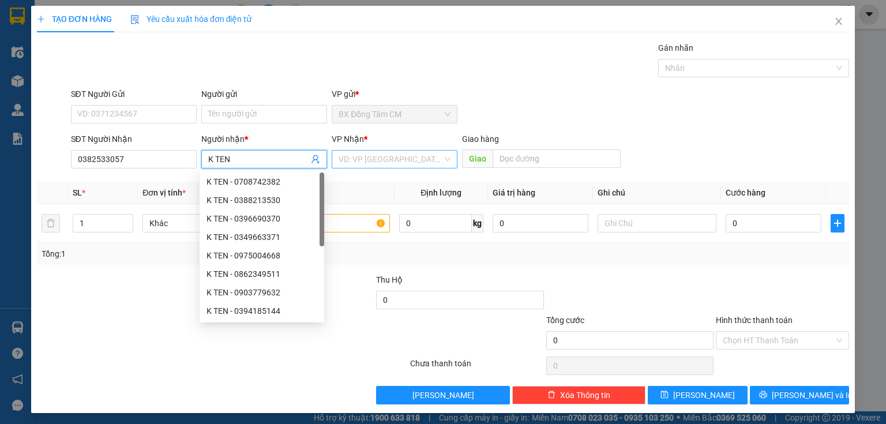
type input "K TEN"
click at [363, 159] on input "search" at bounding box center [391, 159] width 104 height 17
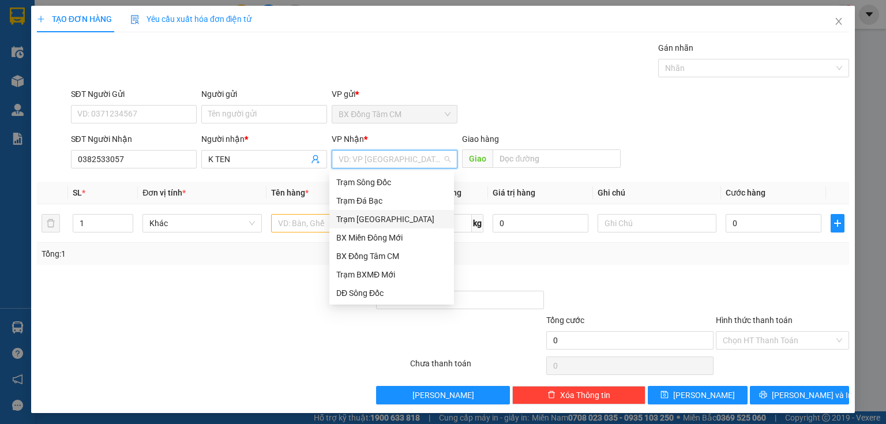
drag, startPoint x: 394, startPoint y: 220, endPoint x: 400, endPoint y: 219, distance: 6.4
click at [394, 220] on div "Trạm [GEOGRAPHIC_DATA]" at bounding box center [391, 219] width 111 height 13
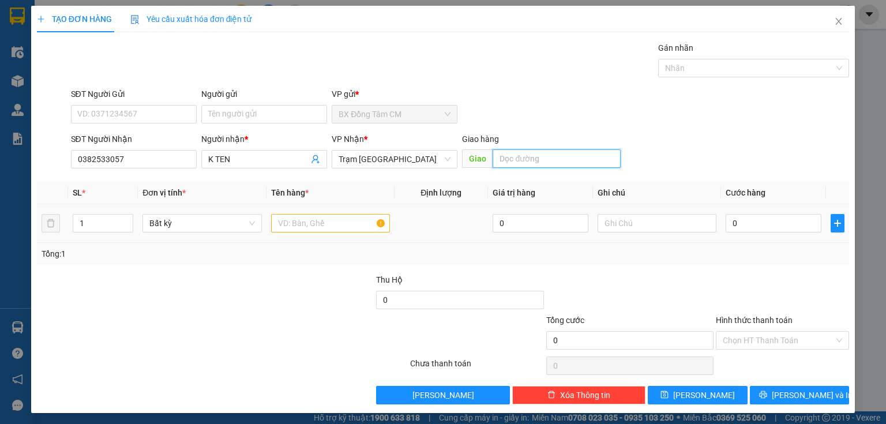
click at [524, 154] on input "text" at bounding box center [557, 158] width 128 height 18
type input "B"
type input "="
type input "NGÃ 4 GA"
drag, startPoint x: 307, startPoint y: 238, endPoint x: 313, endPoint y: 225, distance: 14.7
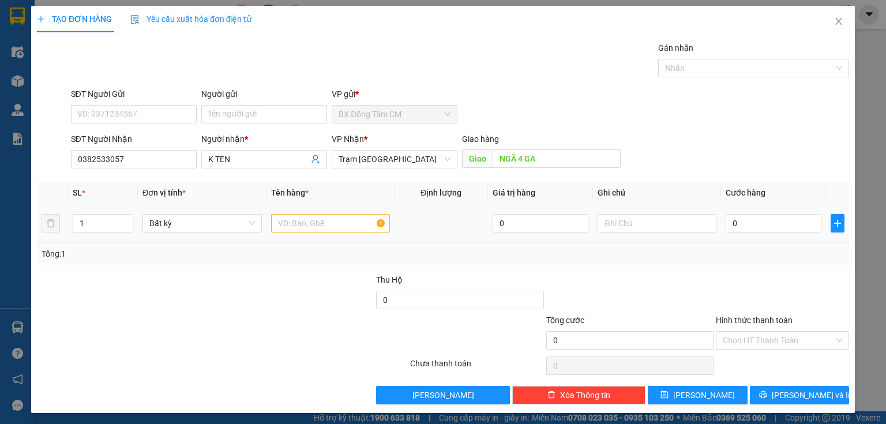
click at [309, 234] on td at bounding box center [330, 223] width 128 height 39
click at [313, 225] on input "text" at bounding box center [330, 223] width 119 height 18
type input "1HS"
click at [761, 216] on input "0" at bounding box center [774, 223] width 96 height 18
type input "5"
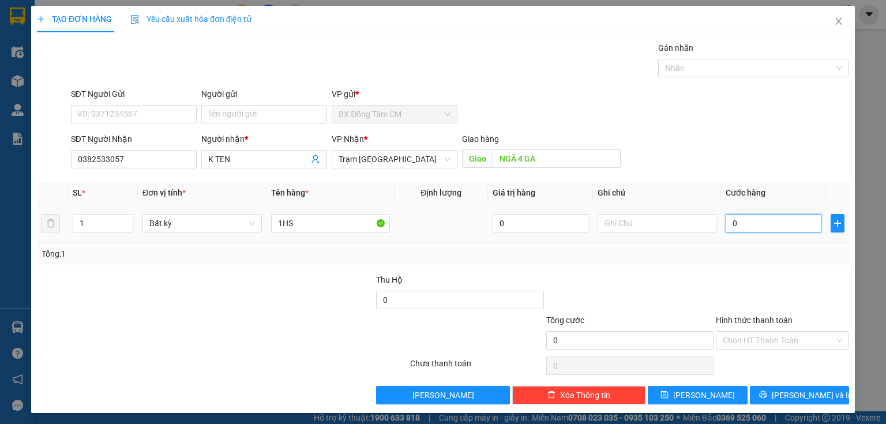
type input "5"
type input "50"
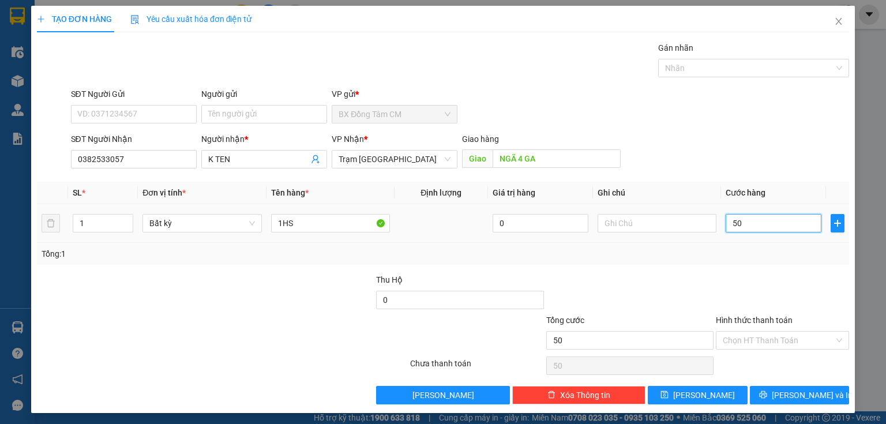
type input "500"
type input "5.000"
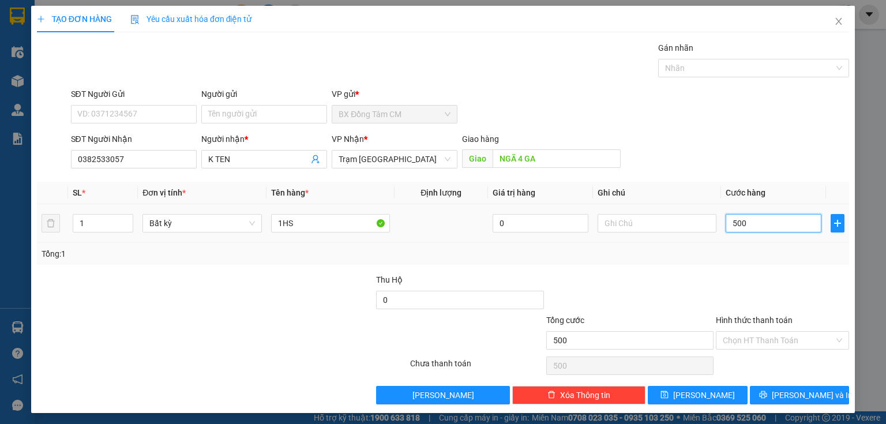
type input "5.000"
type input "50.000"
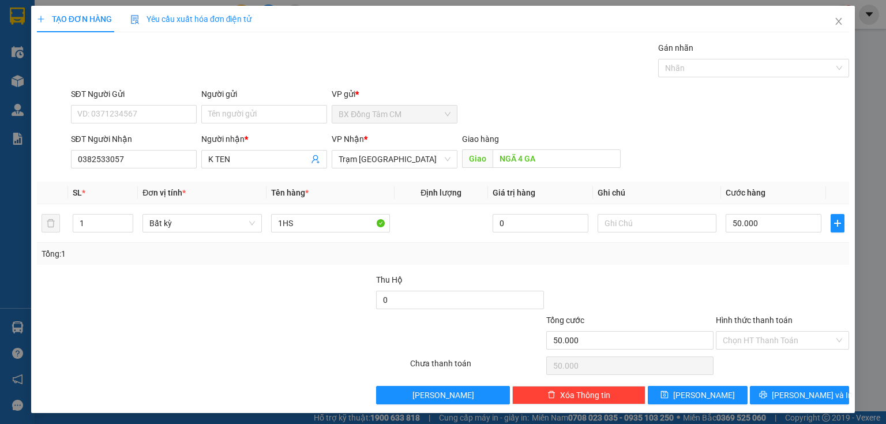
click at [783, 325] on div "Hình thức thanh toán" at bounding box center [782, 322] width 133 height 17
click at [776, 337] on input "Hình thức thanh toán" at bounding box center [778, 340] width 111 height 17
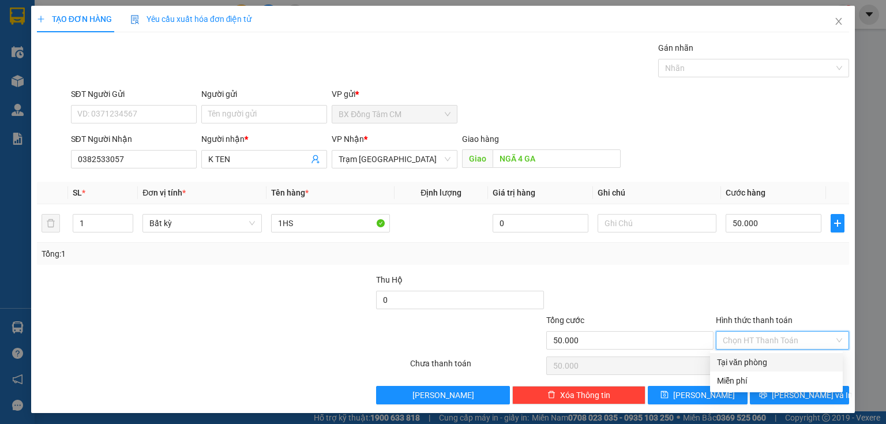
click at [771, 364] on div "Tại văn phòng" at bounding box center [776, 362] width 119 height 13
type input "0"
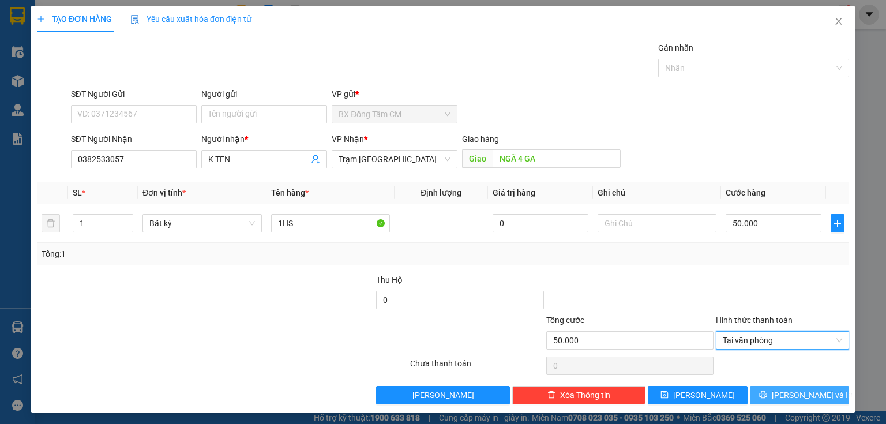
click at [770, 392] on button "[PERSON_NAME] và In" at bounding box center [800, 395] width 100 height 18
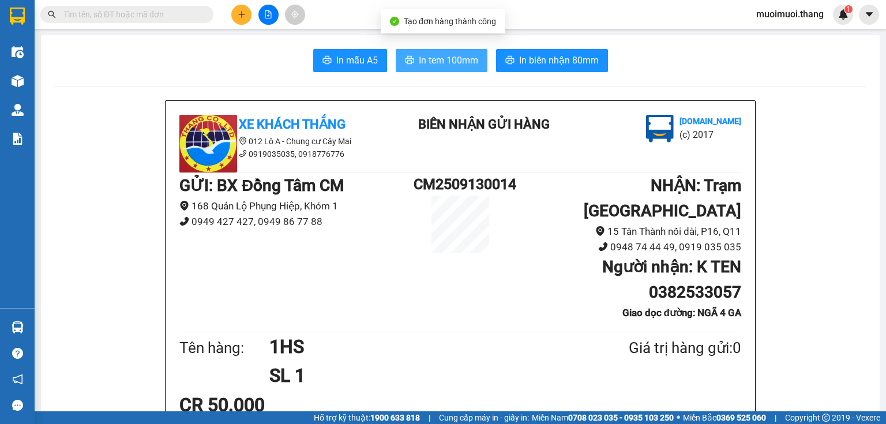
click at [461, 62] on span "In tem 100mm" at bounding box center [448, 60] width 59 height 14
click at [245, 10] on icon "plus" at bounding box center [242, 14] width 8 height 8
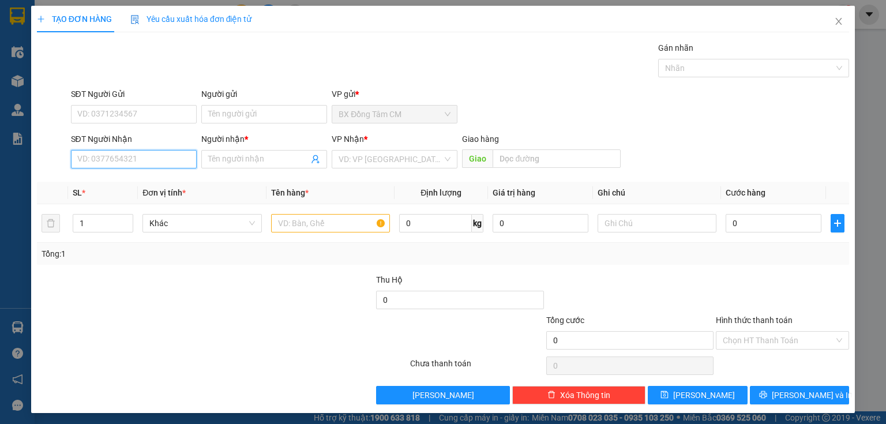
click at [152, 165] on input "SĐT Người Nhận" at bounding box center [134, 159] width 126 height 18
type input "0987305600"
click at [122, 193] on div "0987305600 0987305600 - K TEN" at bounding box center [132, 181] width 125 height 23
click at [145, 148] on div "SĐT Người Nhận" at bounding box center [134, 141] width 126 height 17
click at [132, 160] on input "0987305600" at bounding box center [134, 159] width 126 height 18
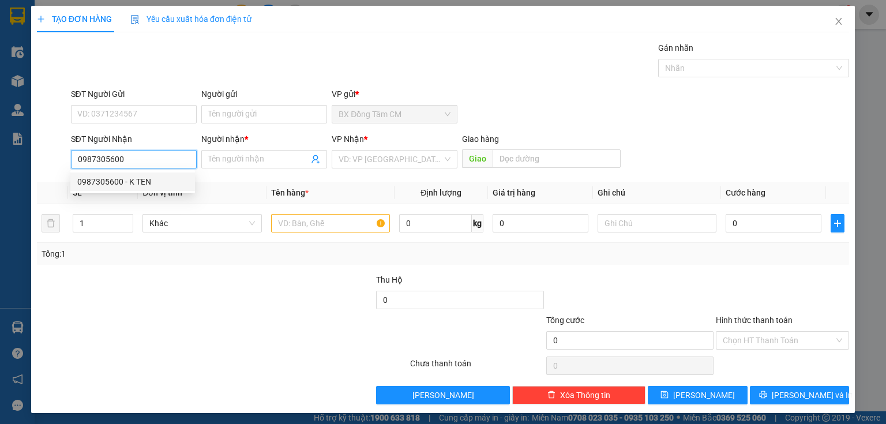
click at [138, 184] on div "0987305600 - K TEN" at bounding box center [132, 181] width 111 height 13
type input "K TEN"
type input "BẾN LỨC"
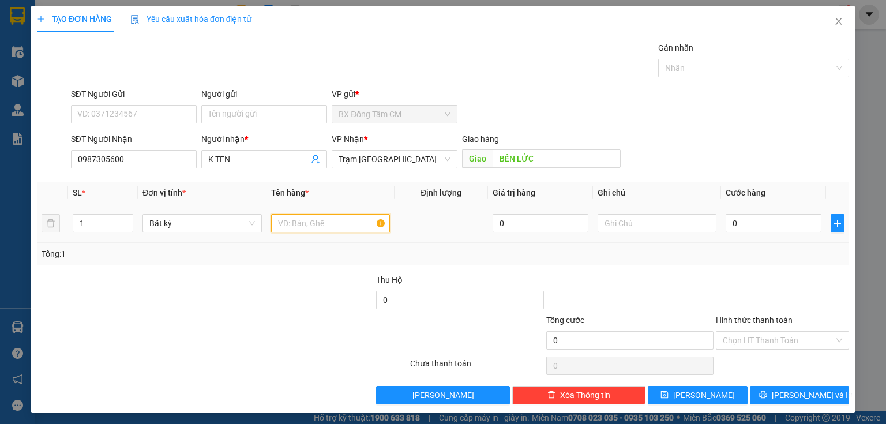
click at [347, 219] on input "text" at bounding box center [330, 223] width 119 height 18
type input "1TH"
click at [757, 217] on input "0" at bounding box center [774, 223] width 96 height 18
type input "1"
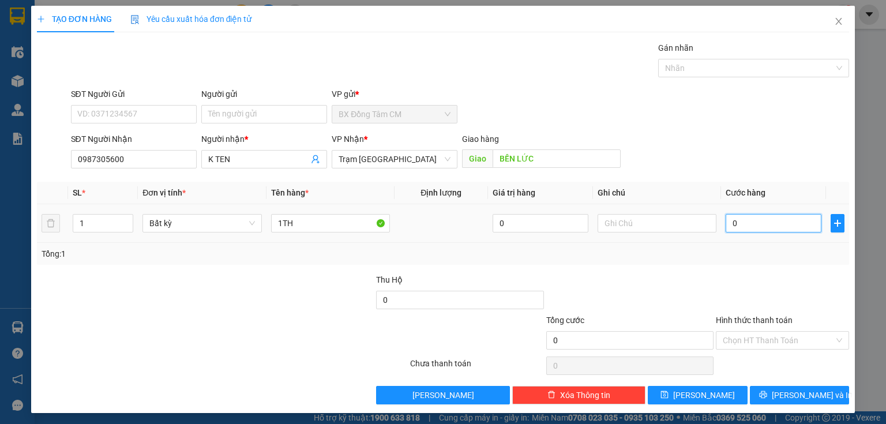
type input "1"
type input "10"
type input "100"
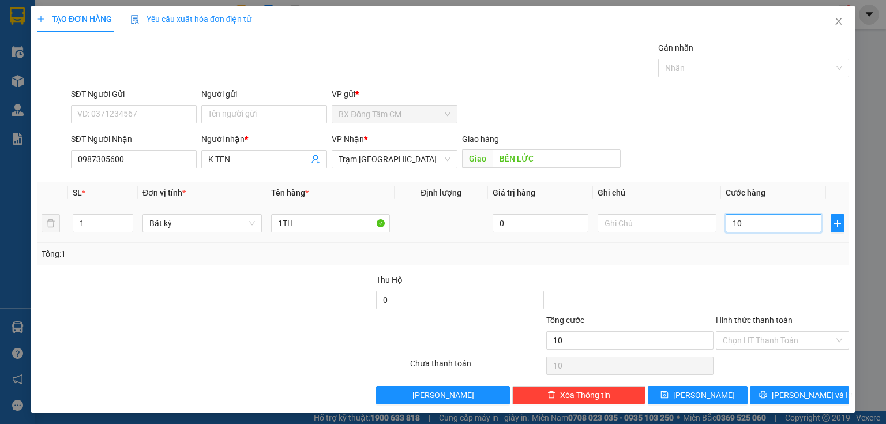
type input "100"
type input "1.000"
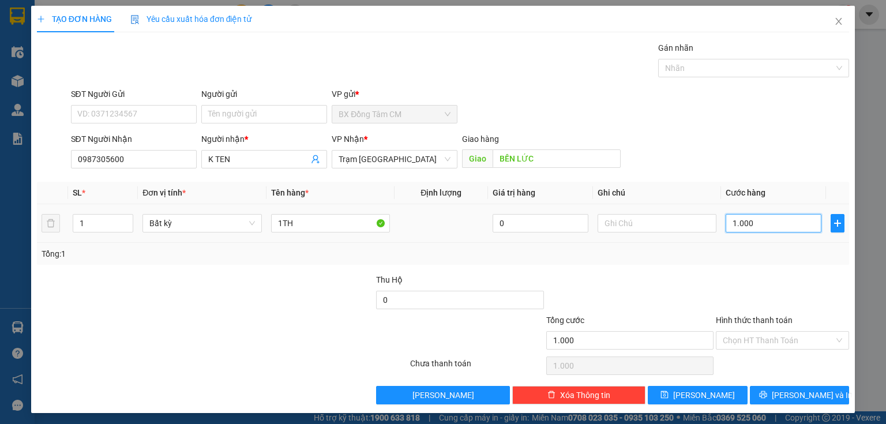
type input "10.000"
type input "100.000"
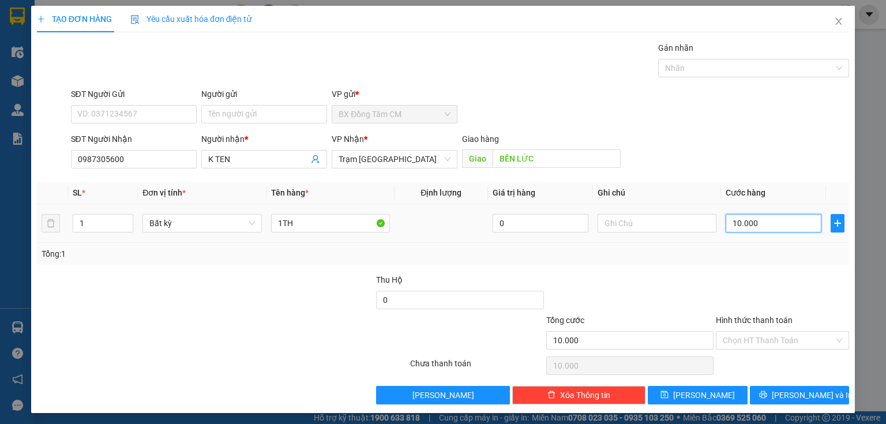
type input "100.000"
click at [785, 340] on input "Hình thức thanh toán" at bounding box center [778, 340] width 111 height 17
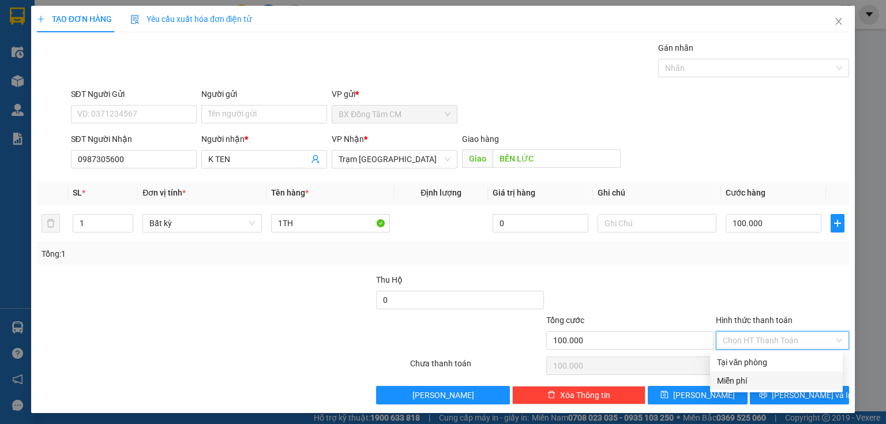
click at [771, 371] on div "Miễn phí" at bounding box center [776, 380] width 133 height 18
type input "0"
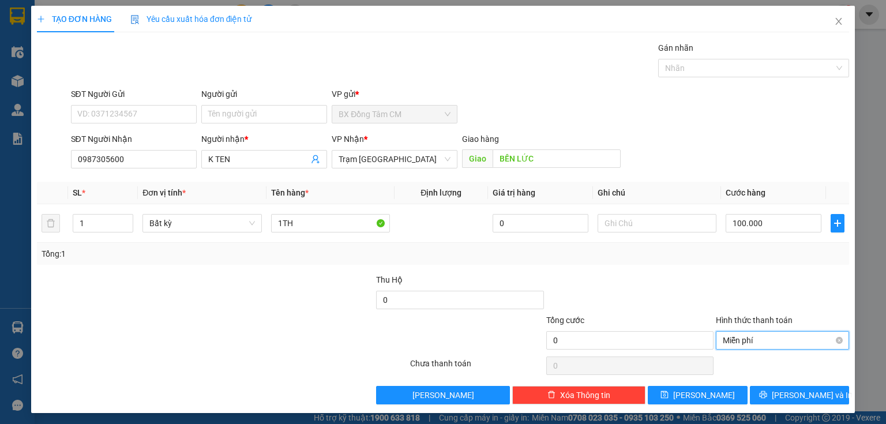
click at [780, 337] on span "Miễn phí" at bounding box center [782, 340] width 119 height 17
click at [761, 358] on div "Tại văn phòng" at bounding box center [776, 362] width 119 height 13
type input "100.000"
click at [767, 394] on icon "printer" at bounding box center [763, 394] width 8 height 8
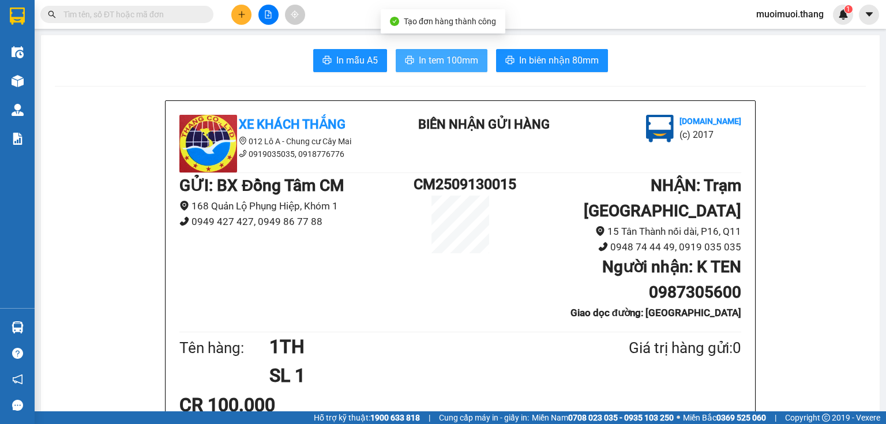
click at [448, 63] on span "In tem 100mm" at bounding box center [448, 60] width 59 height 14
click at [235, 9] on button at bounding box center [241, 15] width 20 height 20
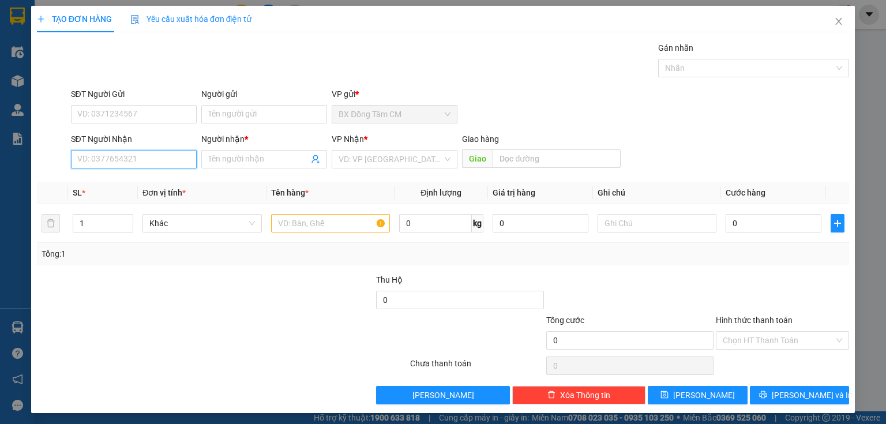
click at [145, 155] on input "SĐT Người Nhận" at bounding box center [134, 159] width 126 height 18
type input "0367231164"
click at [124, 187] on div "0367231164 - NGOAN" at bounding box center [132, 181] width 111 height 13
type input "NGOAN"
type input "TIỀN GIANG"
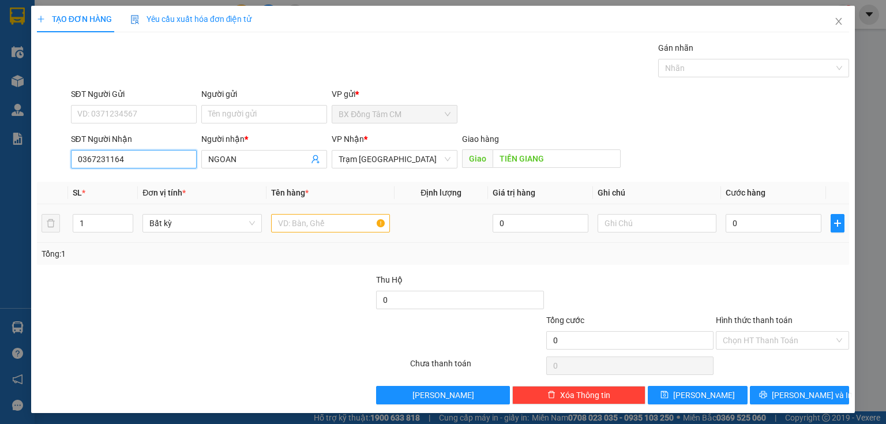
type input "0367231164"
click at [304, 214] on input "text" at bounding box center [330, 223] width 119 height 18
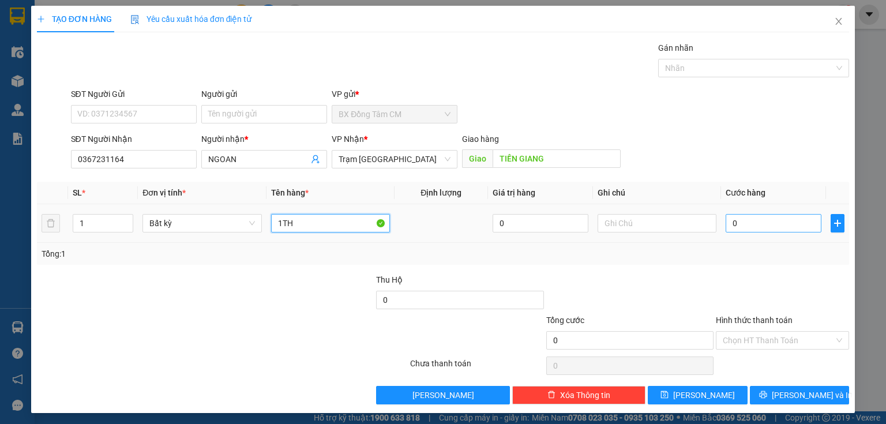
type input "1TH"
click at [726, 228] on input "0" at bounding box center [774, 223] width 96 height 18
type input "1"
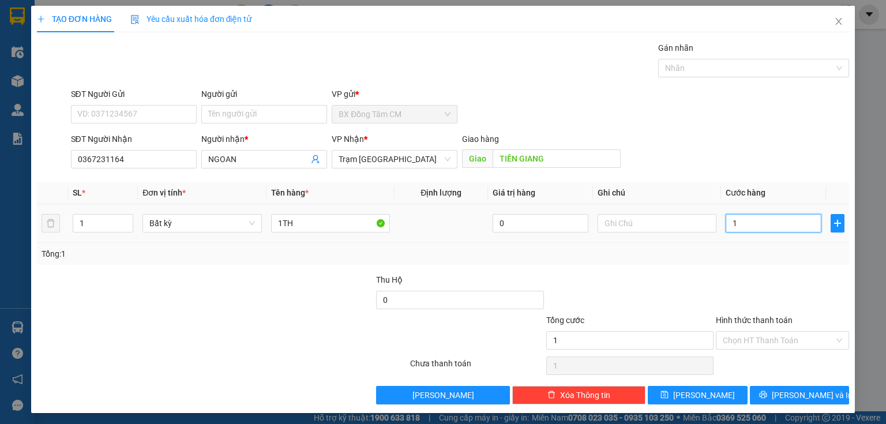
type input "10"
type input "100"
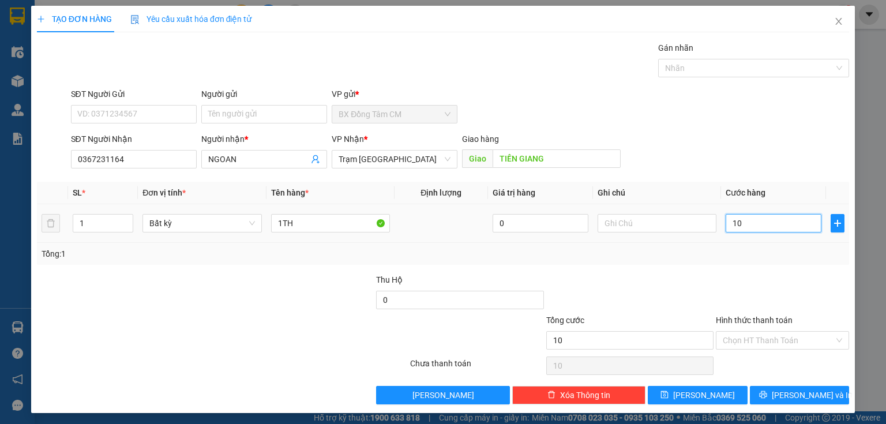
type input "100"
type input "1.000"
type input "10.000"
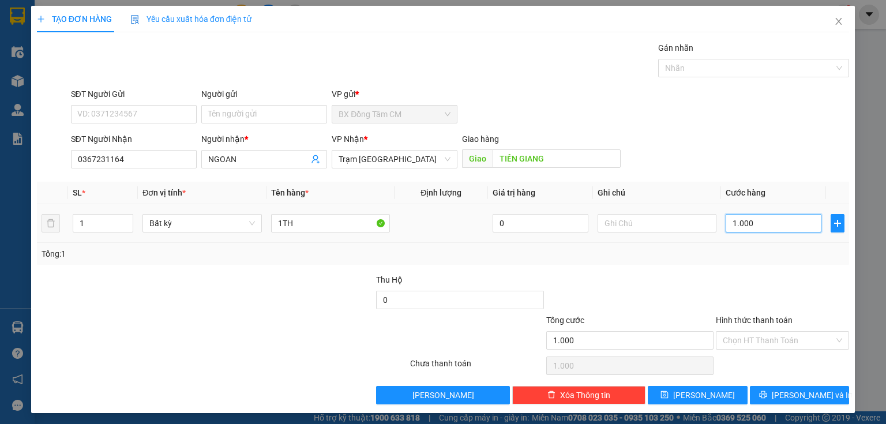
type input "10.000"
type input "100.000"
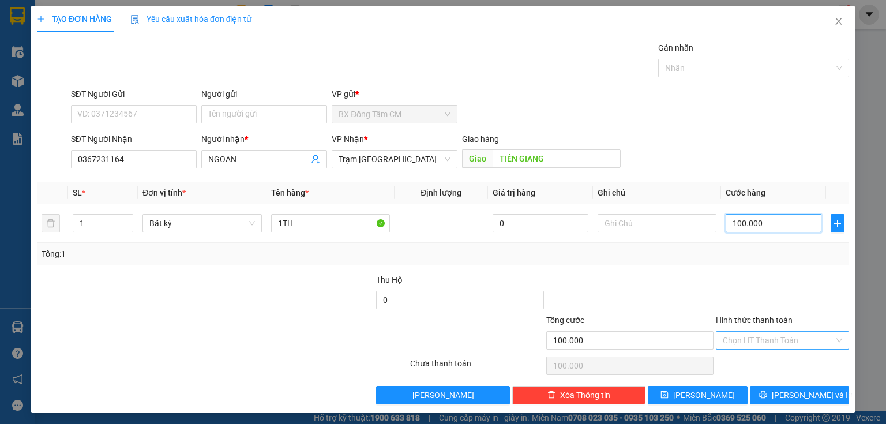
type input "100.000"
click at [747, 341] on input "Hình thức thanh toán" at bounding box center [778, 340] width 111 height 17
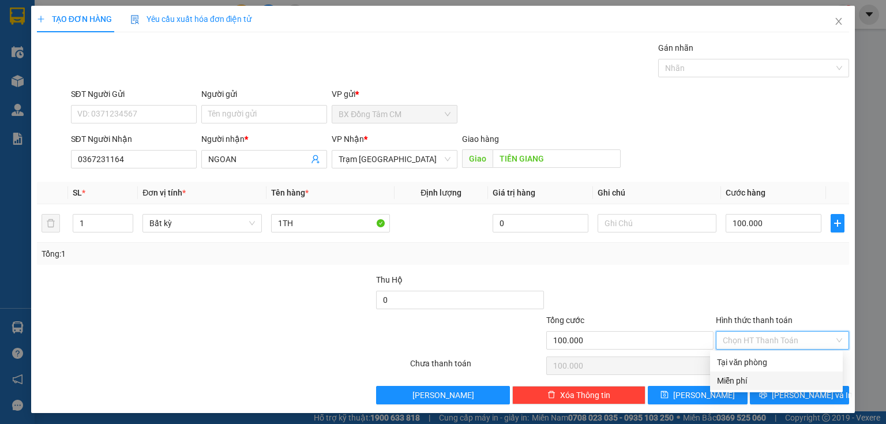
click at [748, 375] on div "Miễn phí" at bounding box center [776, 380] width 119 height 13
type input "0"
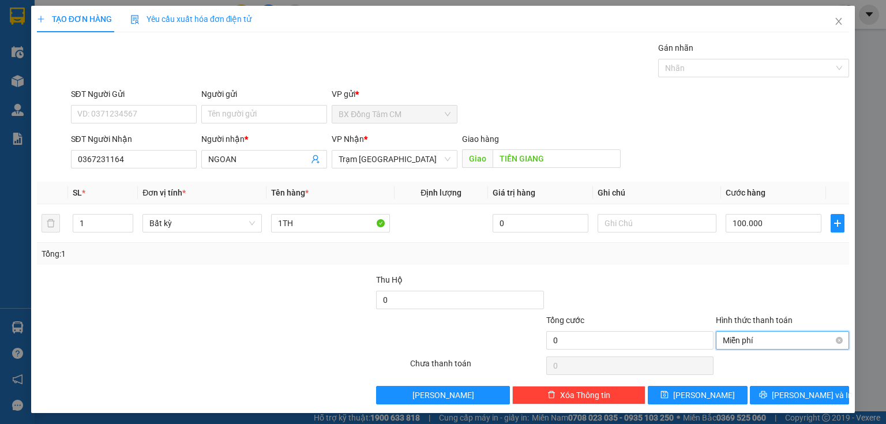
click at [756, 337] on span "Miễn phí" at bounding box center [782, 340] width 119 height 17
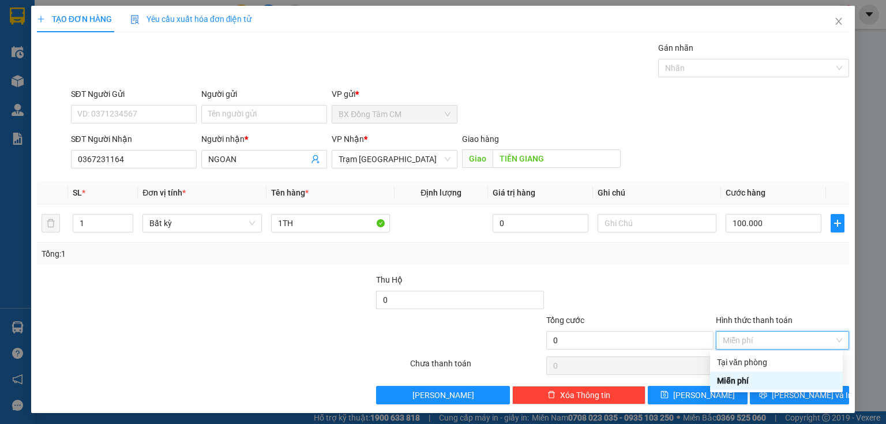
click at [745, 359] on div "Tại văn phòng" at bounding box center [776, 362] width 119 height 13
type input "100.000"
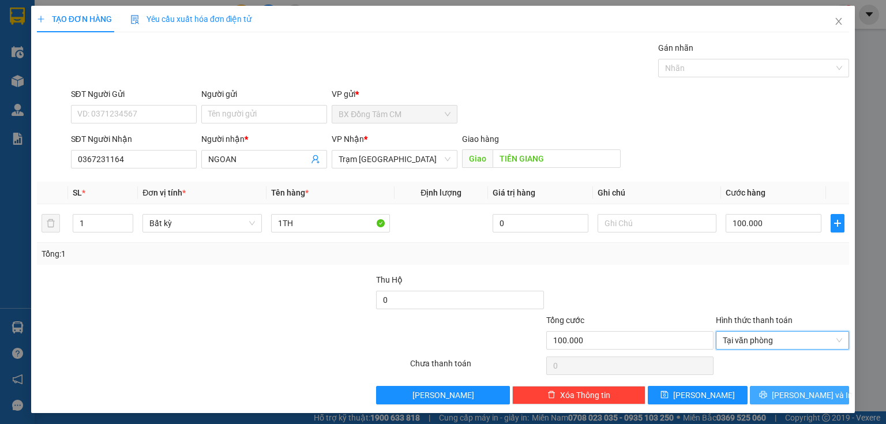
click at [767, 394] on icon "printer" at bounding box center [763, 394] width 8 height 8
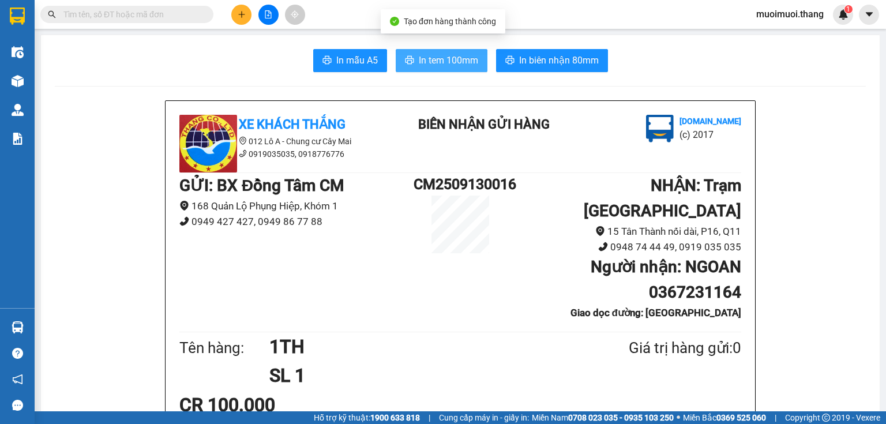
click at [448, 62] on span "In tem 100mm" at bounding box center [448, 60] width 59 height 14
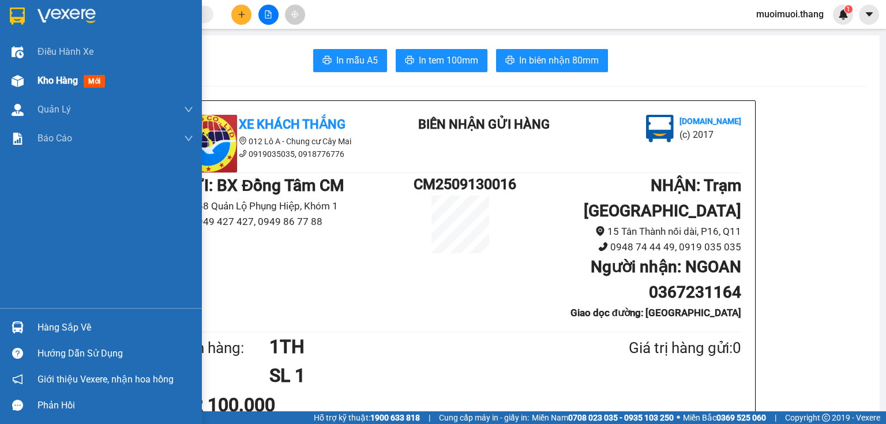
click at [54, 77] on span "Kho hàng" at bounding box center [57, 80] width 40 height 11
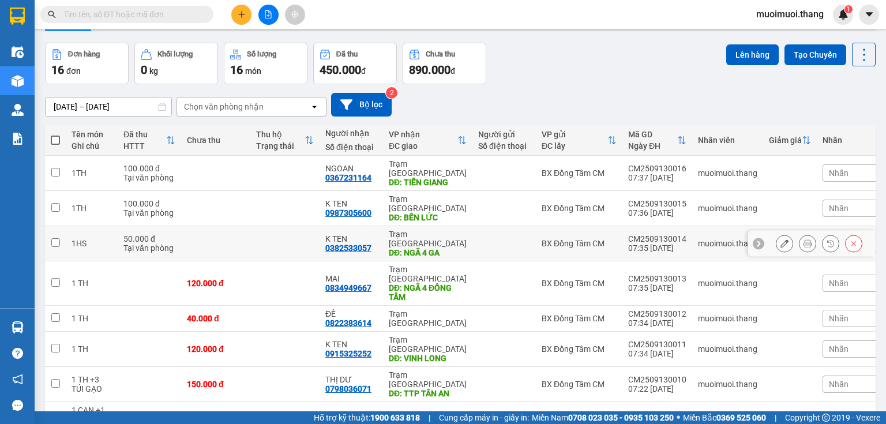
scroll to position [128, 0]
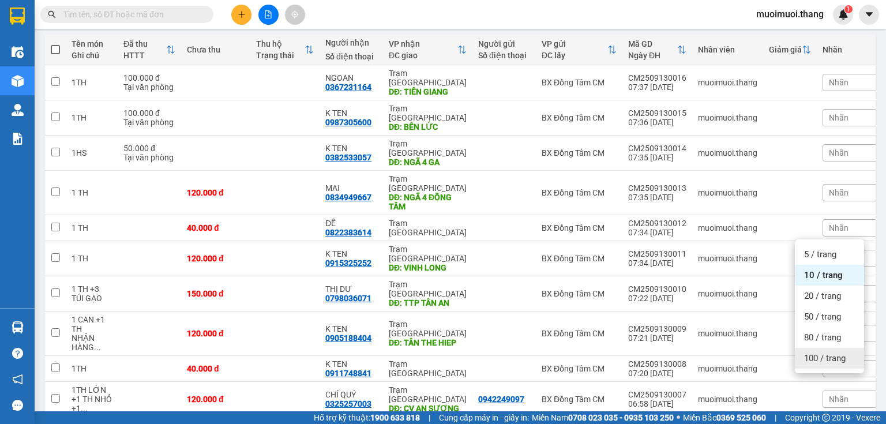
click at [845, 363] on span "100 / trang" at bounding box center [825, 358] width 42 height 12
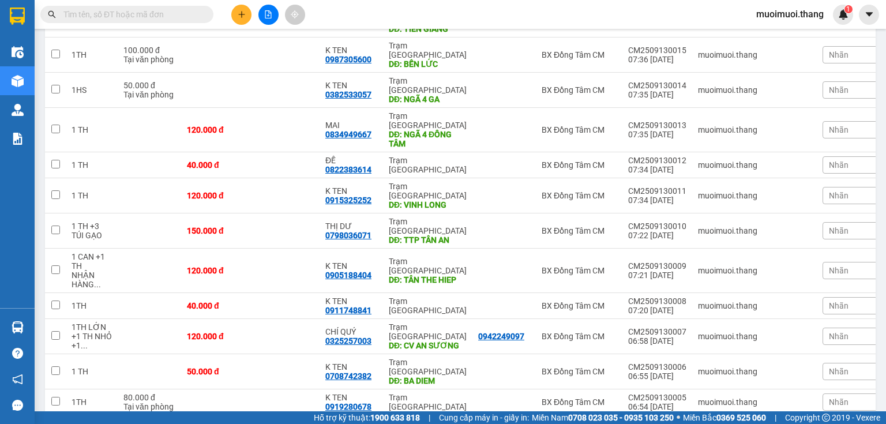
scroll to position [52, 0]
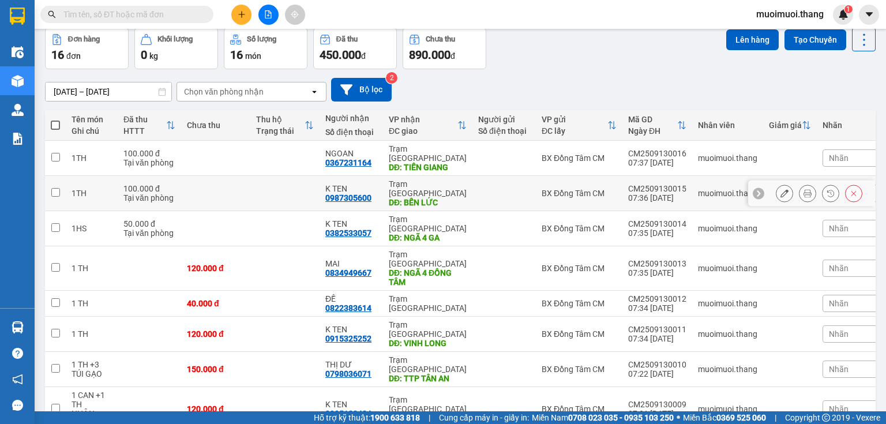
click at [385, 183] on td "Trạm Sài Gòn DĐ: BẾN LỨC" at bounding box center [427, 193] width 89 height 35
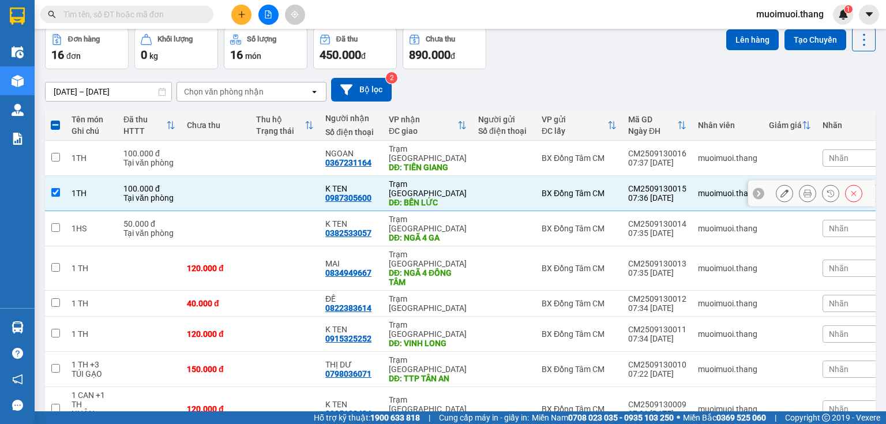
click at [385, 183] on td "Trạm Sài Gòn DĐ: BẾN LỨC" at bounding box center [427, 193] width 89 height 35
checkbox input "false"
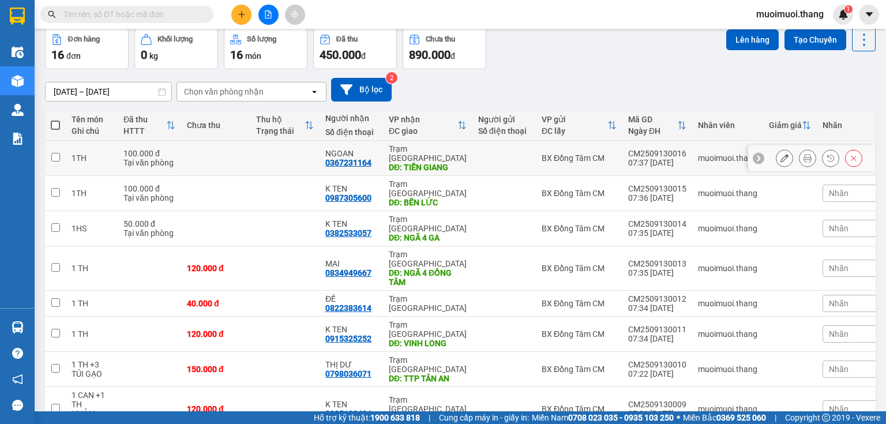
click at [400, 146] on div "Trạm [GEOGRAPHIC_DATA]" at bounding box center [428, 153] width 78 height 18
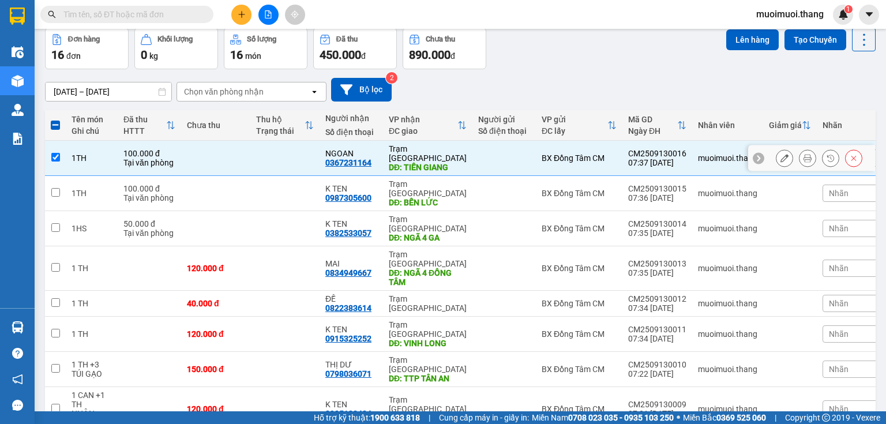
click at [400, 146] on div "Trạm [GEOGRAPHIC_DATA]" at bounding box center [428, 153] width 78 height 18
checkbox input "false"
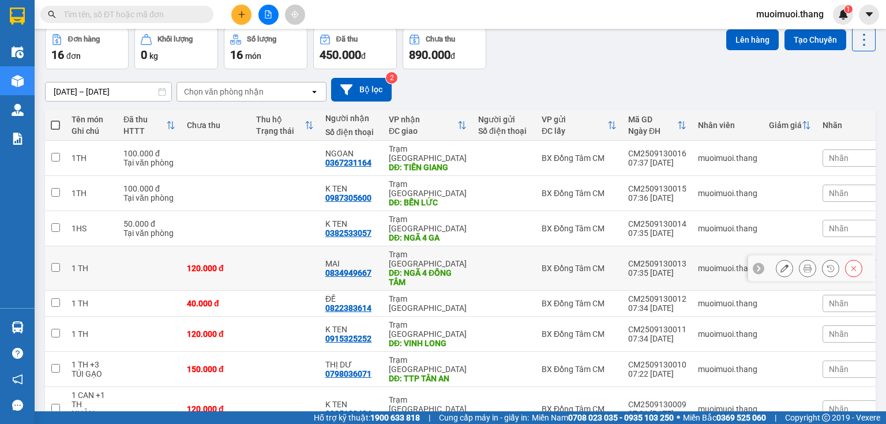
click at [383, 246] on td "Trạm Sài Gòn DĐ: NGÃ 4 ĐỒNG TÂM" at bounding box center [427, 268] width 89 height 44
checkbox input "true"
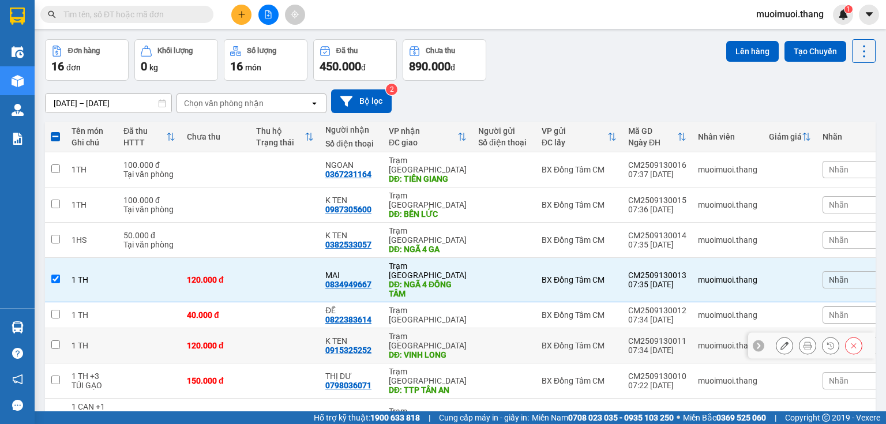
scroll to position [0, 0]
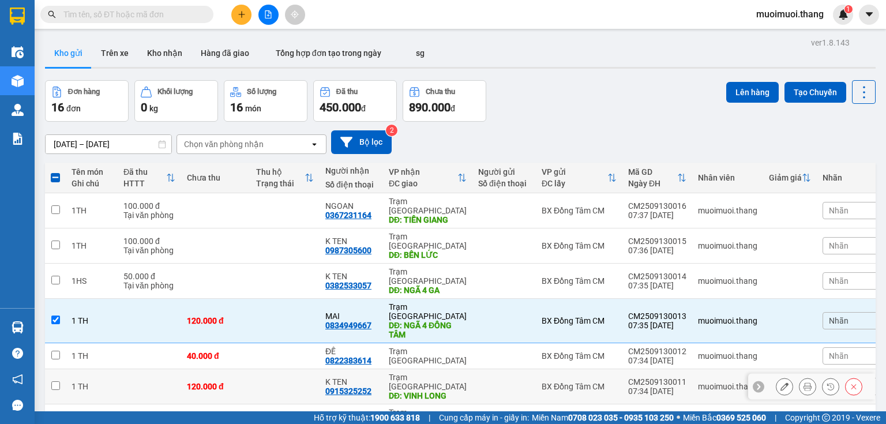
click at [371, 377] on div "K TEN 0915325252" at bounding box center [351, 386] width 52 height 18
checkbox input "true"
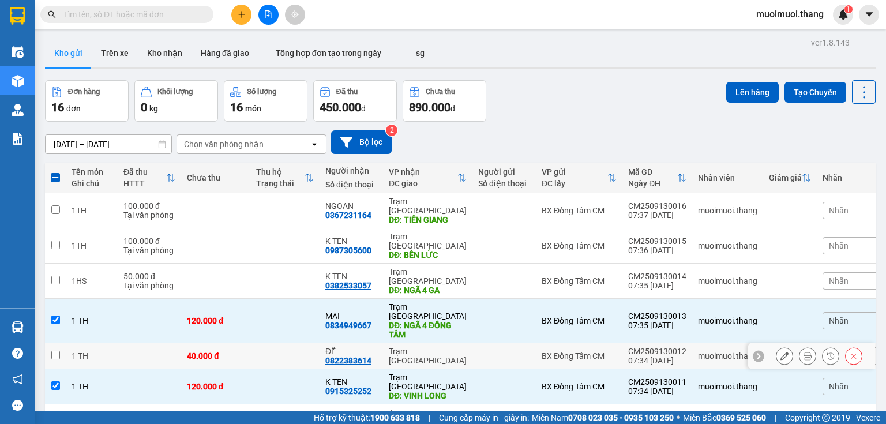
click at [377, 347] on div "ĐẾ" at bounding box center [351, 351] width 52 height 9
checkbox input "true"
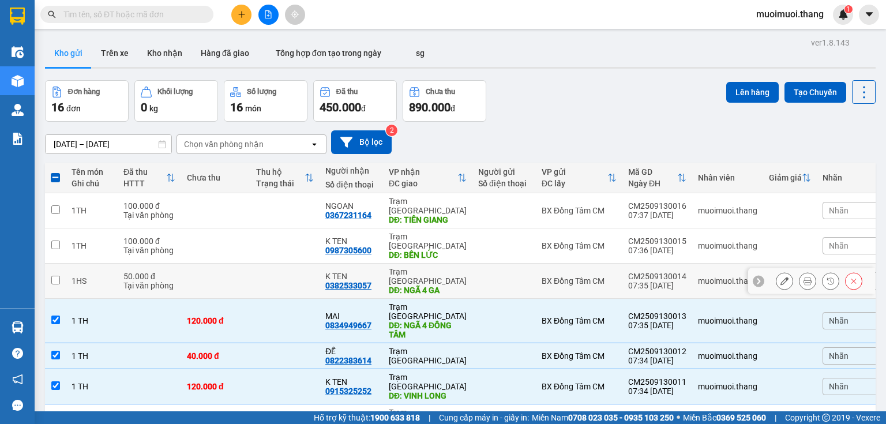
click at [392, 285] on div "DĐ: NGÃ 4 GA" at bounding box center [428, 289] width 78 height 9
checkbox input "true"
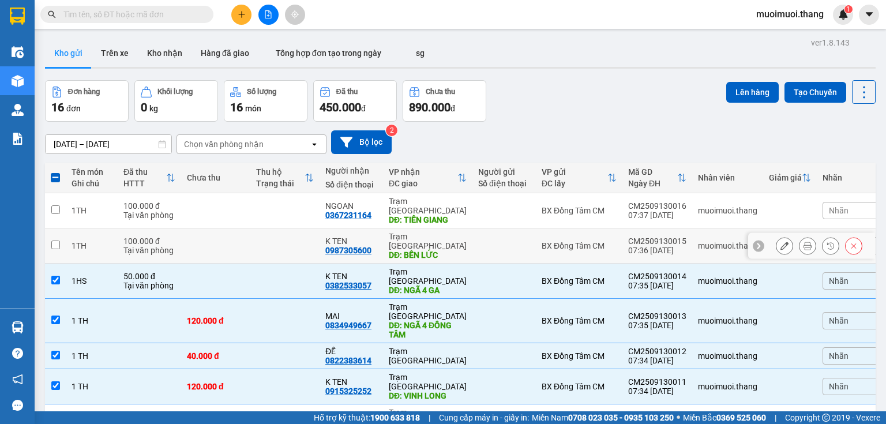
click at [390, 250] on div "DĐ: BẾN LỨC" at bounding box center [428, 254] width 78 height 9
checkbox input "true"
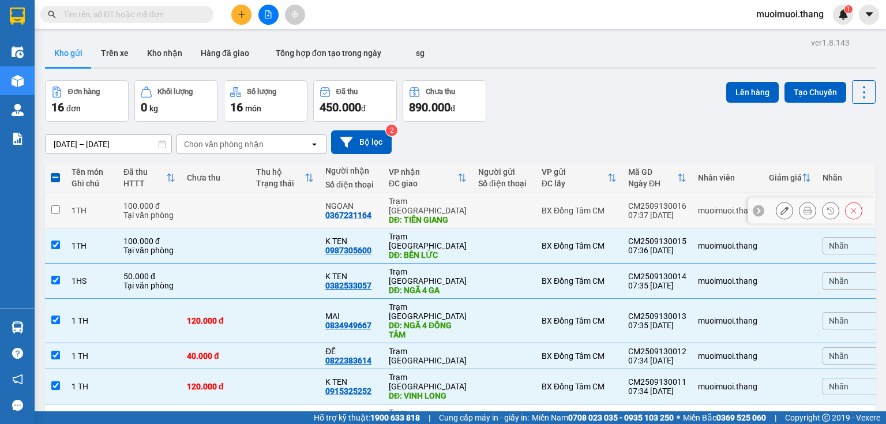
click at [390, 203] on div "Trạm [GEOGRAPHIC_DATA]" at bounding box center [428, 206] width 78 height 18
checkbox input "true"
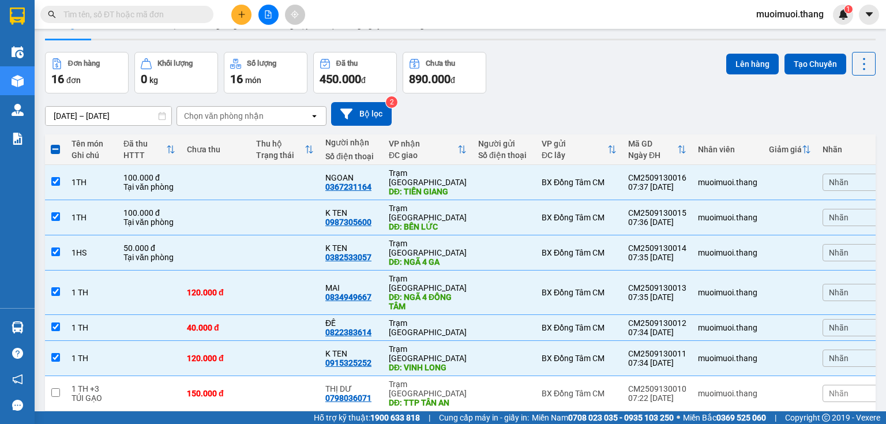
scroll to position [6, 0]
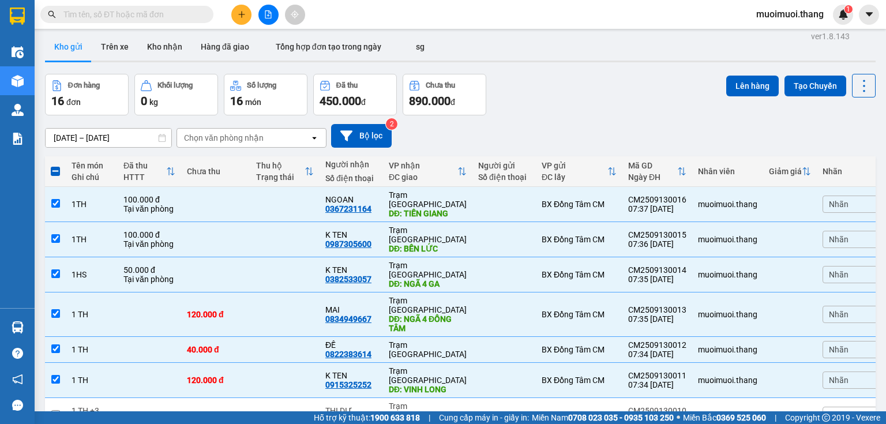
click at [52, 167] on span at bounding box center [55, 171] width 9 height 9
click at [55, 166] on input "checkbox" at bounding box center [55, 166] width 0 height 0
checkbox input "true"
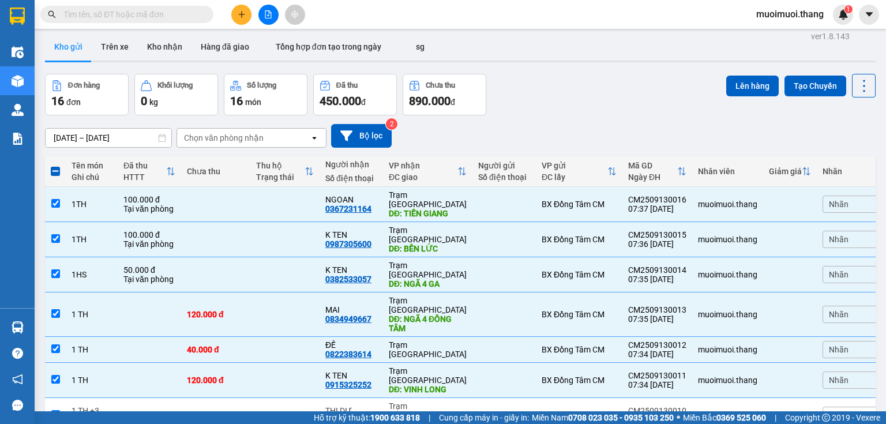
checkbox input "true"
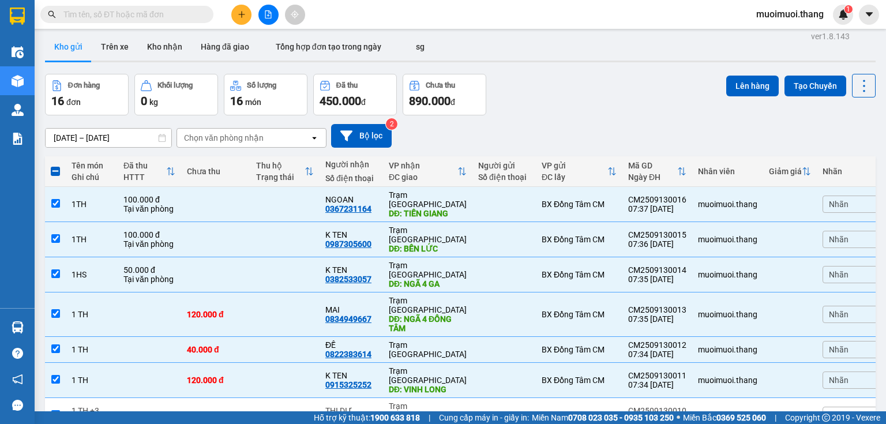
checkbox input "true"
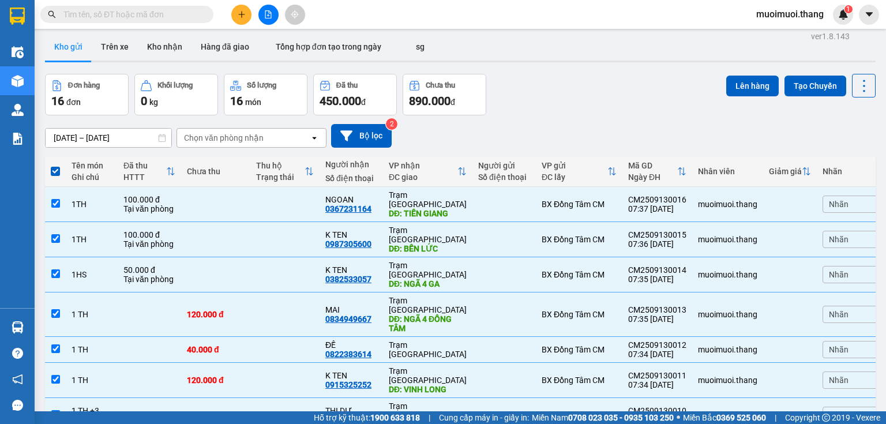
click at [52, 168] on span at bounding box center [55, 171] width 9 height 9
click at [55, 166] on input "checkbox" at bounding box center [55, 166] width 0 height 0
checkbox input "false"
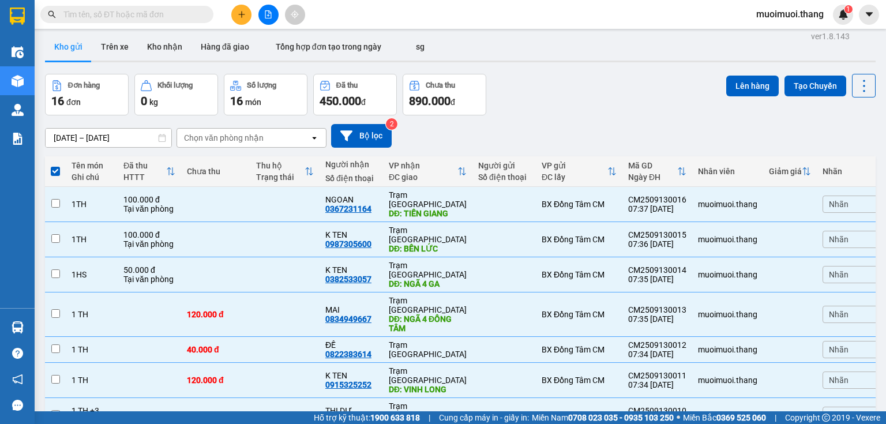
checkbox input "false"
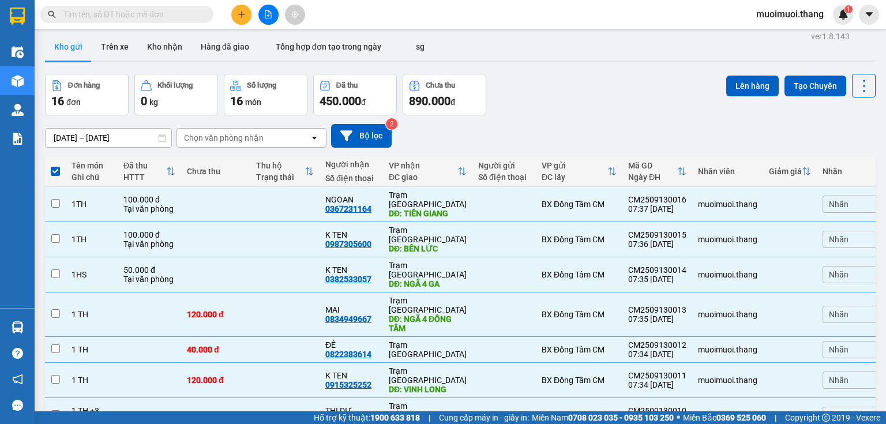
checkbox input "false"
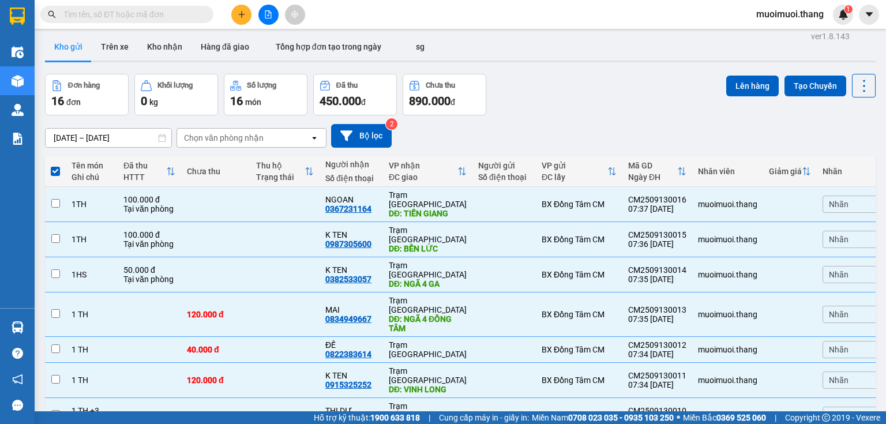
checkbox input "false"
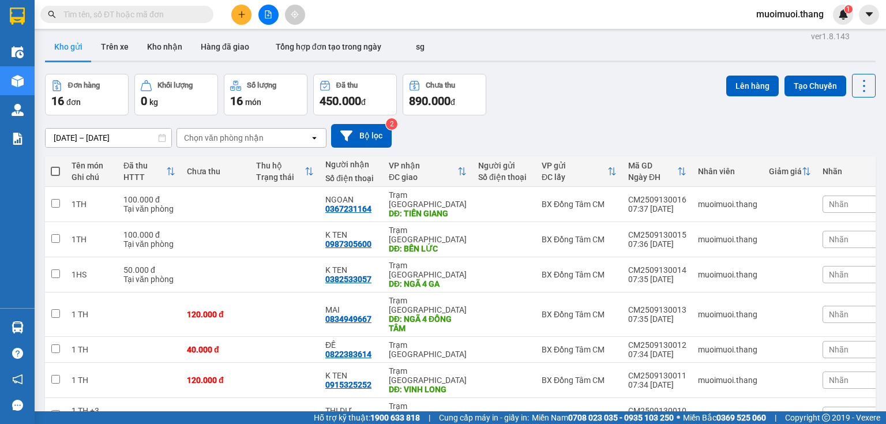
click at [52, 168] on span at bounding box center [55, 171] width 9 height 9
click at [55, 166] on input "checkbox" at bounding box center [55, 166] width 0 height 0
checkbox input "true"
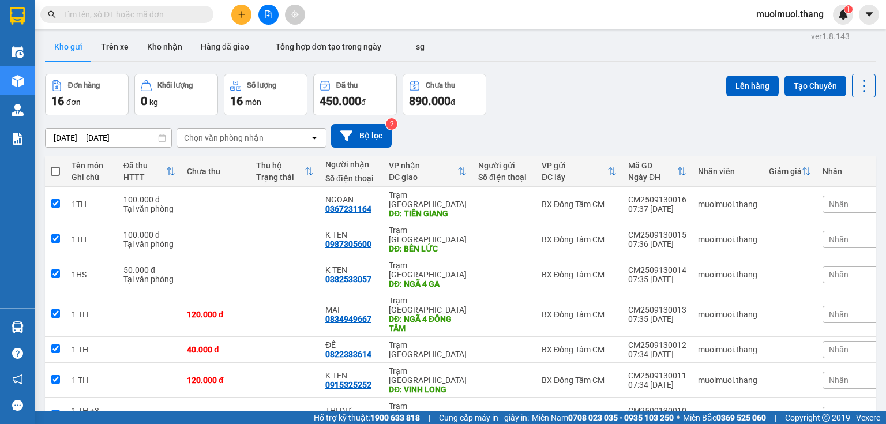
checkbox input "true"
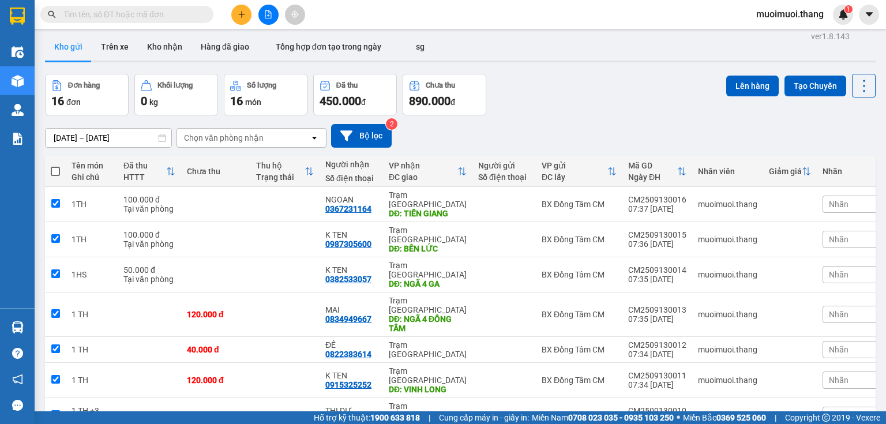
checkbox input "true"
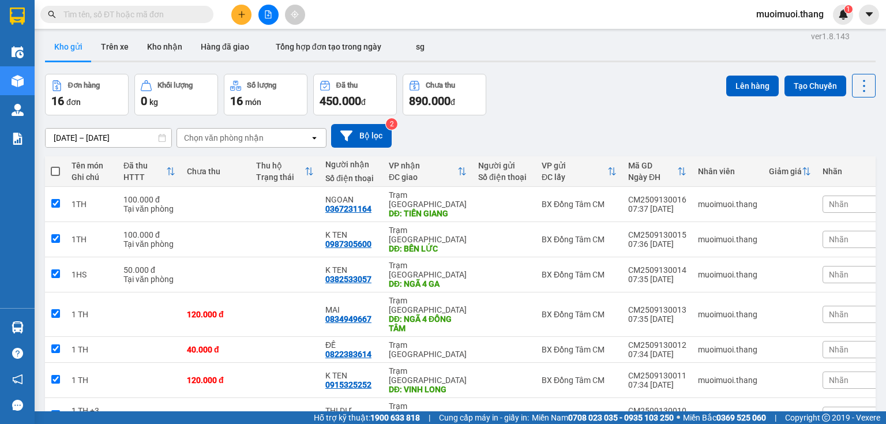
checkbox input "true"
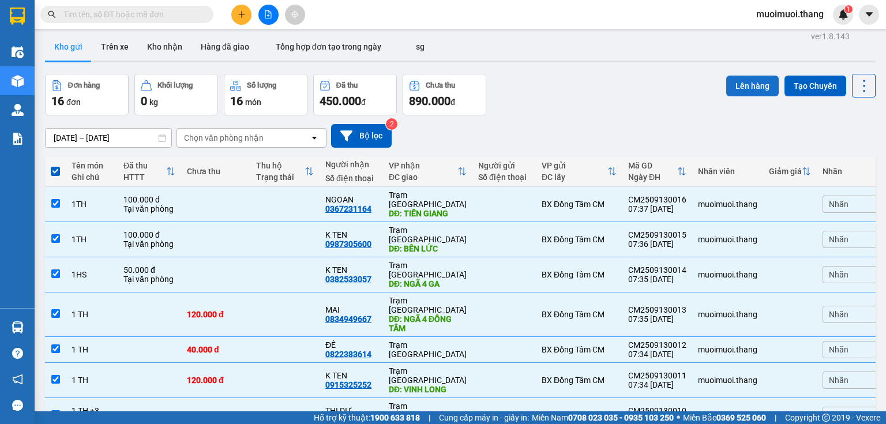
click at [751, 85] on button "Lên hàng" at bounding box center [752, 86] width 52 height 21
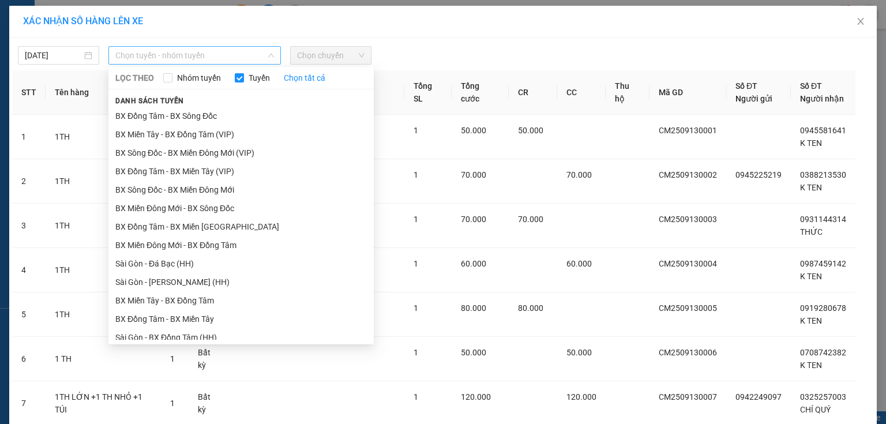
click at [141, 62] on span "Chọn tuyến - nhóm tuyến" at bounding box center [194, 55] width 159 height 17
click at [144, 189] on li "BX Sông Đốc - BX Miền Đông Mới" at bounding box center [240, 190] width 265 height 18
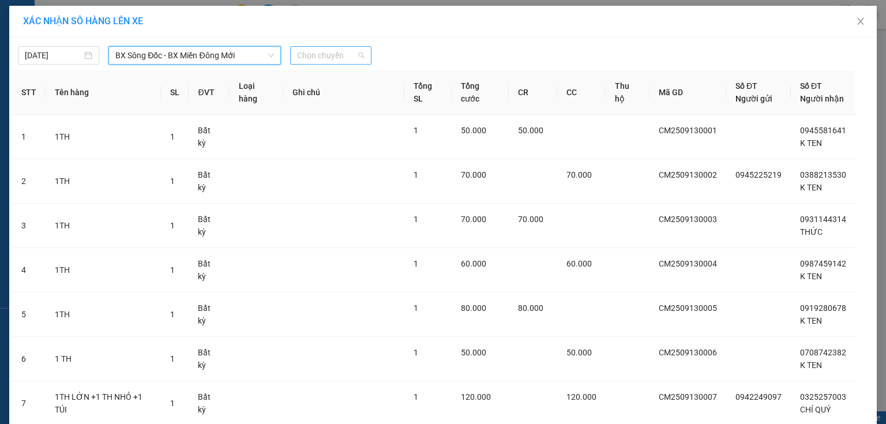
click at [360, 56] on span "Chọn chuyến" at bounding box center [330, 55] width 67 height 17
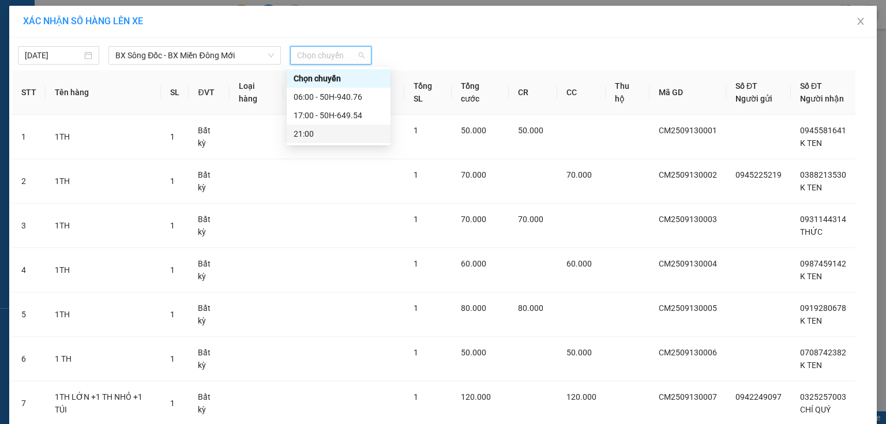
click at [315, 129] on div "21:00" at bounding box center [339, 133] width 90 height 13
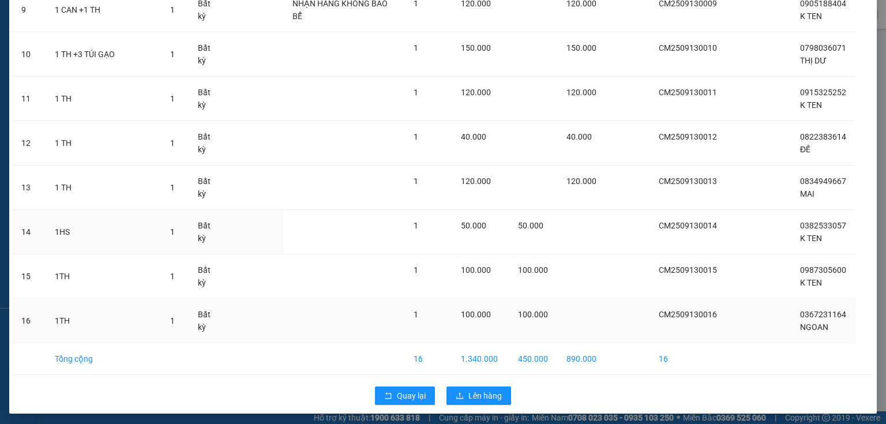
scroll to position [490, 0]
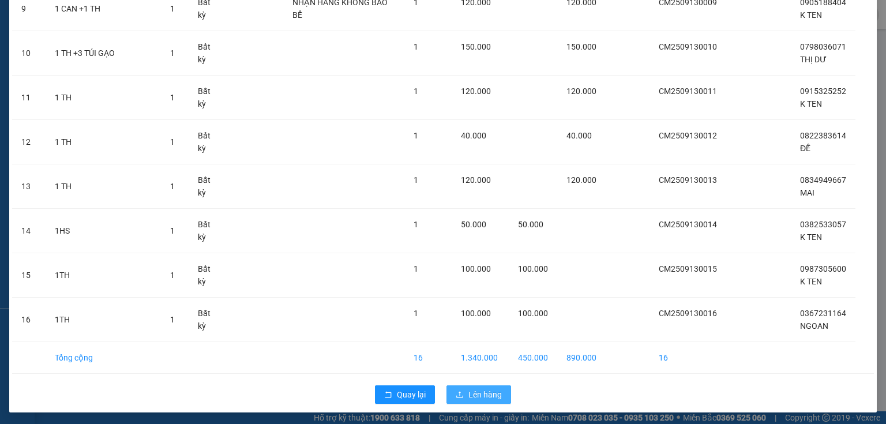
click at [464, 401] on button "Lên hàng" at bounding box center [478, 394] width 65 height 18
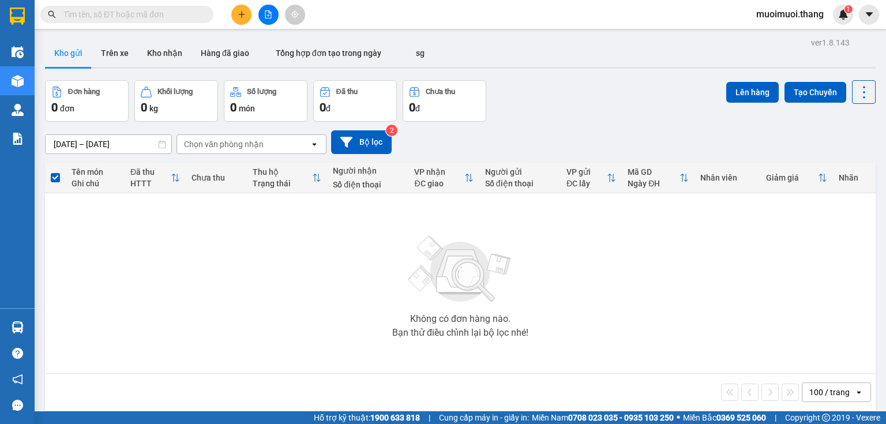
click at [267, 14] on icon "file-add" at bounding box center [268, 14] width 8 height 8
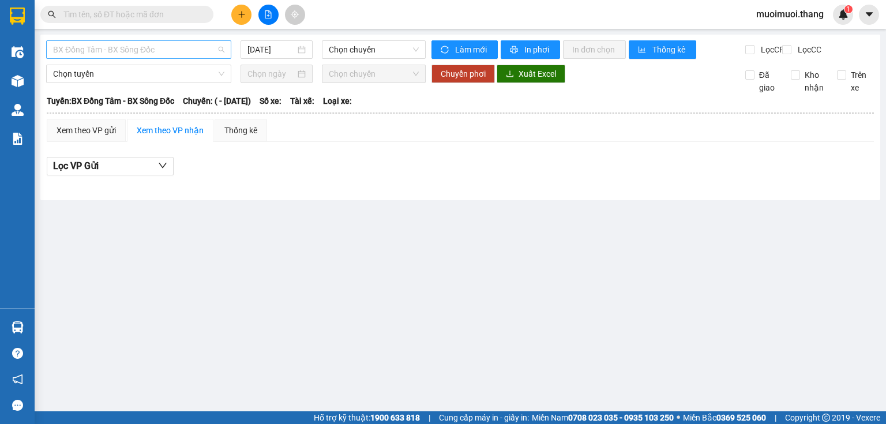
click at [189, 57] on span "BX Đồng Tâm - BX Sông Đốc" at bounding box center [138, 49] width 171 height 17
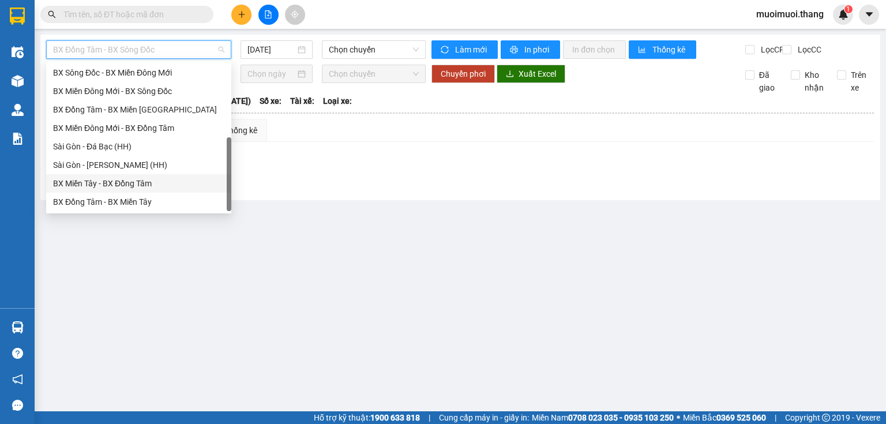
scroll to position [111, 0]
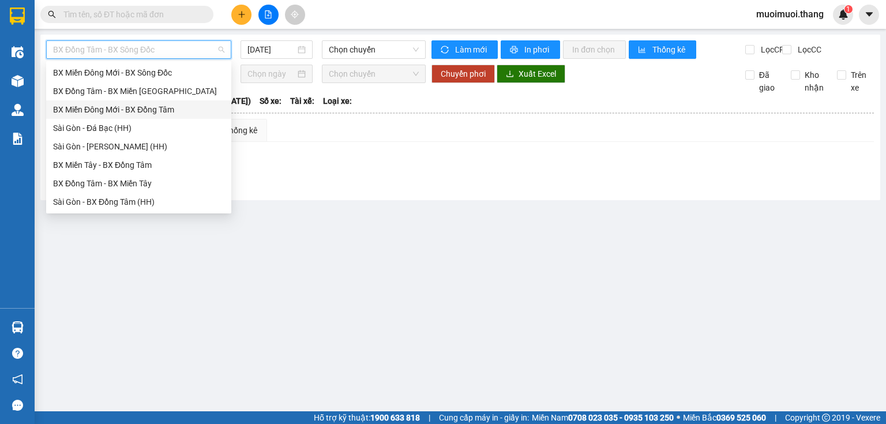
click at [83, 108] on div "BX Miền Đông Mới - BX Đồng Tâm" at bounding box center [138, 109] width 171 height 13
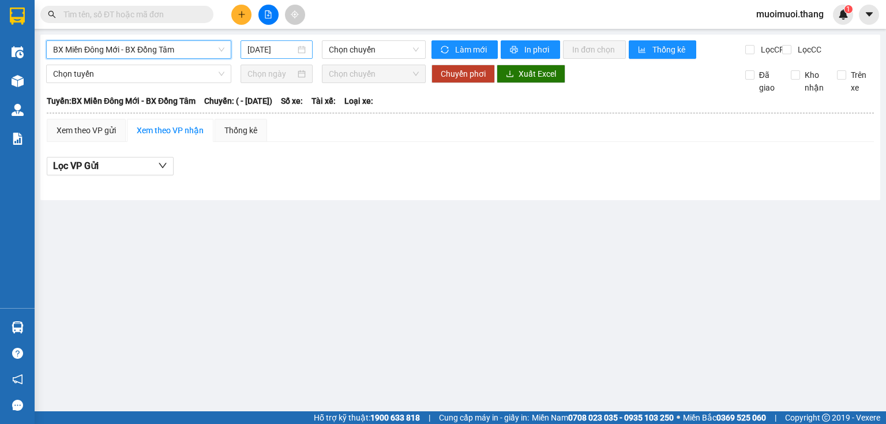
click at [272, 48] on input "[DATE]" at bounding box center [270, 49] width 47 height 13
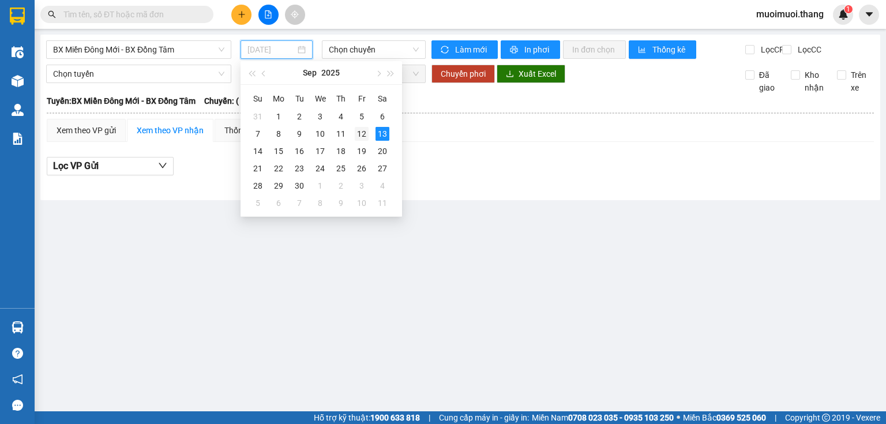
click at [362, 131] on div "12" at bounding box center [362, 134] width 14 height 14
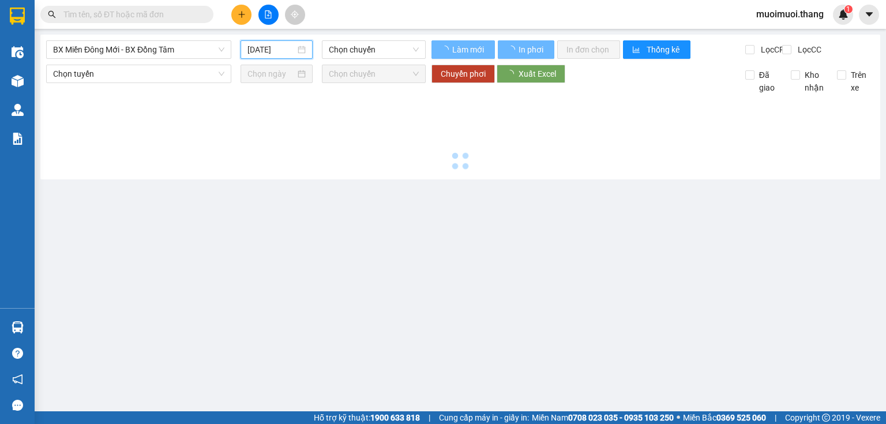
type input "12/09/2025"
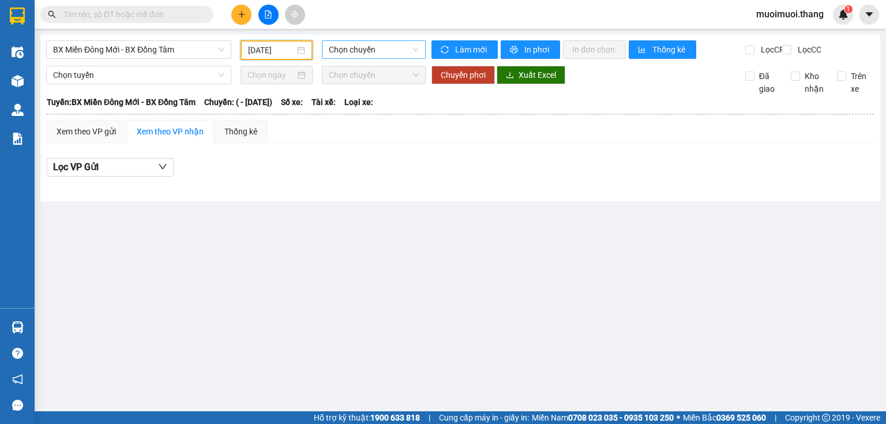
click at [358, 51] on span "Chọn chuyến" at bounding box center [374, 49] width 91 height 17
click at [260, 47] on input "12/09/2025" at bounding box center [271, 50] width 46 height 13
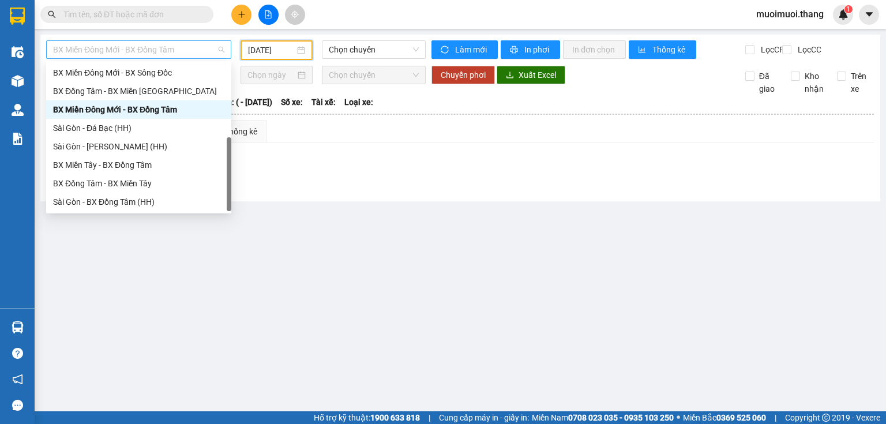
click at [178, 49] on span "BX Miền Đông Mới - BX Đồng Tâm" at bounding box center [138, 49] width 171 height 17
